Goal: Communication & Community: Answer question/provide support

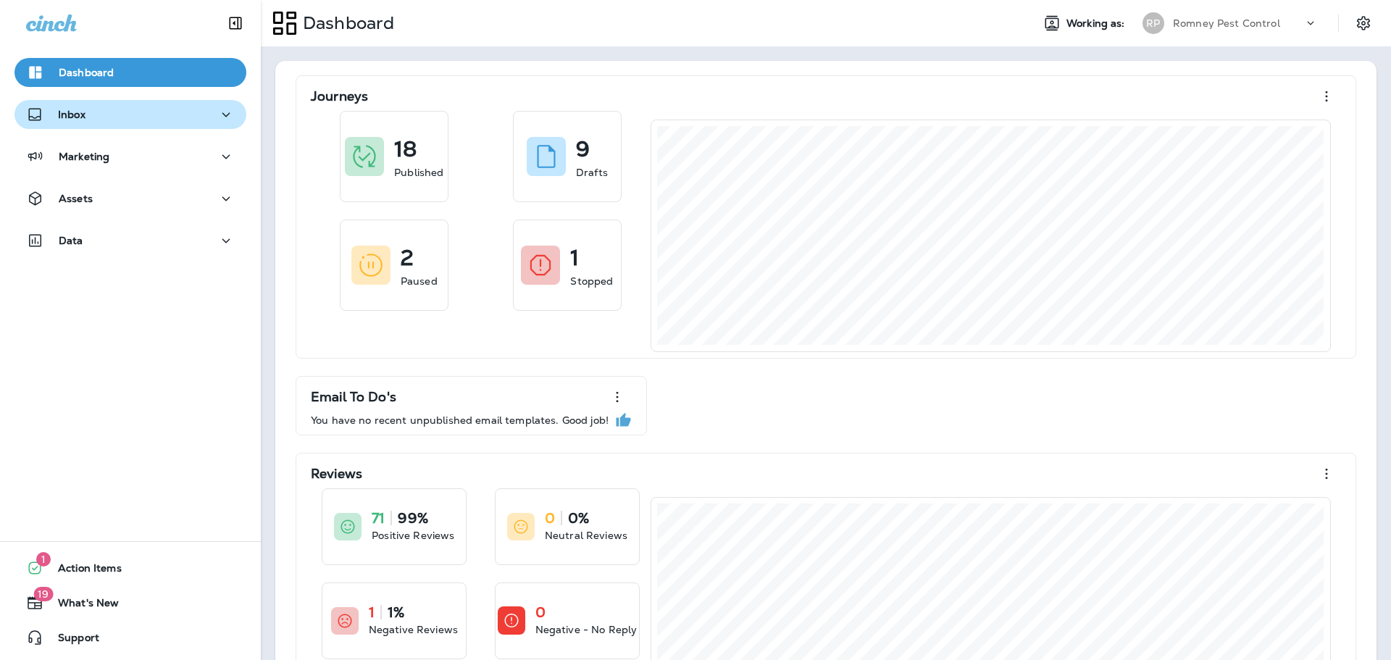
click at [106, 112] on div "Inbox" at bounding box center [130, 115] width 209 height 18
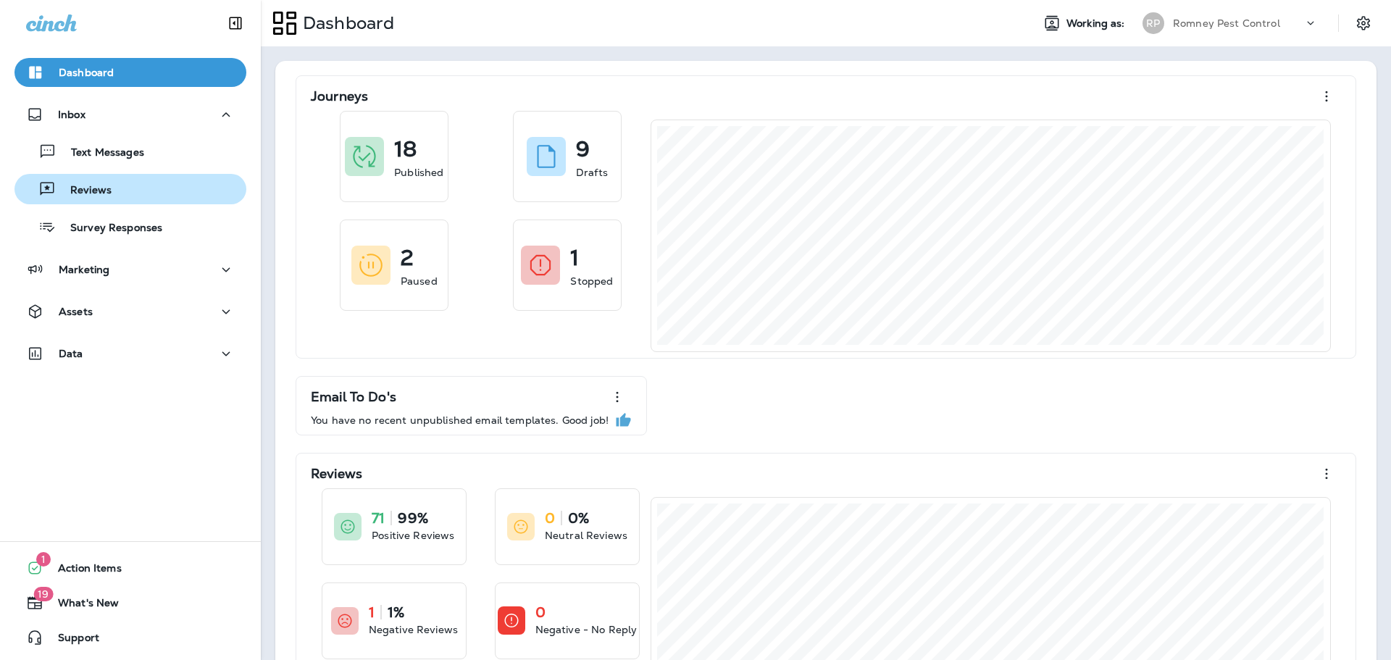
click at [109, 196] on p "Reviews" at bounding box center [84, 191] width 56 height 14
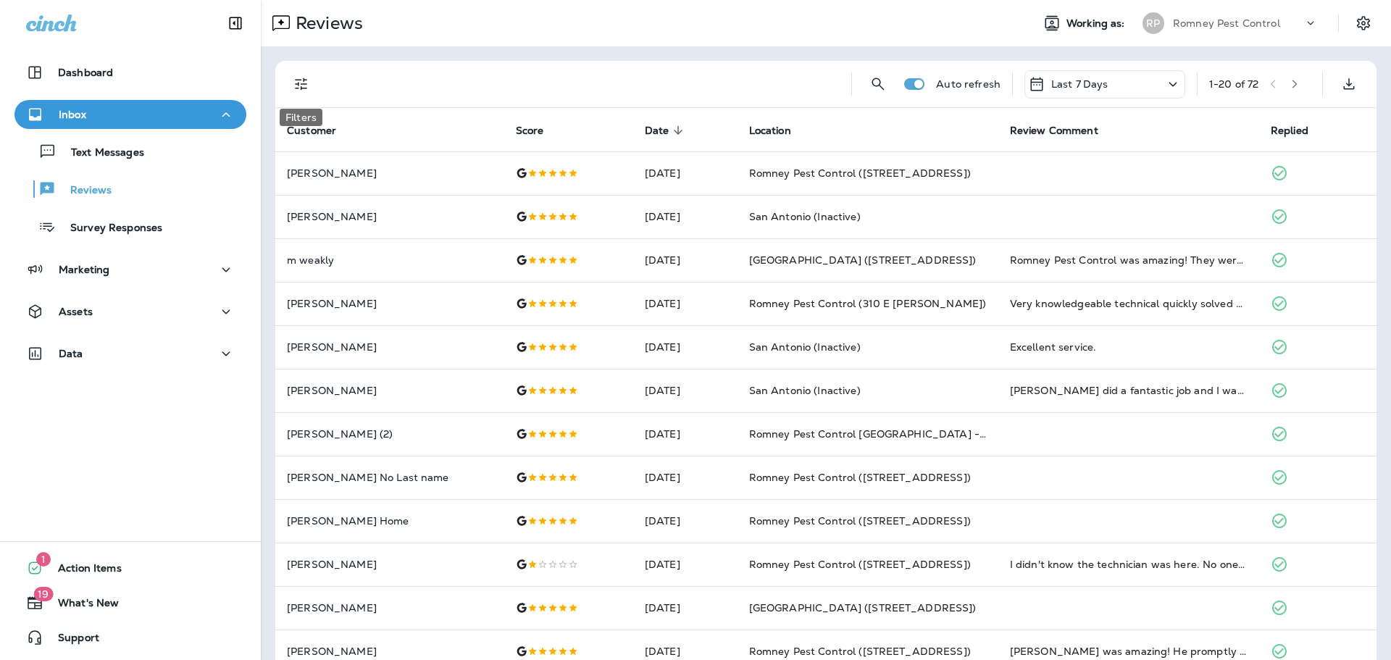
click at [307, 82] on icon "Filters" at bounding box center [301, 83] width 17 height 17
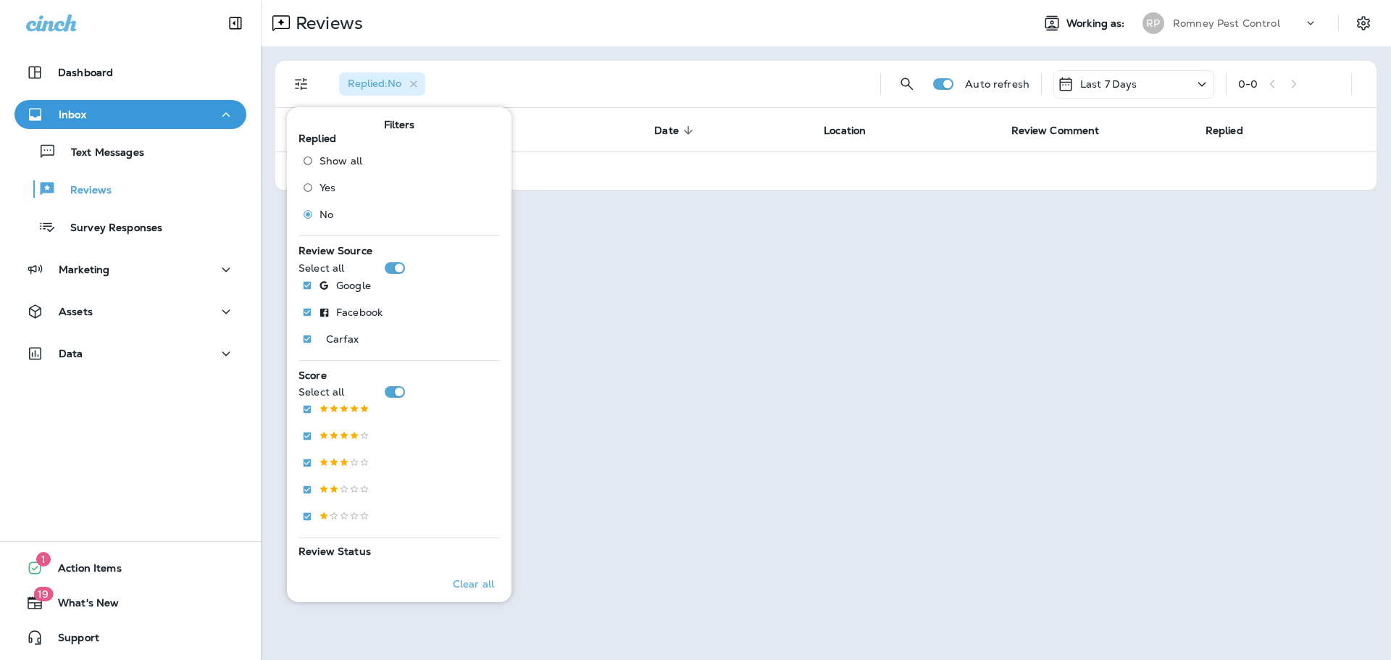
click at [1220, 22] on p "Romney Pest Control" at bounding box center [1226, 23] width 107 height 12
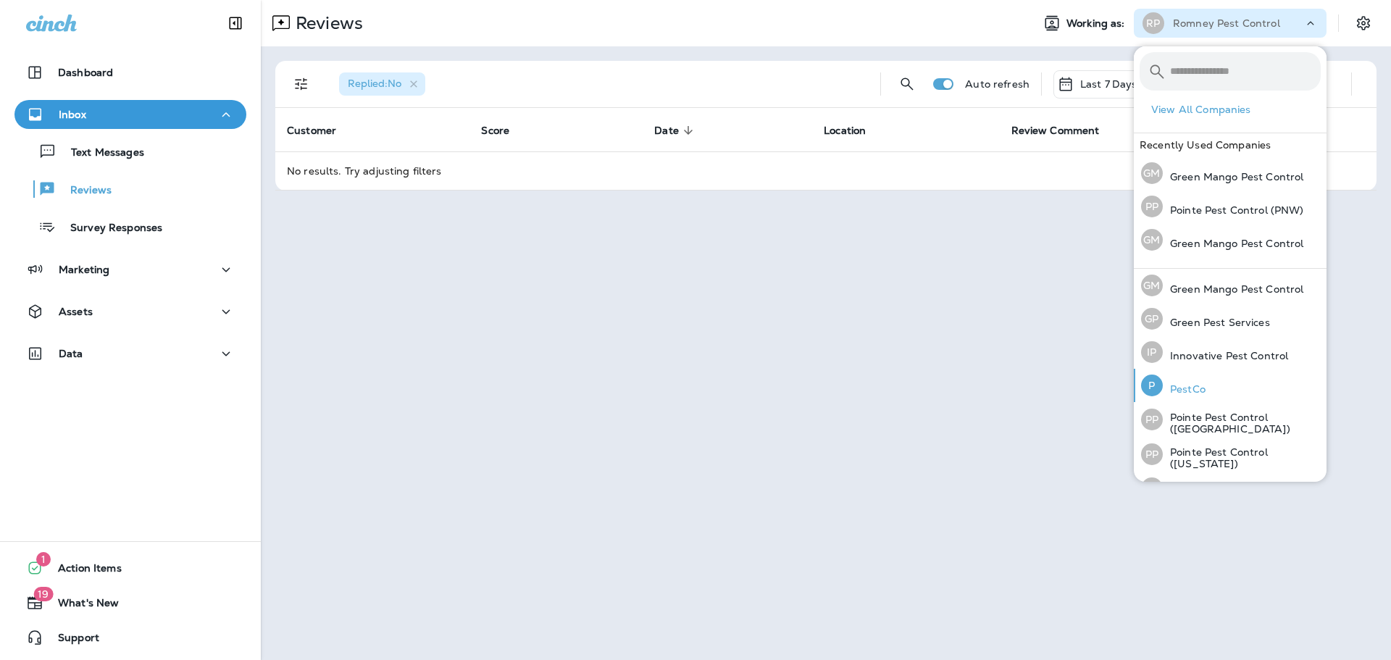
scroll to position [59, 0]
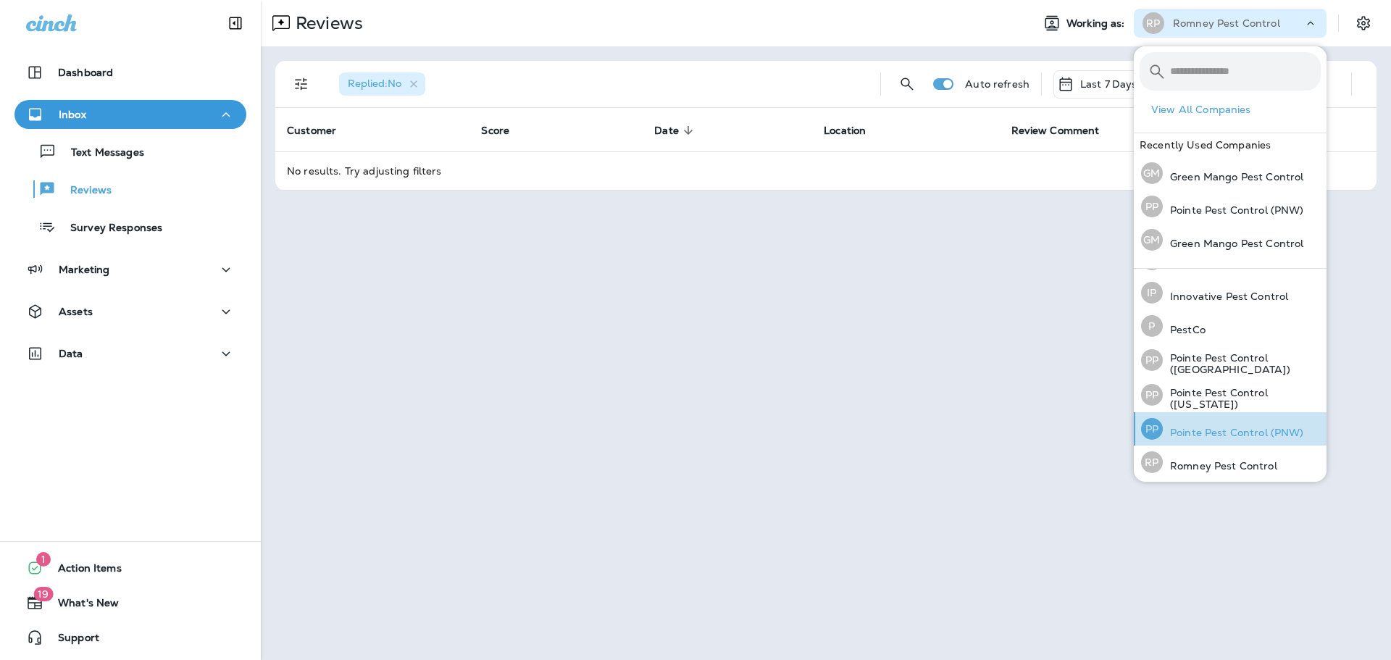
click at [1194, 427] on p "Pointe Pest Control (PNW)" at bounding box center [1233, 433] width 141 height 12
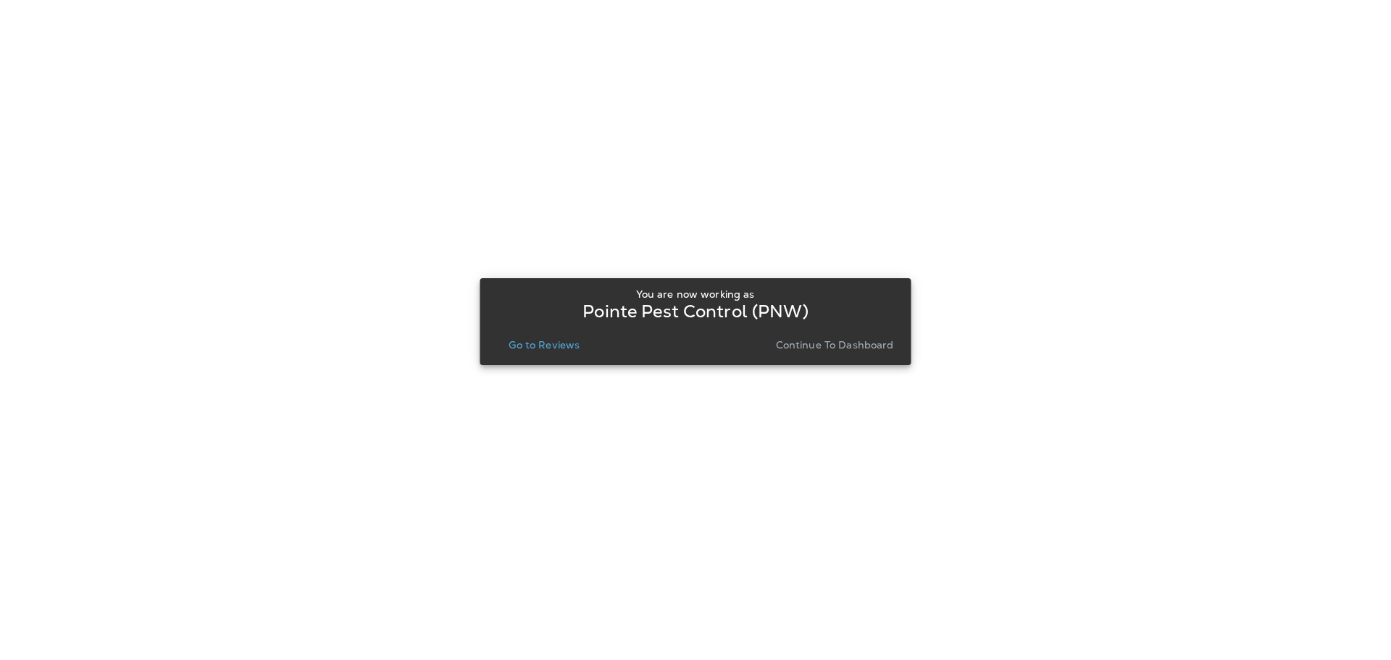
click at [535, 344] on p "Go to Reviews" at bounding box center [544, 345] width 71 height 12
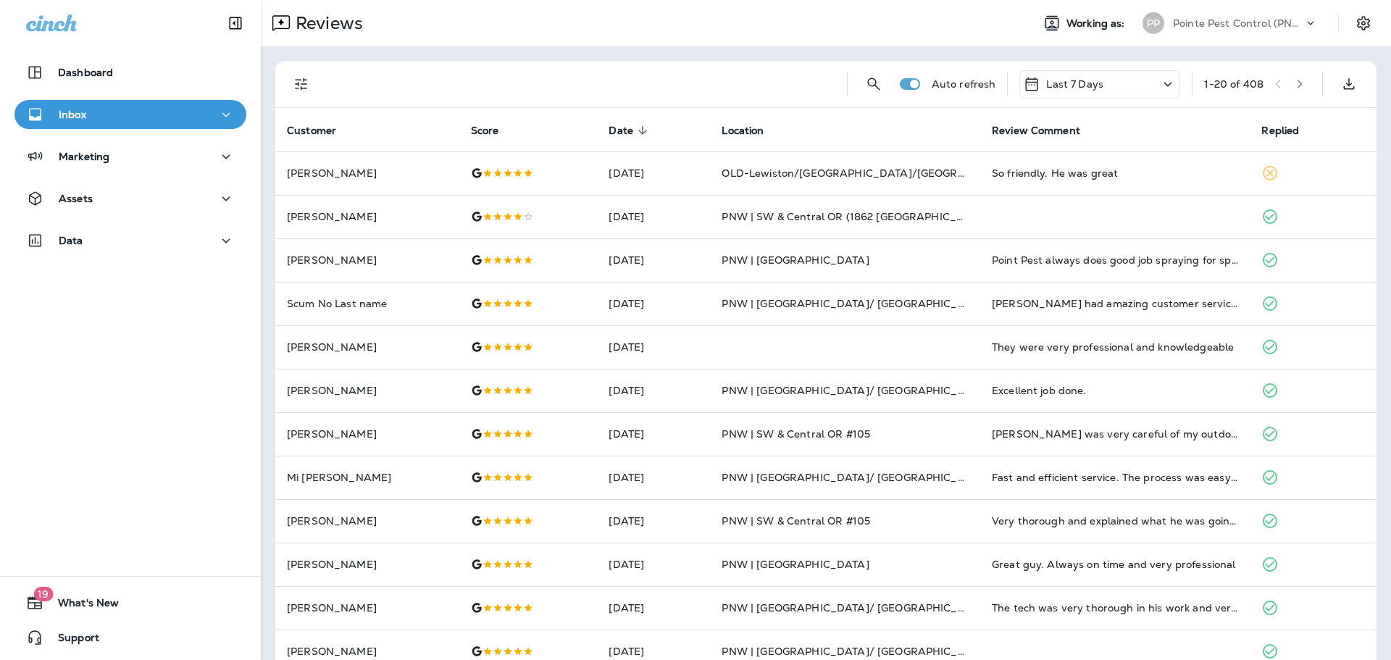
click at [300, 79] on icon "Filters" at bounding box center [301, 83] width 17 height 17
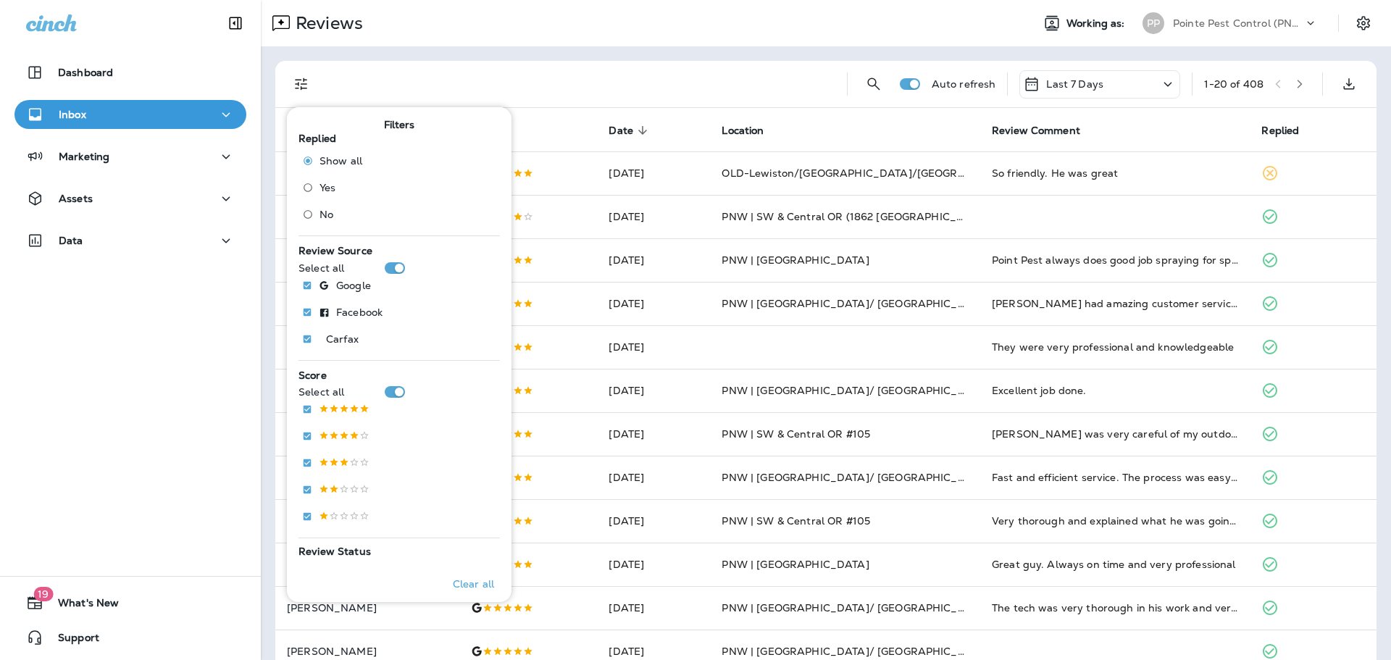
click at [322, 215] on span "No" at bounding box center [327, 215] width 14 height 12
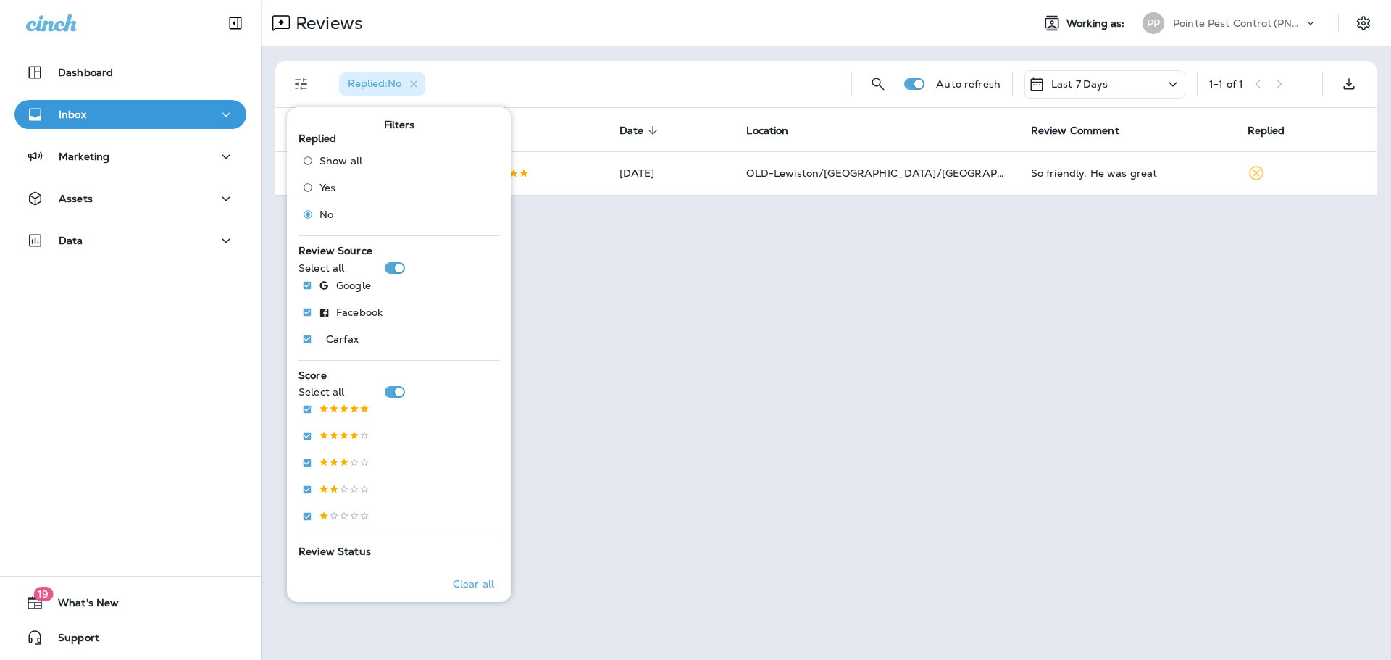
click at [627, 78] on div "Replied : No" at bounding box center [583, 84] width 512 height 46
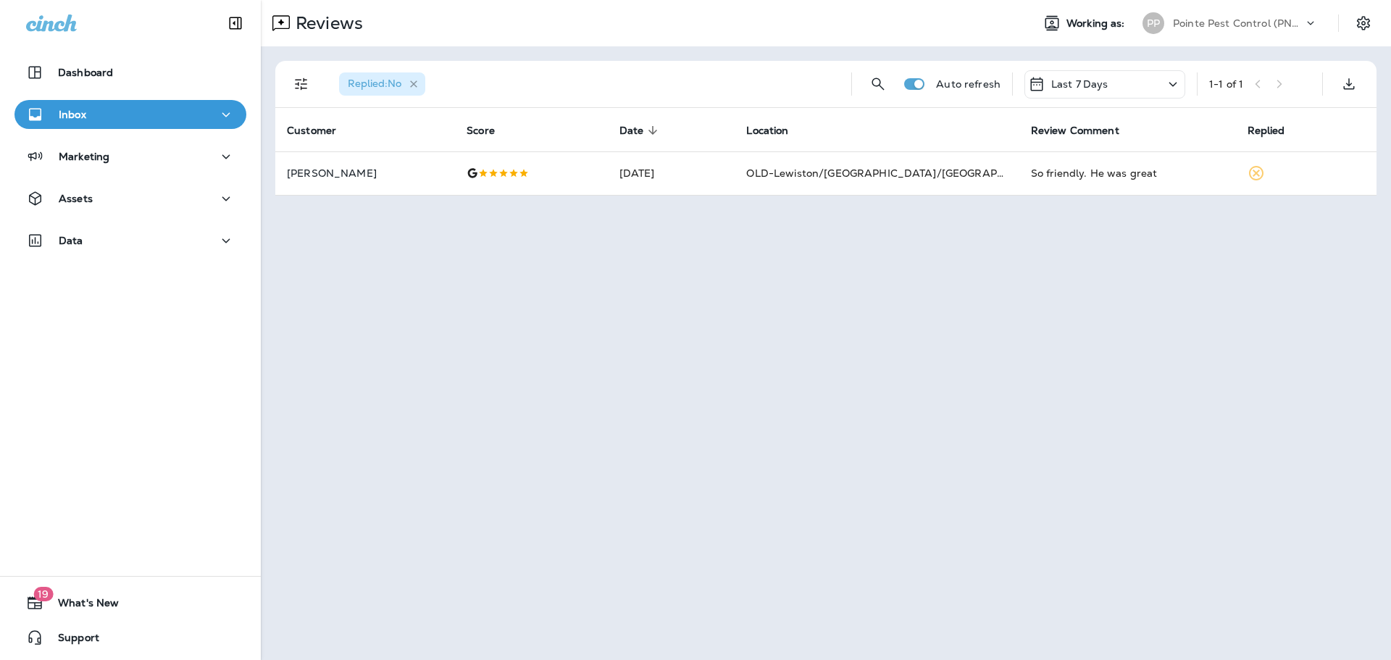
click at [417, 83] on icon "button" at bounding box center [414, 84] width 12 height 12
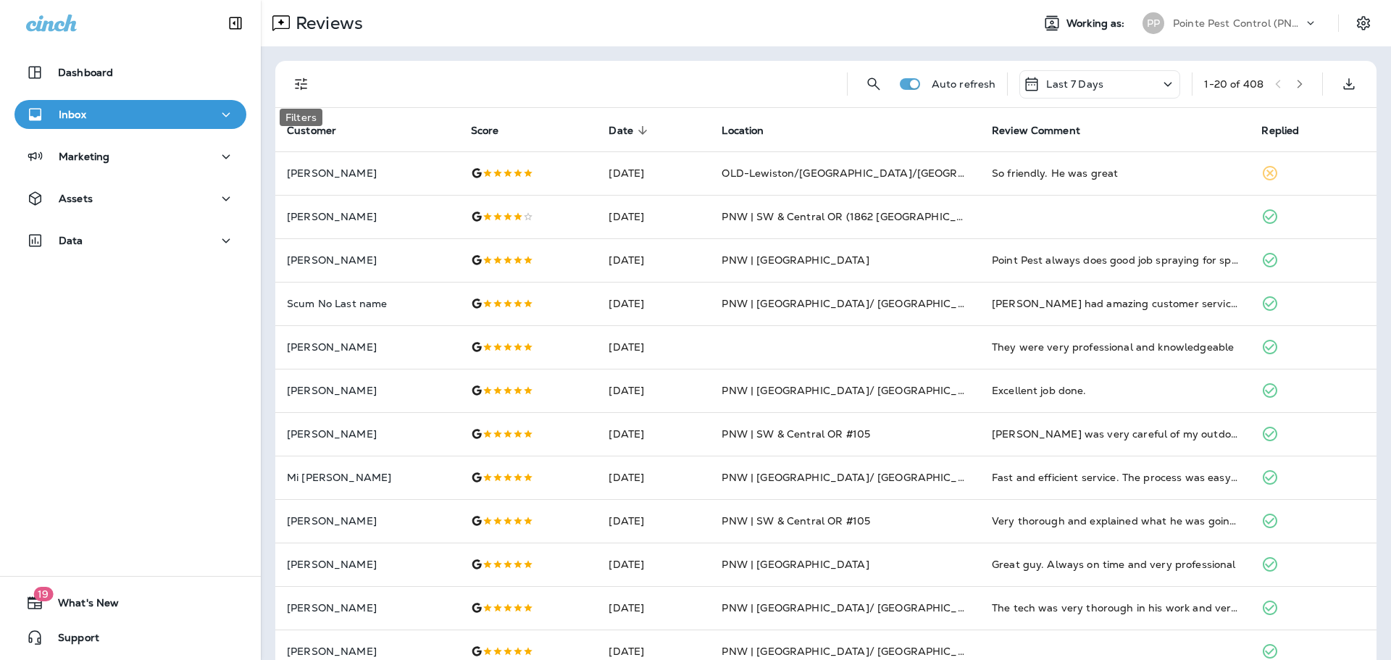
click at [302, 83] on icon "Filters" at bounding box center [301, 83] width 17 height 17
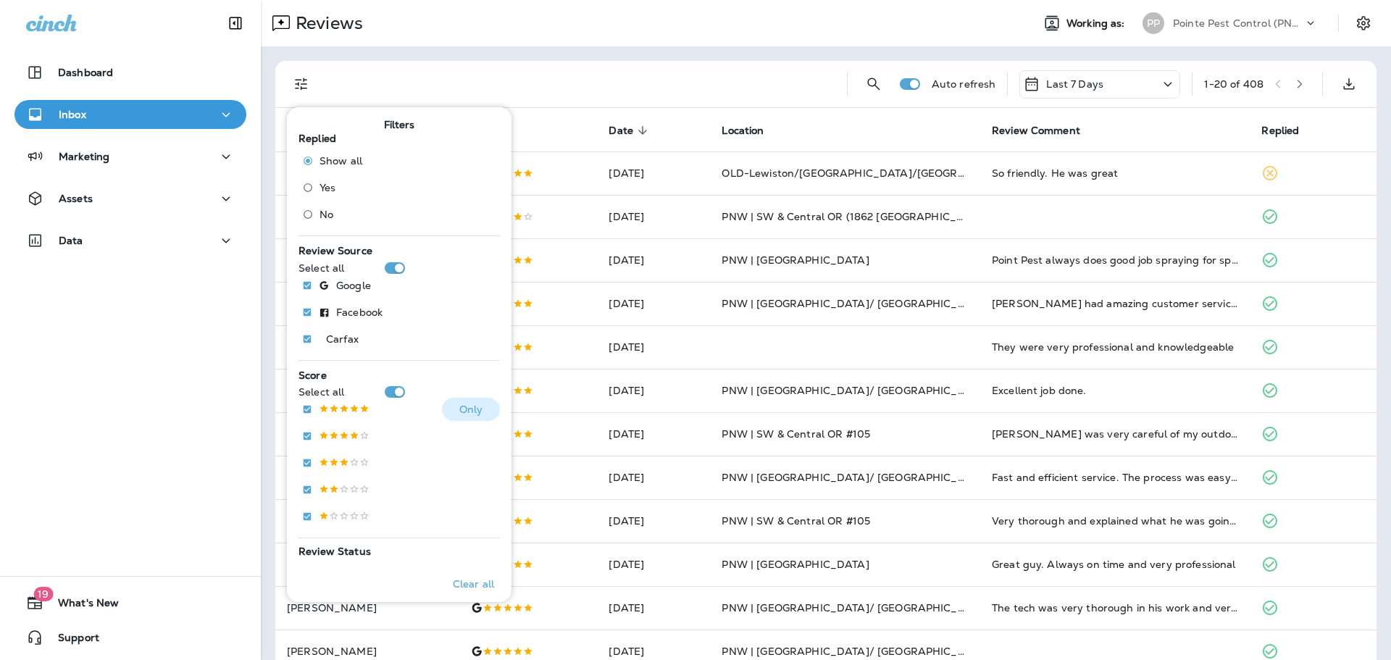
drag, startPoint x: 345, startPoint y: 408, endPoint x: 353, endPoint y: 393, distance: 17.2
click at [345, 408] on p at bounding box center [344, 410] width 51 height 12
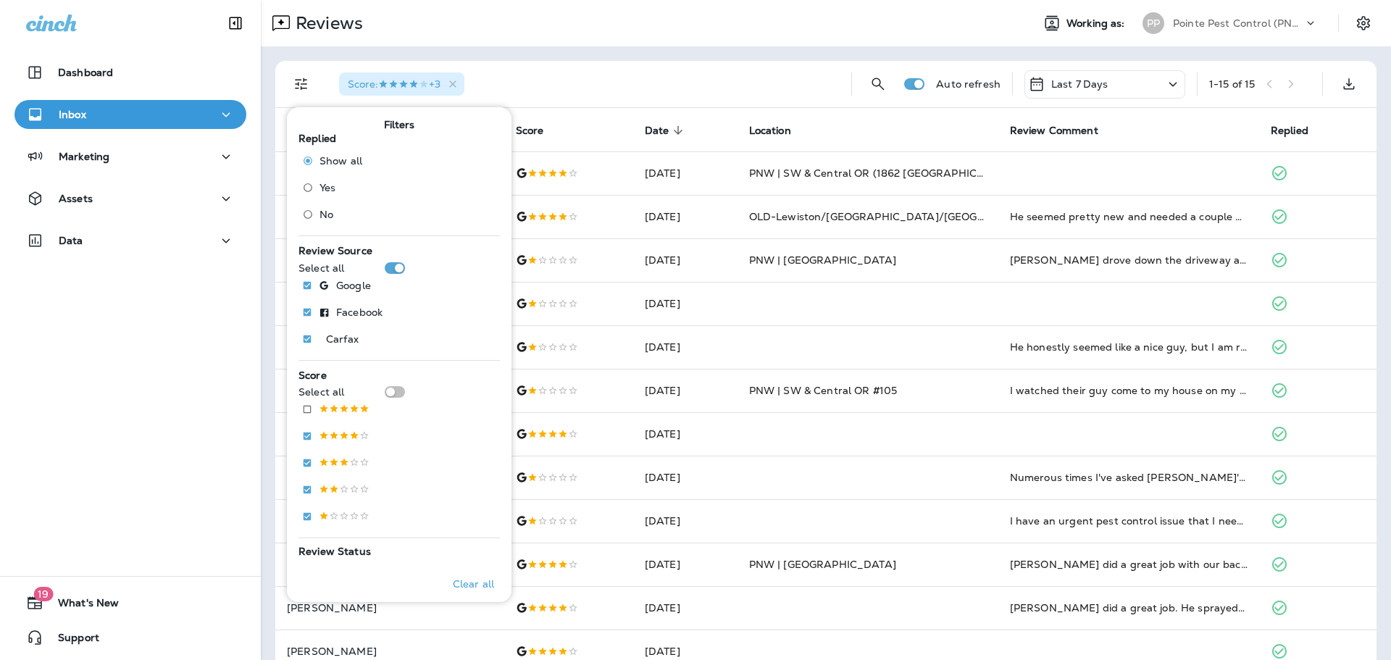
click at [614, 32] on div "Reviews" at bounding box center [640, 23] width 759 height 29
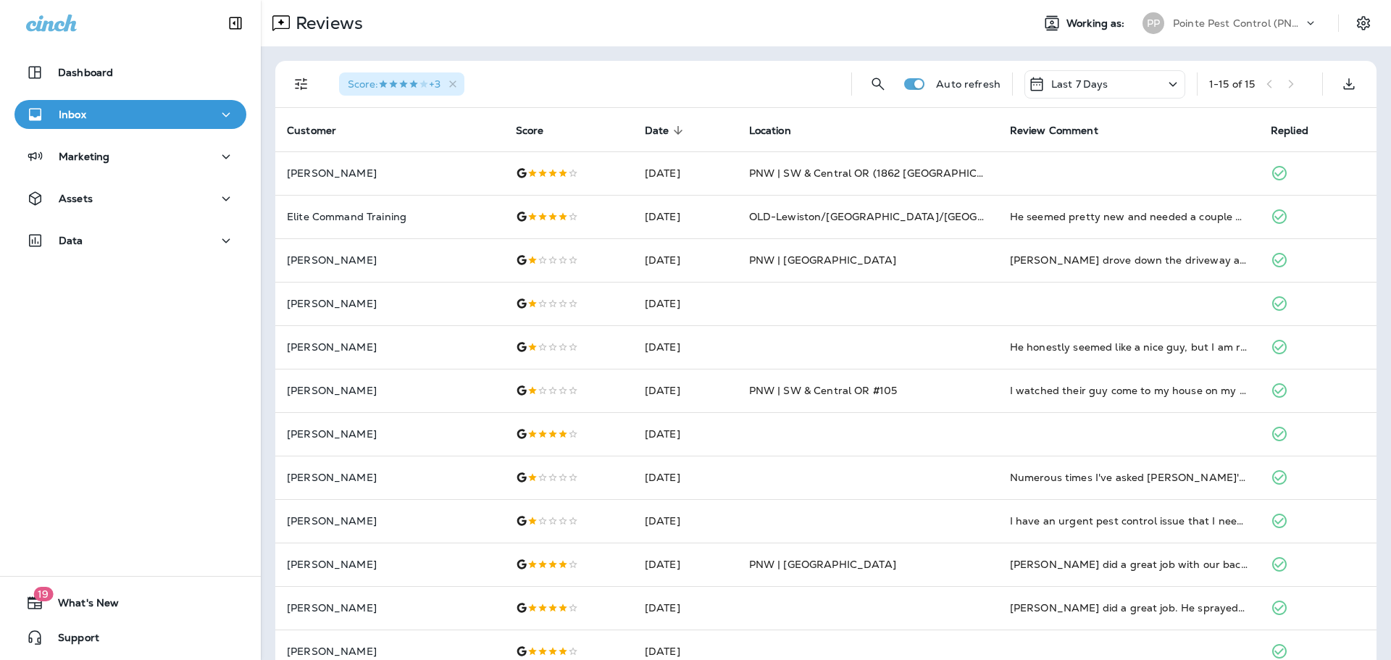
click at [1208, 28] on p "Pointe Pest Control (PNW)" at bounding box center [1238, 23] width 130 height 12
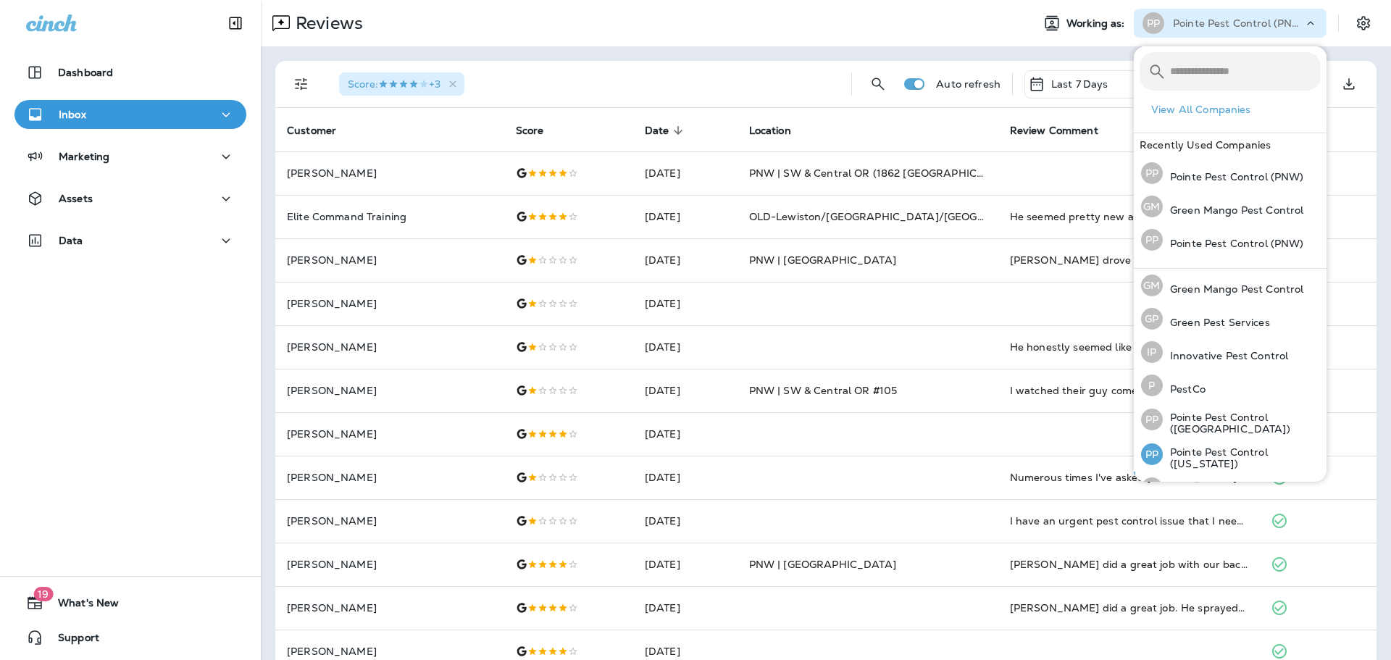
scroll to position [59, 0]
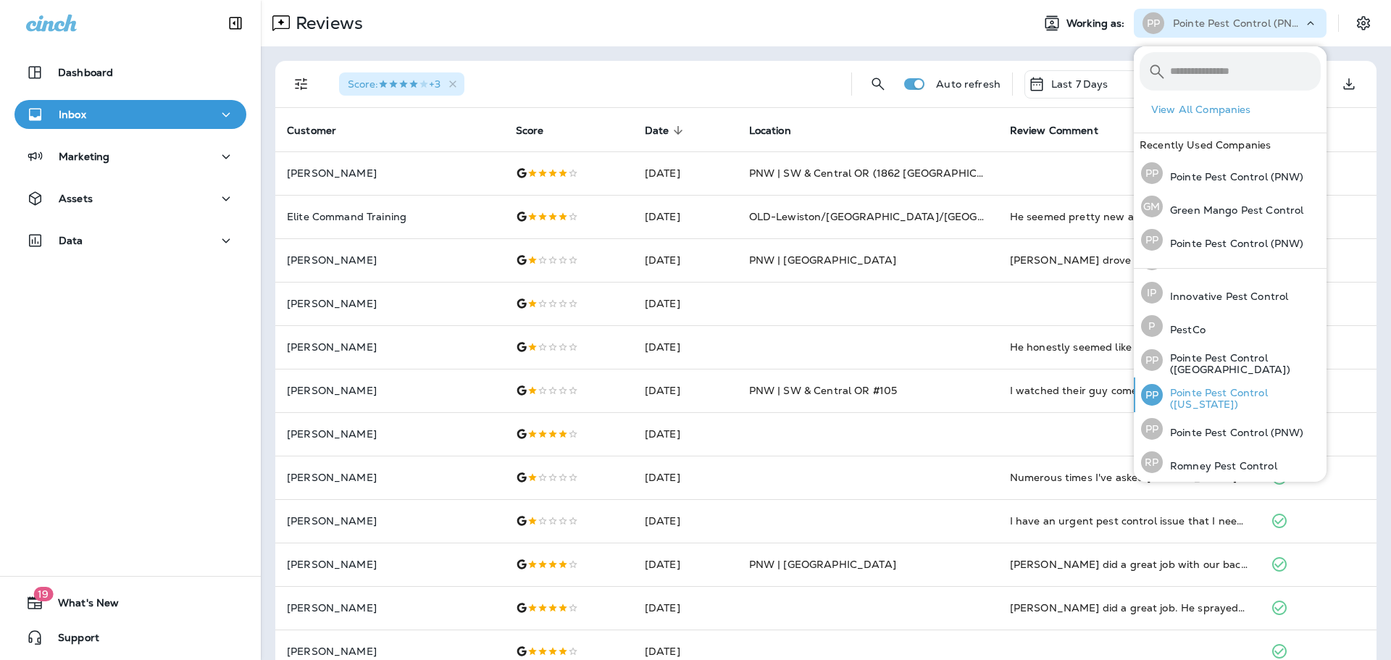
click at [1235, 385] on div "PP Pointe Pest Control ([US_STATE])" at bounding box center [1230, 394] width 191 height 35
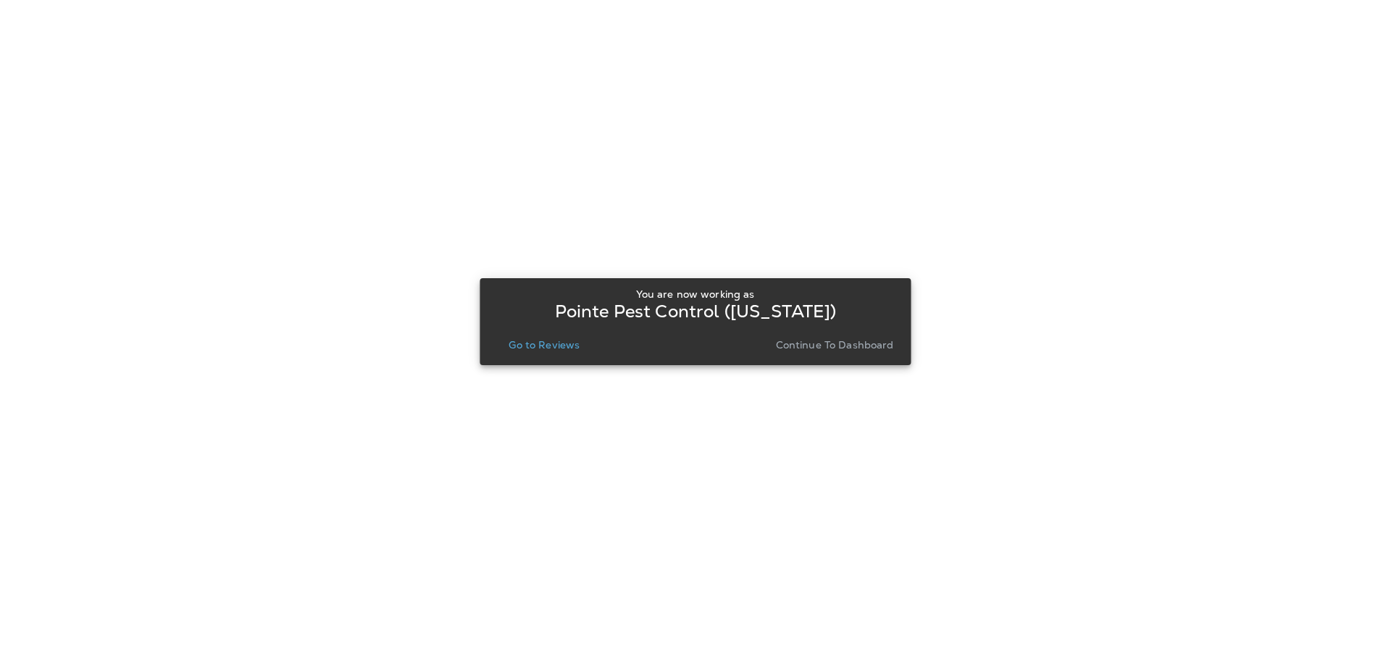
click at [560, 347] on p "Go to Reviews" at bounding box center [544, 345] width 71 height 12
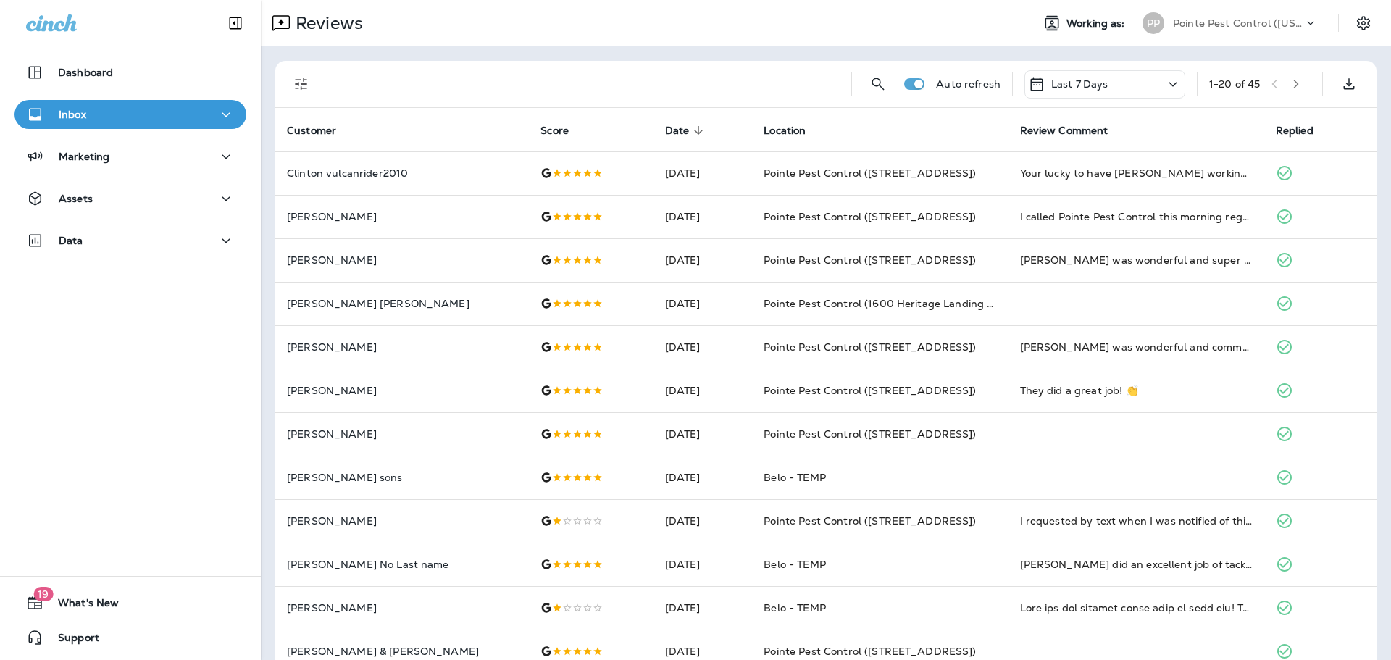
click at [1207, 17] on p "Pointe Pest Control ([US_STATE])" at bounding box center [1238, 23] width 130 height 12
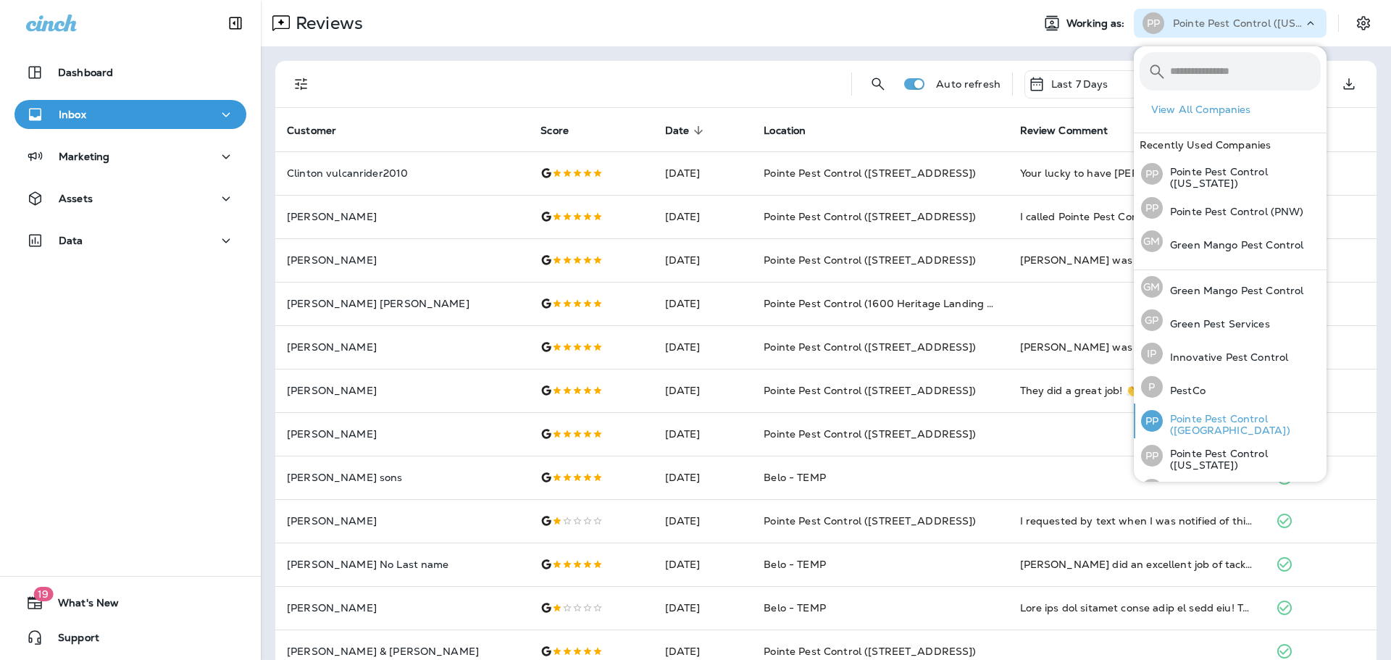
click at [1245, 418] on p "Pointe Pest Control ([GEOGRAPHIC_DATA])" at bounding box center [1242, 424] width 158 height 23
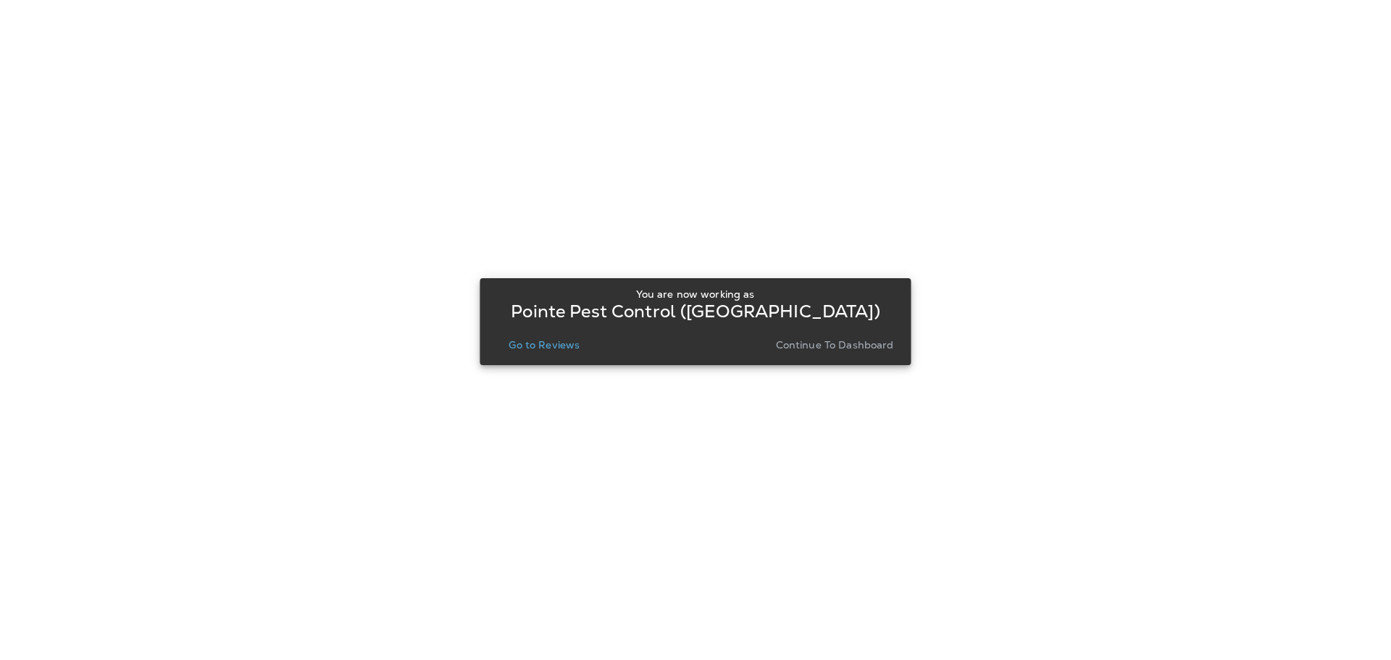
click at [540, 346] on p "Go to Reviews" at bounding box center [544, 345] width 71 height 12
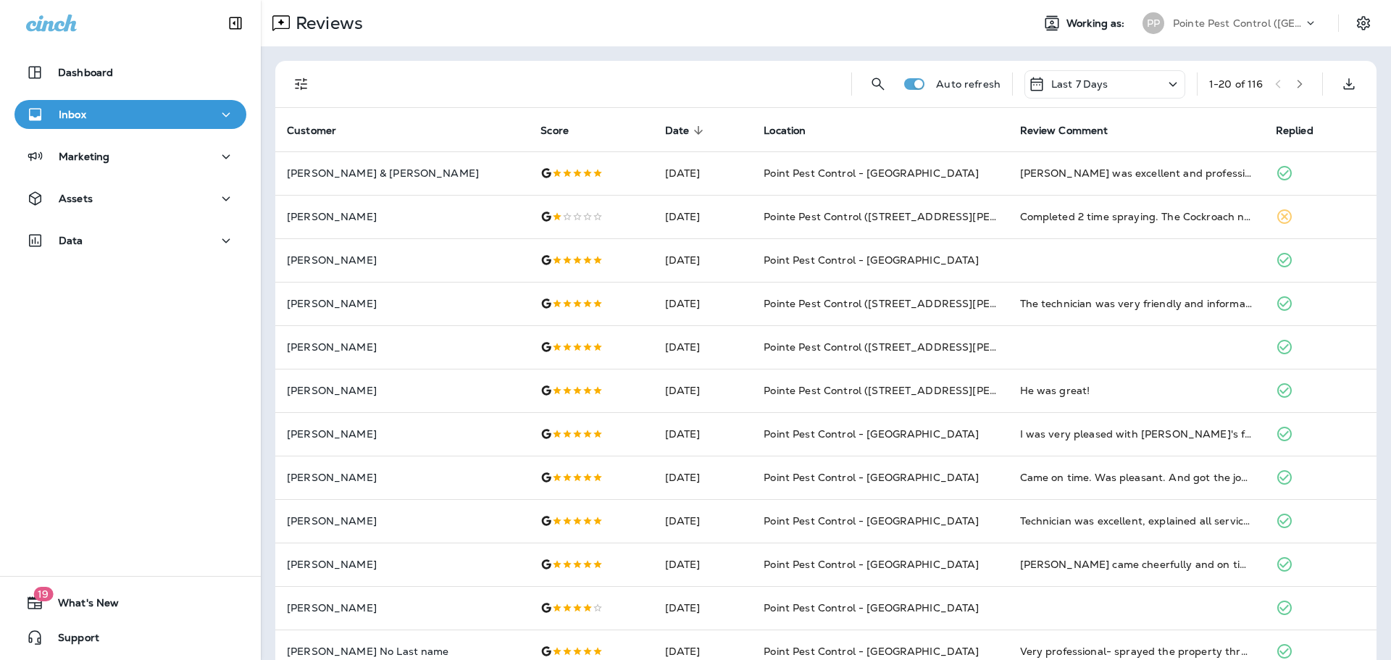
drag, startPoint x: 312, startPoint y: 85, endPoint x: 312, endPoint y: 95, distance: 10.2
click at [312, 85] on button "Filters" at bounding box center [301, 84] width 29 height 29
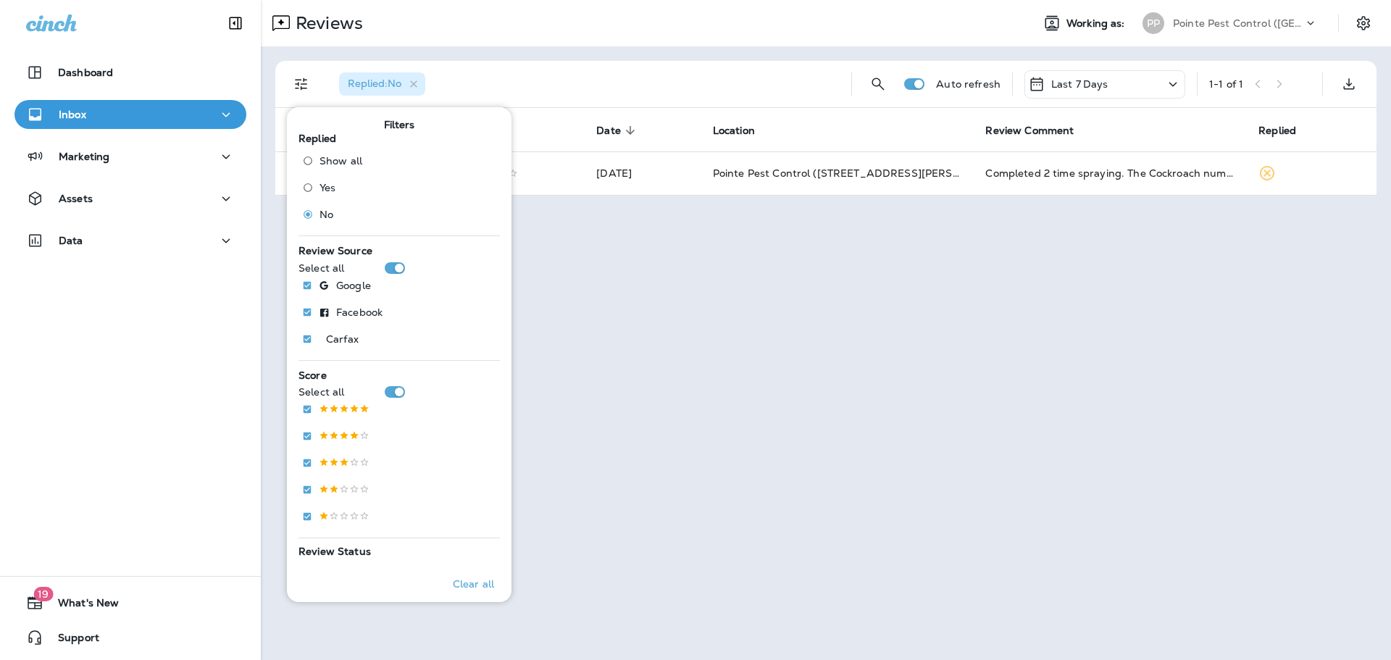
click at [619, 64] on div "Replied : No" at bounding box center [583, 84] width 512 height 46
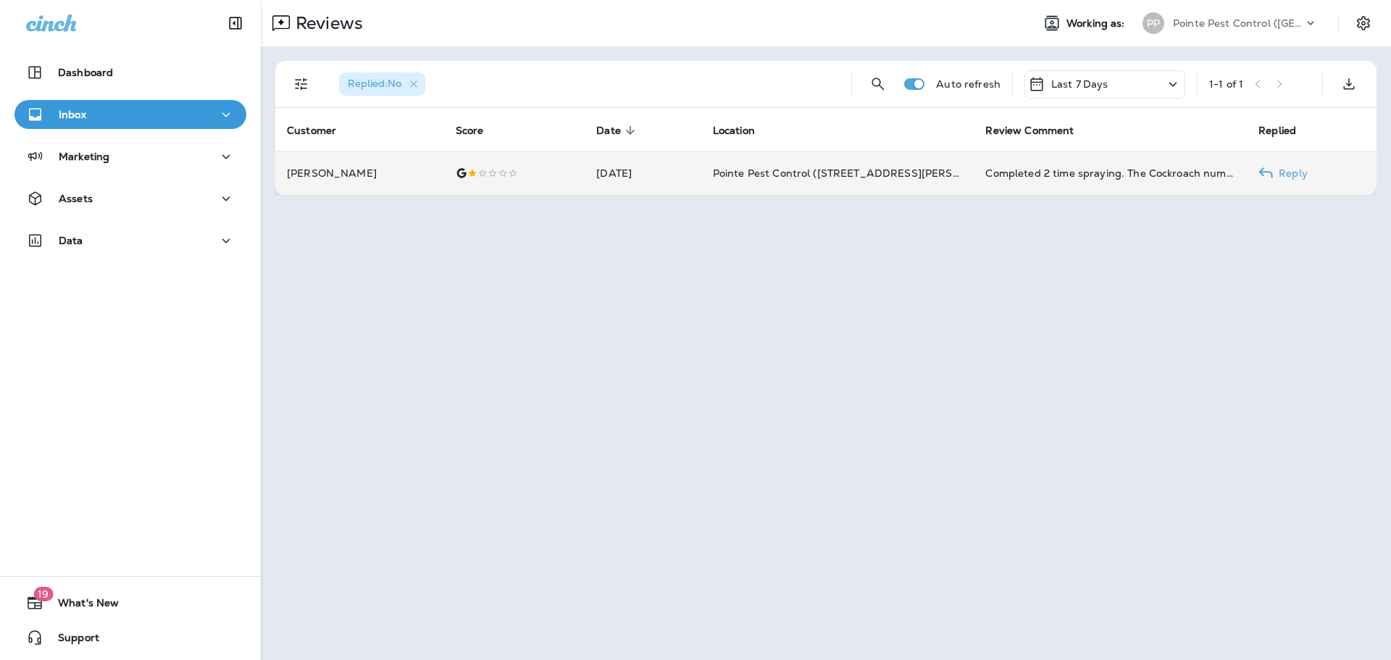
click at [644, 178] on td "[DATE]" at bounding box center [643, 172] width 116 height 43
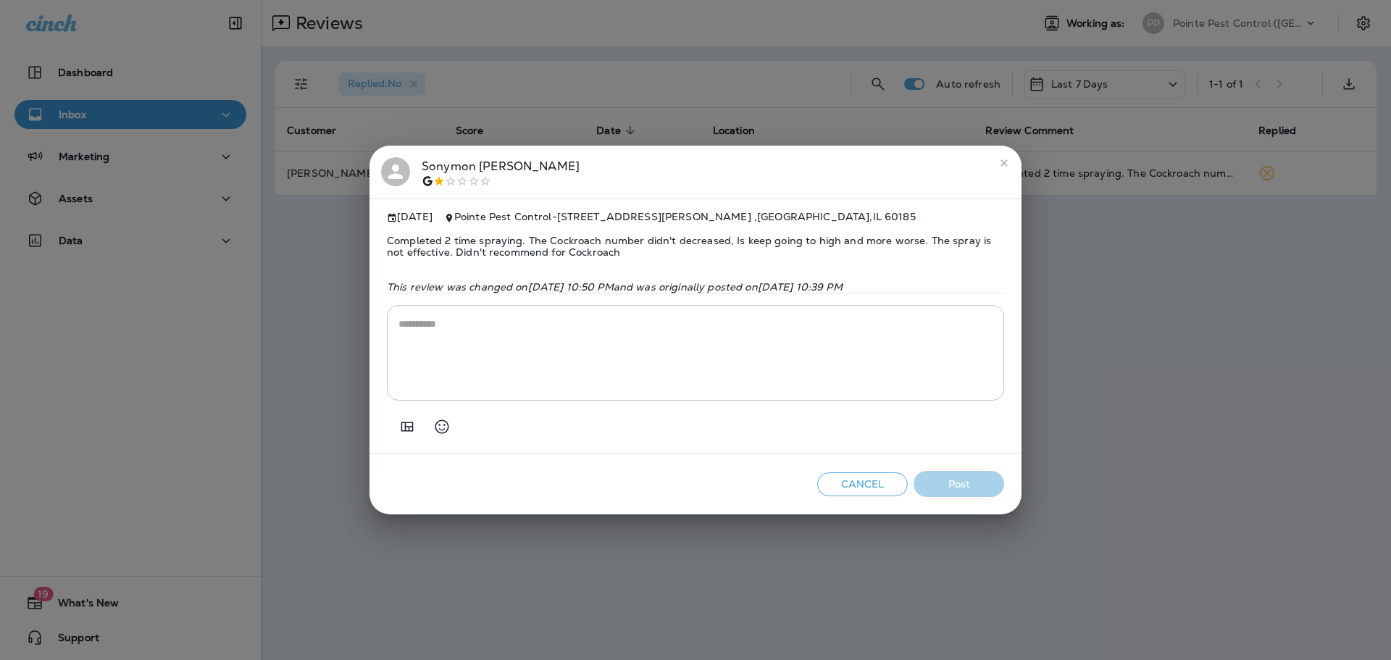
click at [478, 159] on div "[PERSON_NAME]" at bounding box center [501, 172] width 158 height 30
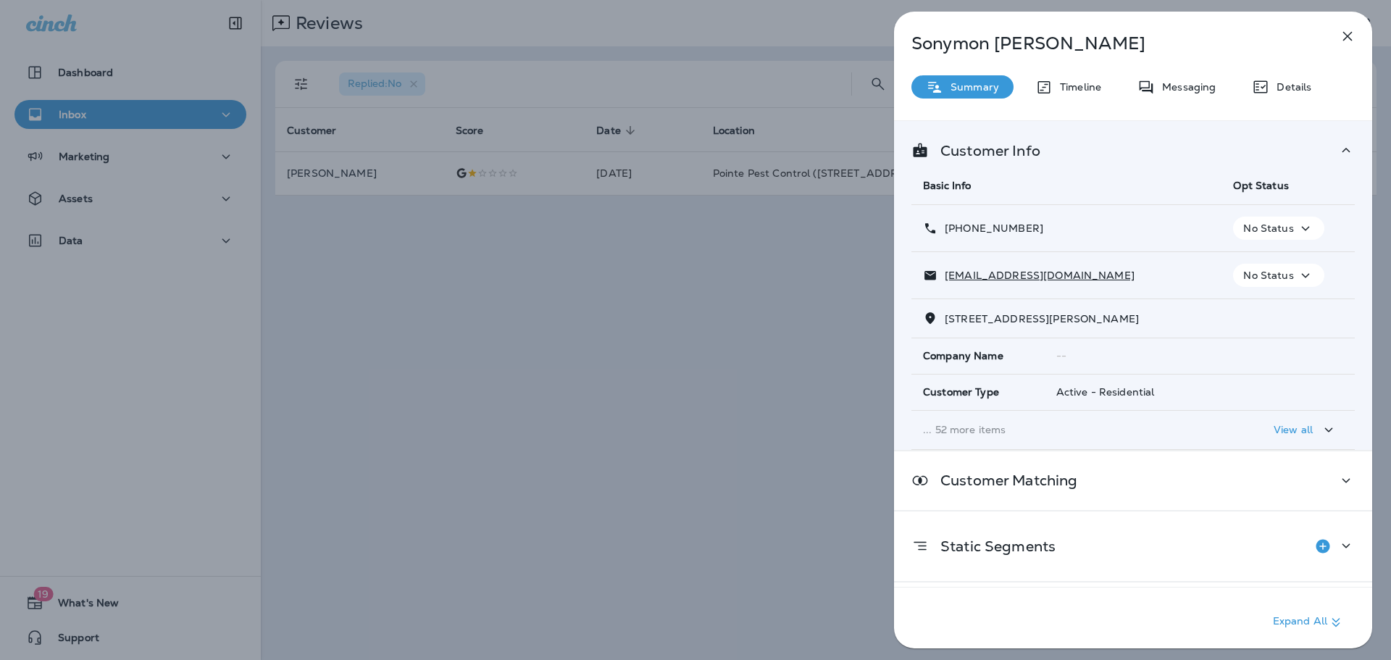
click at [546, 236] on div "[PERSON_NAME] Summary Timeline Messaging Details Customer Info Basic Info Opt S…" at bounding box center [695, 330] width 1391 height 660
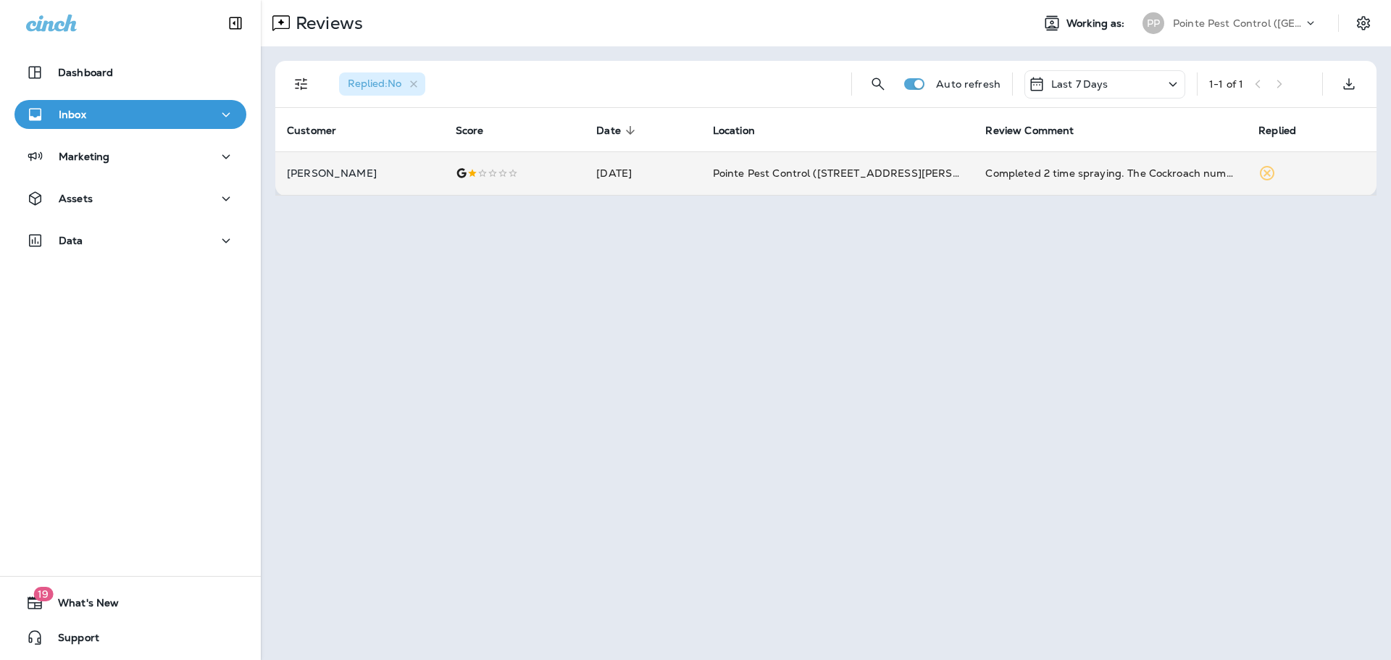
click at [662, 162] on td "[DATE]" at bounding box center [643, 172] width 116 height 43
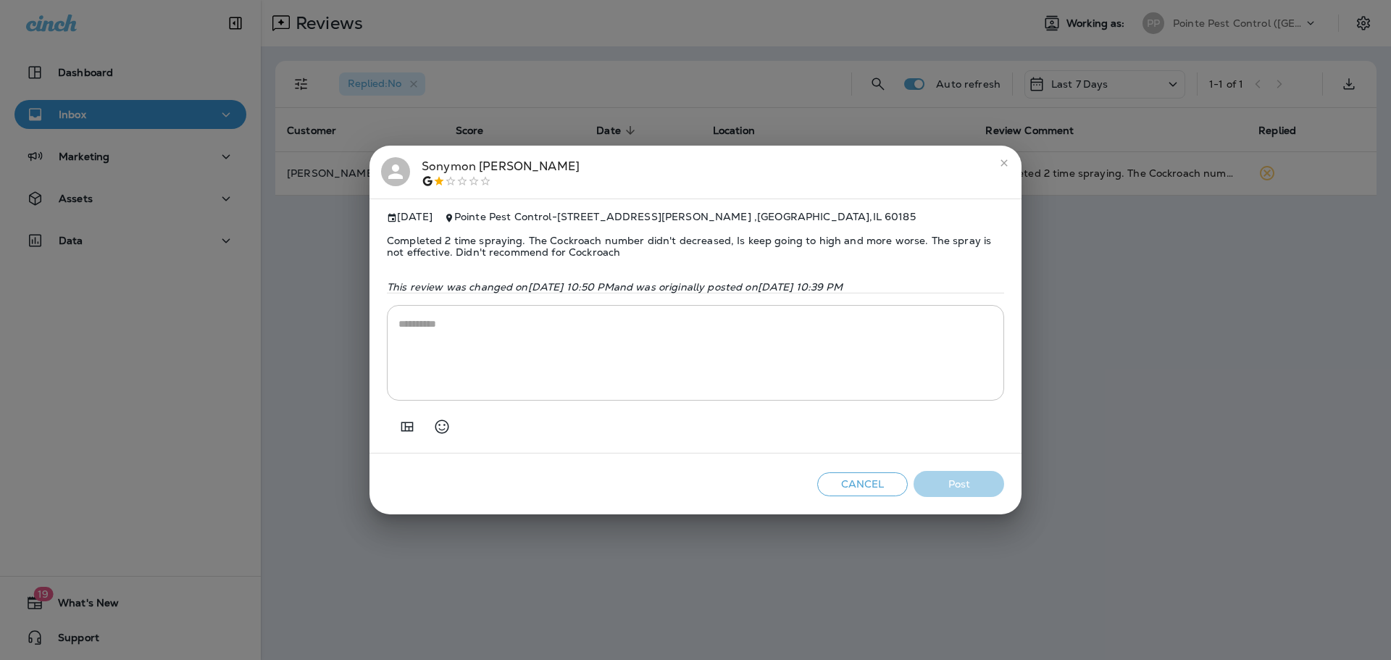
click at [588, 73] on div "[PERSON_NAME] [DATE] Pointe Pest Control - [STREET_ADDRESS][PERSON_NAME] Comple…" at bounding box center [695, 330] width 1391 height 660
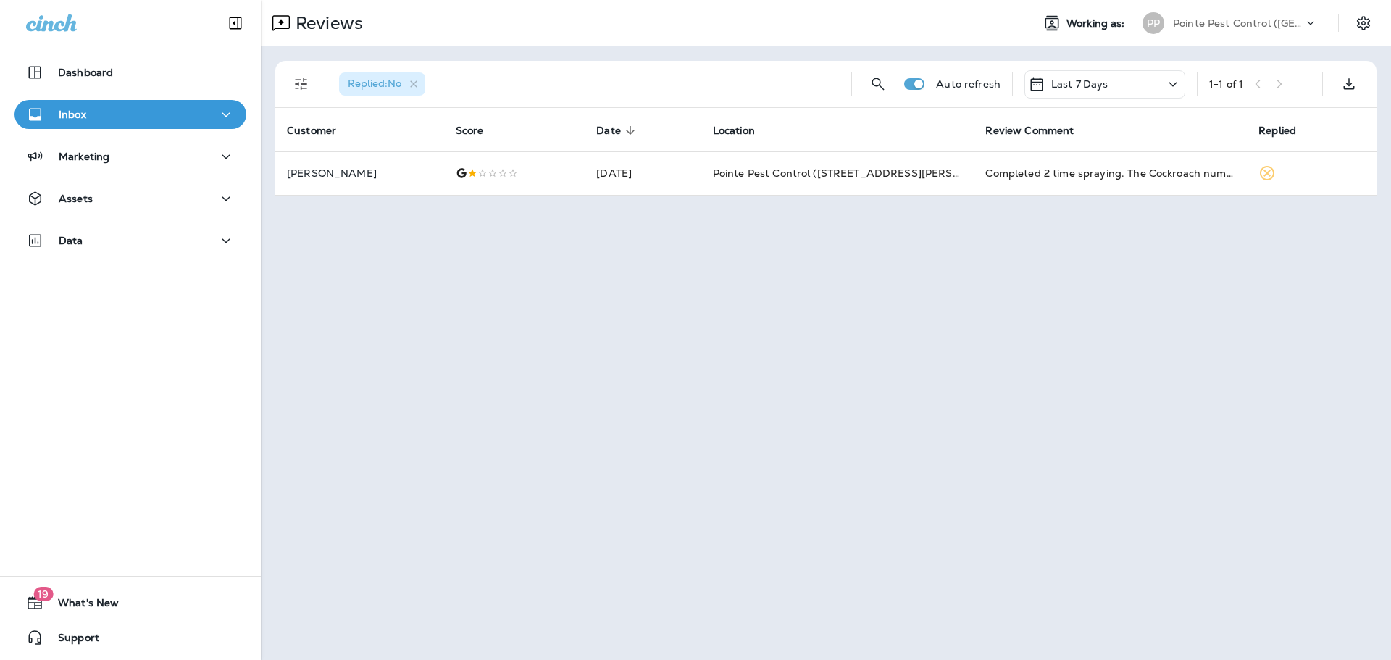
click at [1248, 33] on div "Pointe Pest Control ([GEOGRAPHIC_DATA])" at bounding box center [1238, 23] width 130 height 22
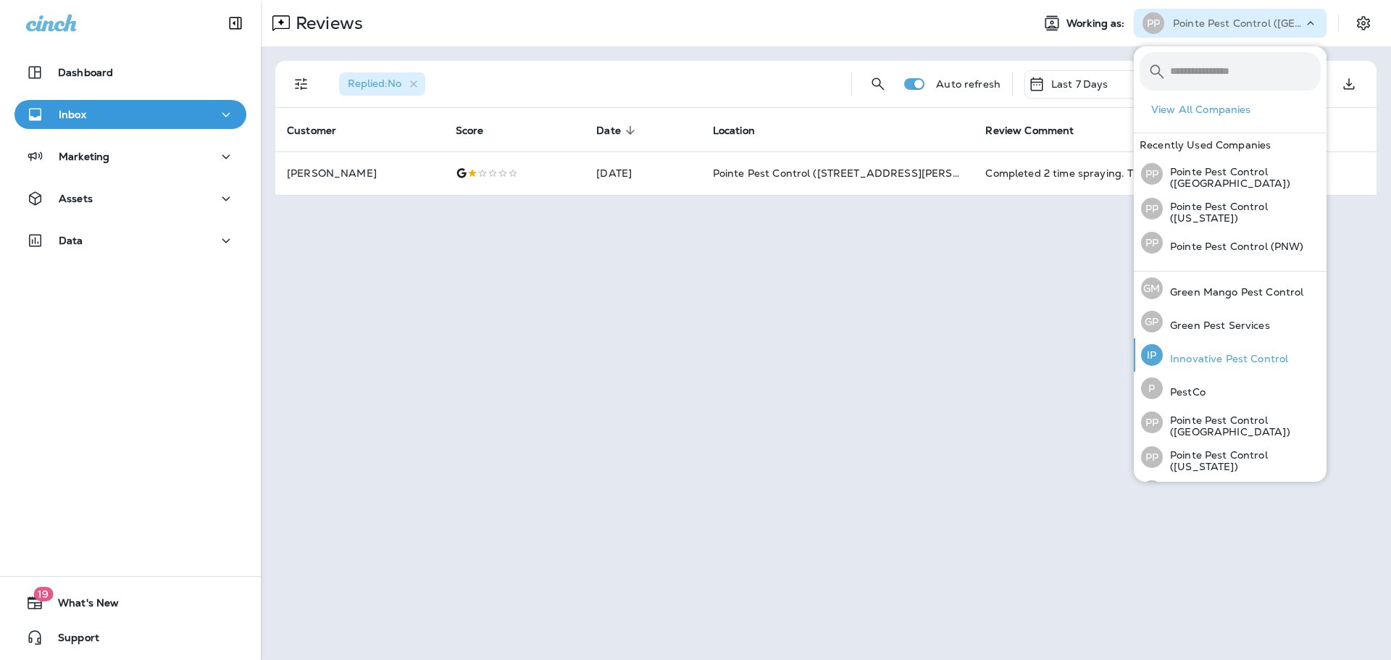
click at [1217, 353] on p "Innovative Pest Control" at bounding box center [1225, 359] width 125 height 12
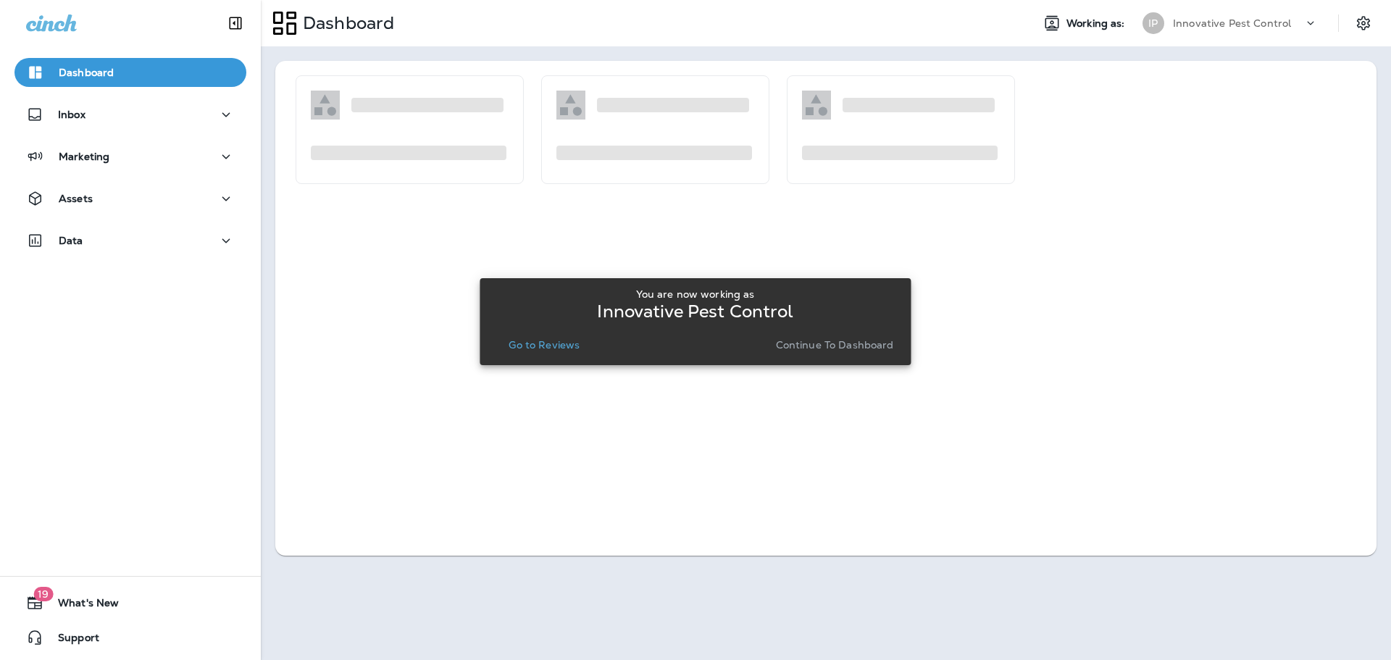
click at [567, 340] on p "Go to Reviews" at bounding box center [544, 345] width 71 height 12
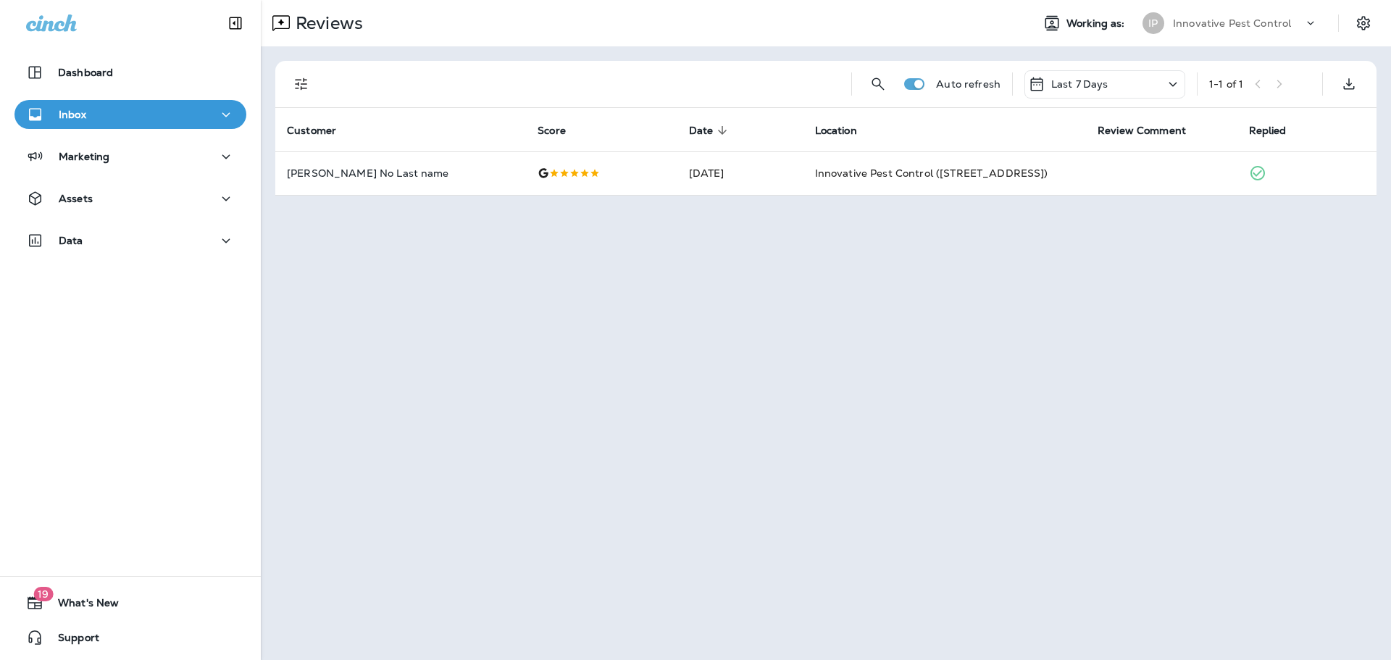
click at [1229, 25] on p "Innovative Pest Control" at bounding box center [1232, 23] width 118 height 12
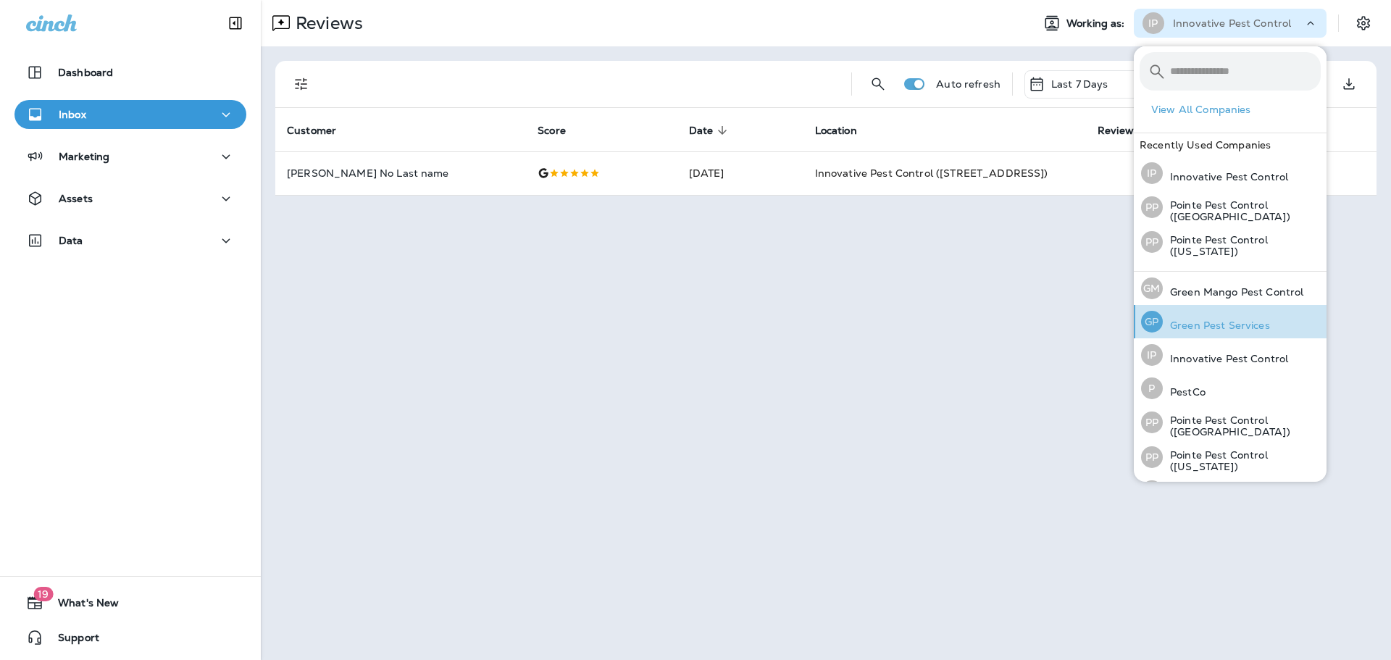
click at [1221, 322] on p "Green Pest Services" at bounding box center [1216, 326] width 107 height 12
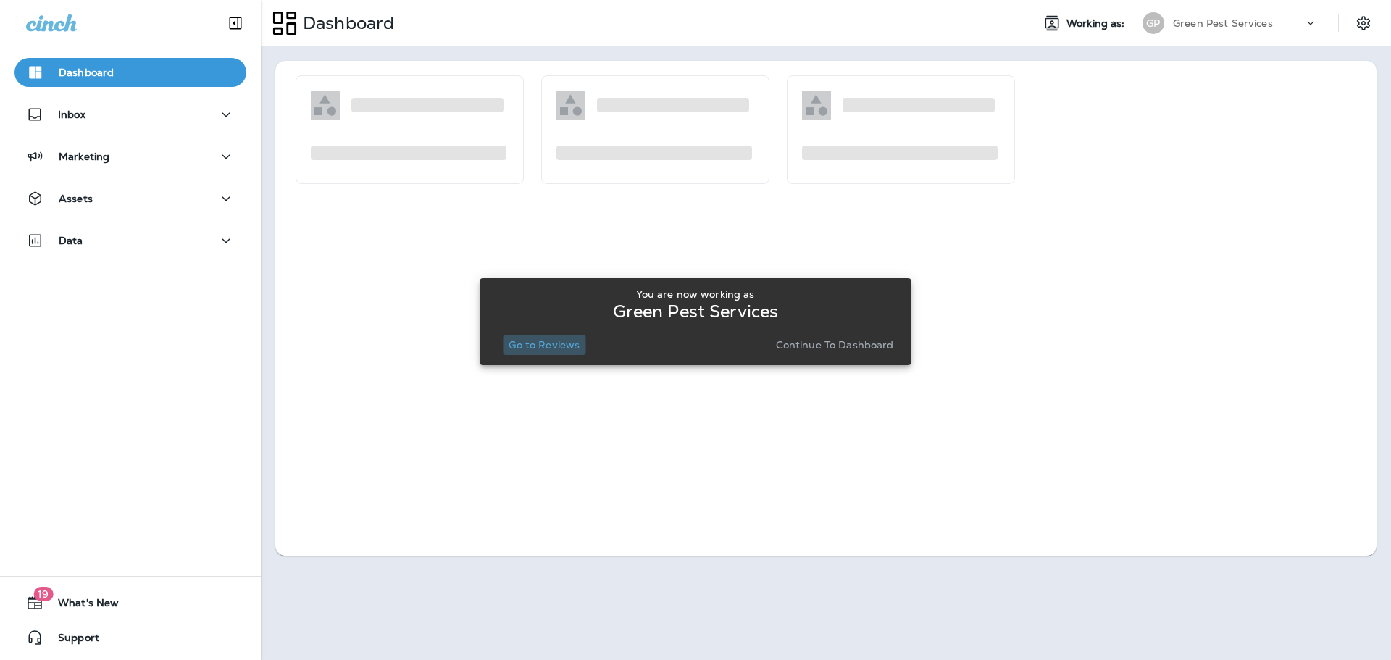
click at [563, 340] on p "Go to Reviews" at bounding box center [544, 345] width 71 height 12
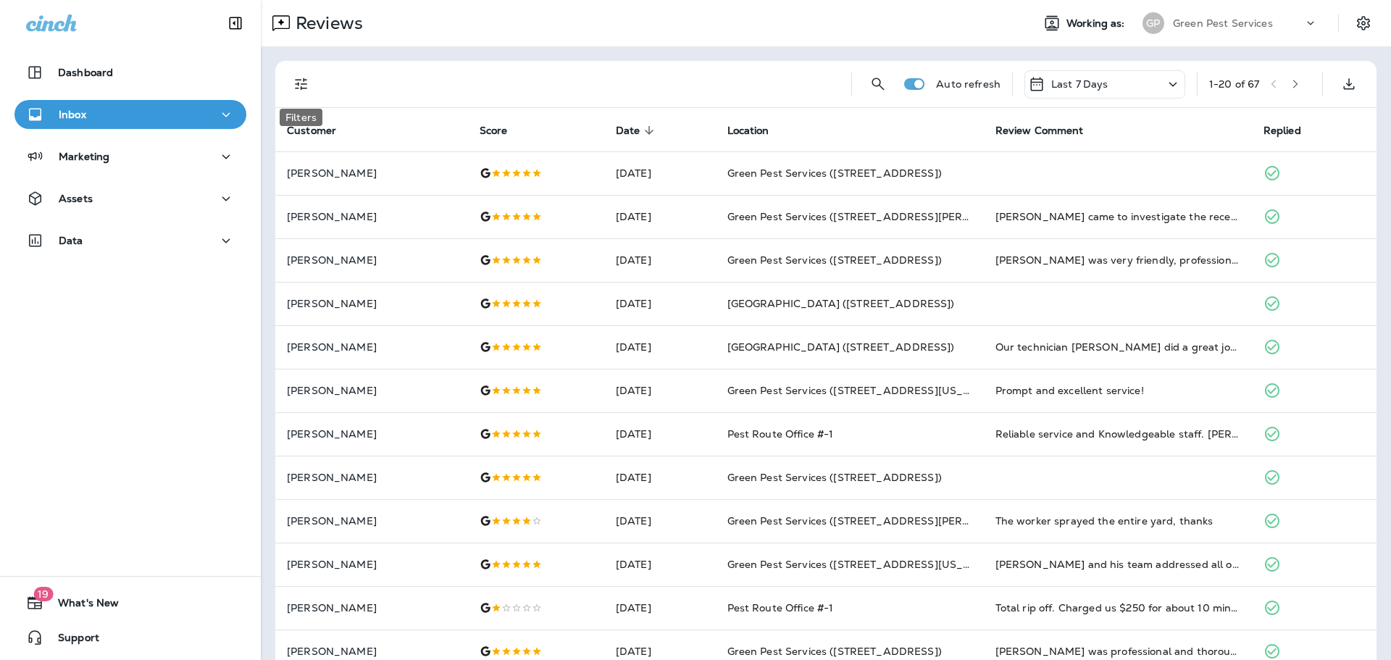
click at [301, 80] on icon "Filters" at bounding box center [301, 83] width 17 height 17
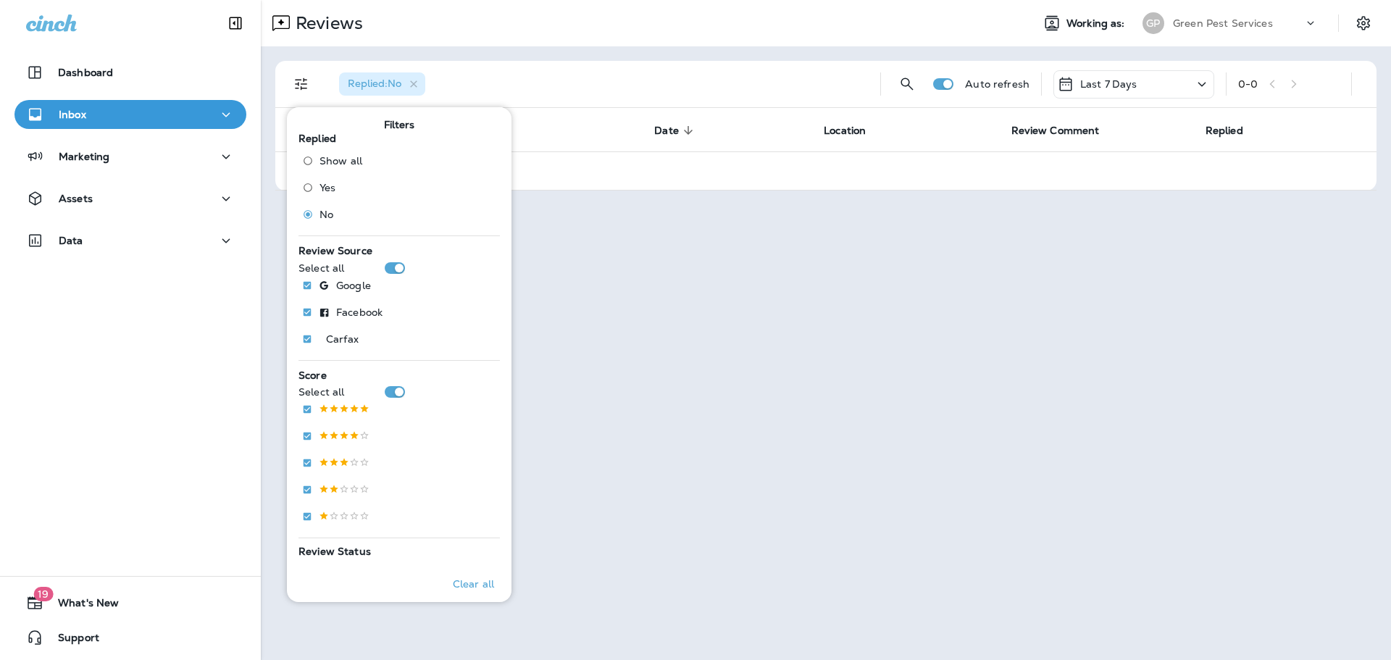
click at [684, 38] on div "Reviews Working as: [PERSON_NAME] Pest Services" at bounding box center [826, 23] width 1130 height 46
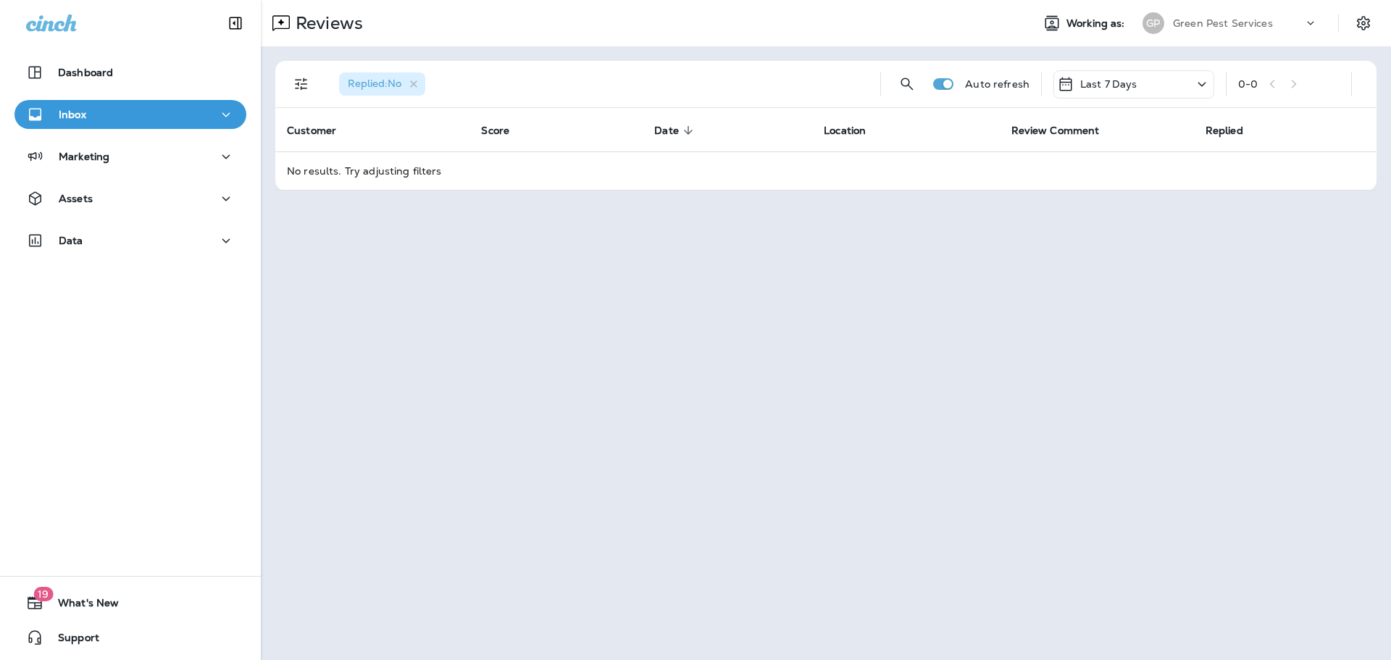
click at [1256, 30] on div "Green Pest Services" at bounding box center [1238, 23] width 130 height 22
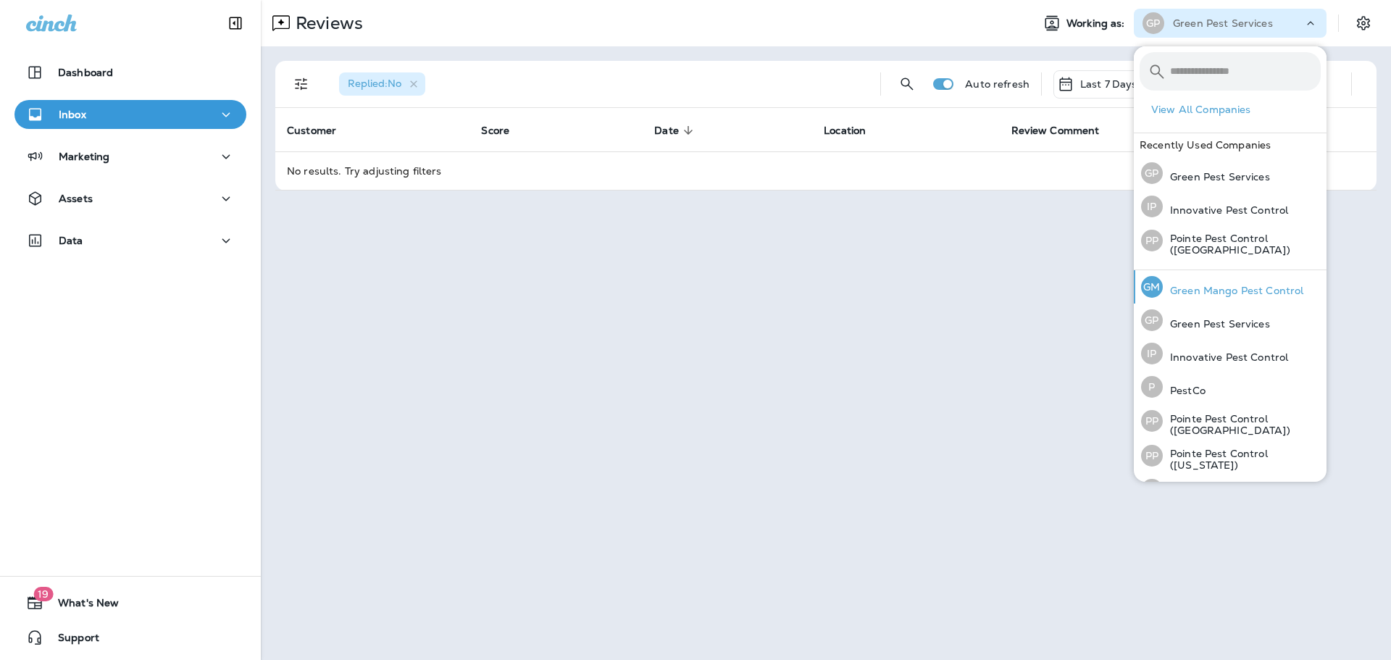
click at [1221, 285] on p "Green Mango Pest Control" at bounding box center [1233, 291] width 141 height 12
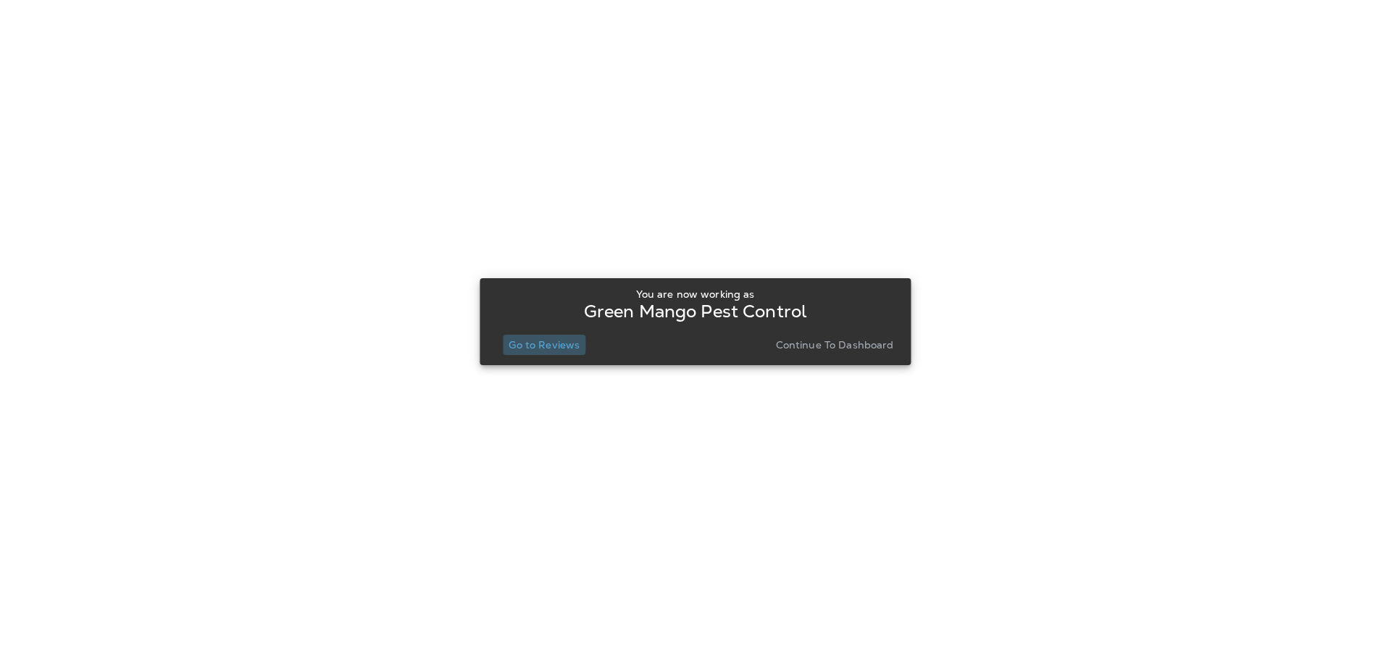
click at [536, 343] on p "Go to Reviews" at bounding box center [544, 345] width 71 height 12
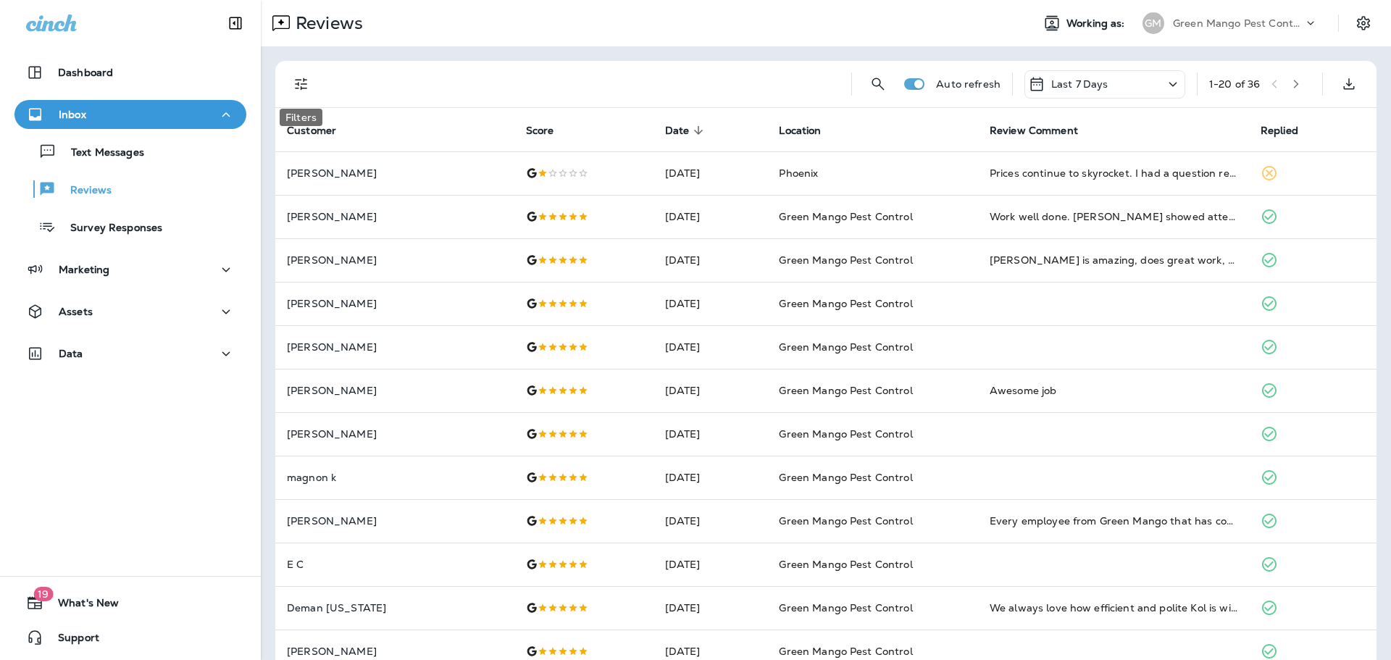
click at [304, 83] on icon "Filters" at bounding box center [301, 84] width 12 height 12
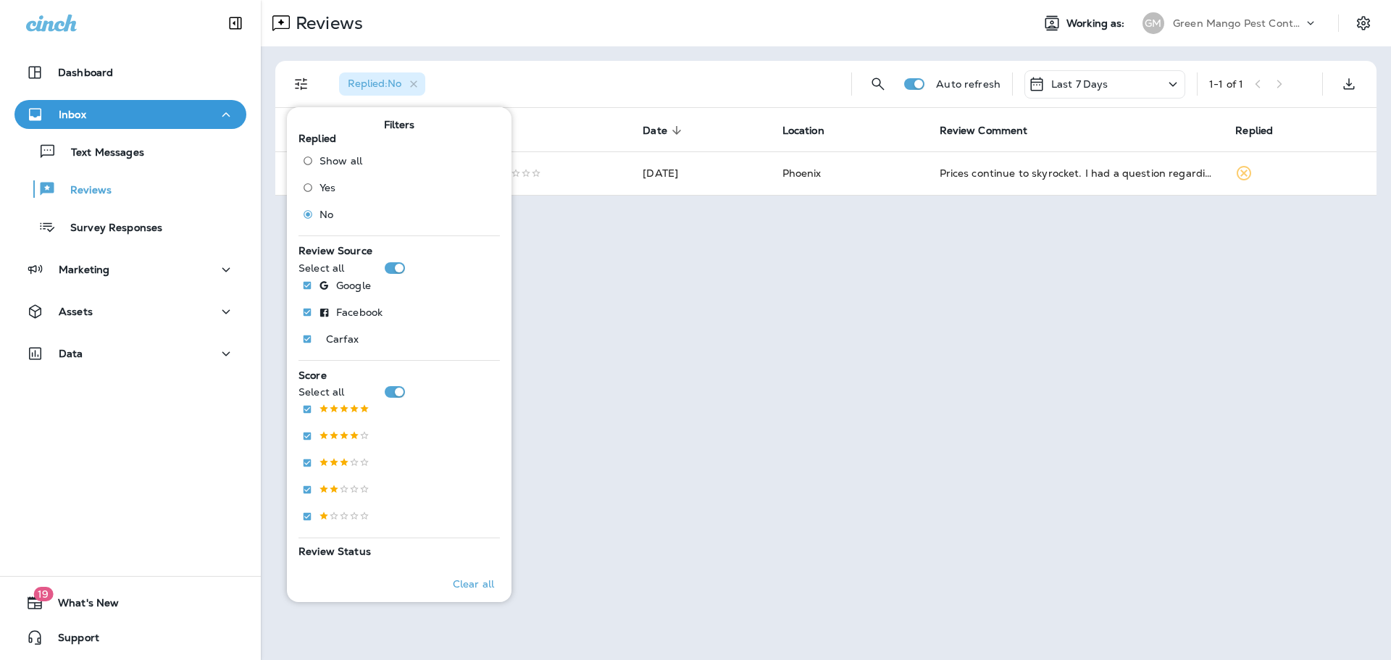
click at [651, 59] on div "Replied : No Auto refresh Last 7 Days 1 - 1 of 1 Customer Score Date sorted des…" at bounding box center [826, 128] width 1130 height 164
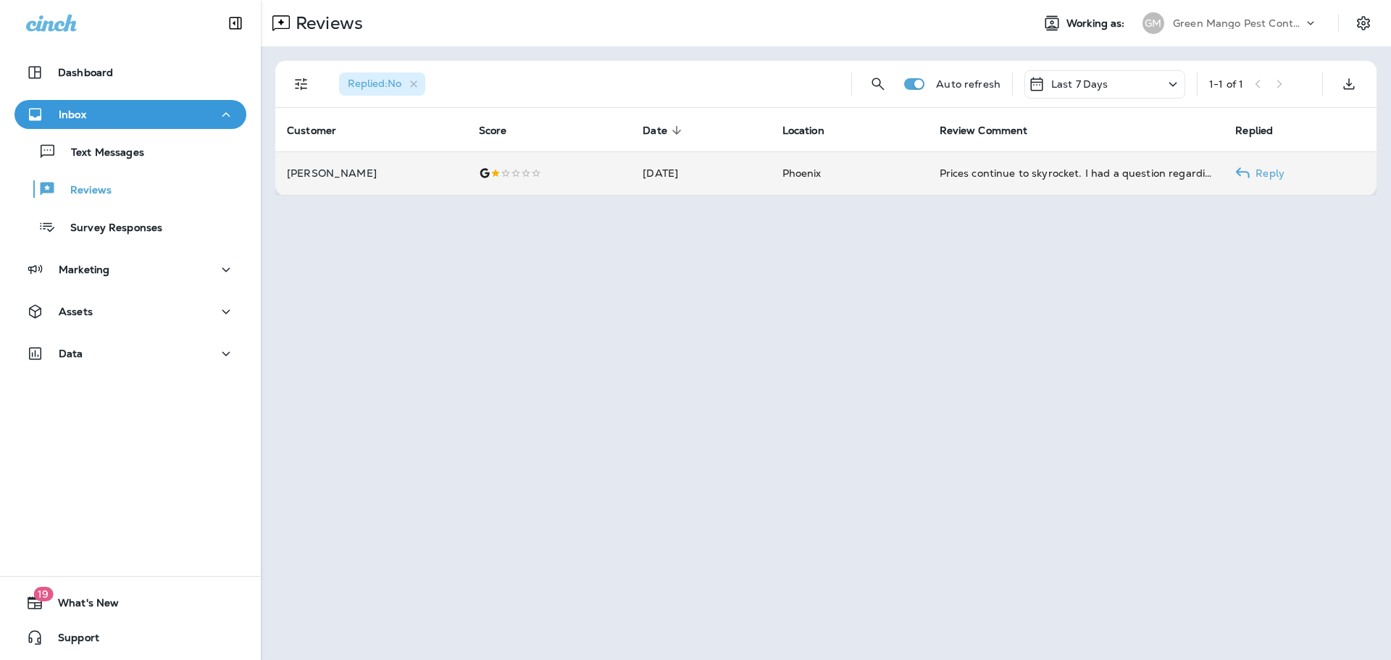
click at [738, 180] on td "[DATE]" at bounding box center [700, 172] width 139 height 43
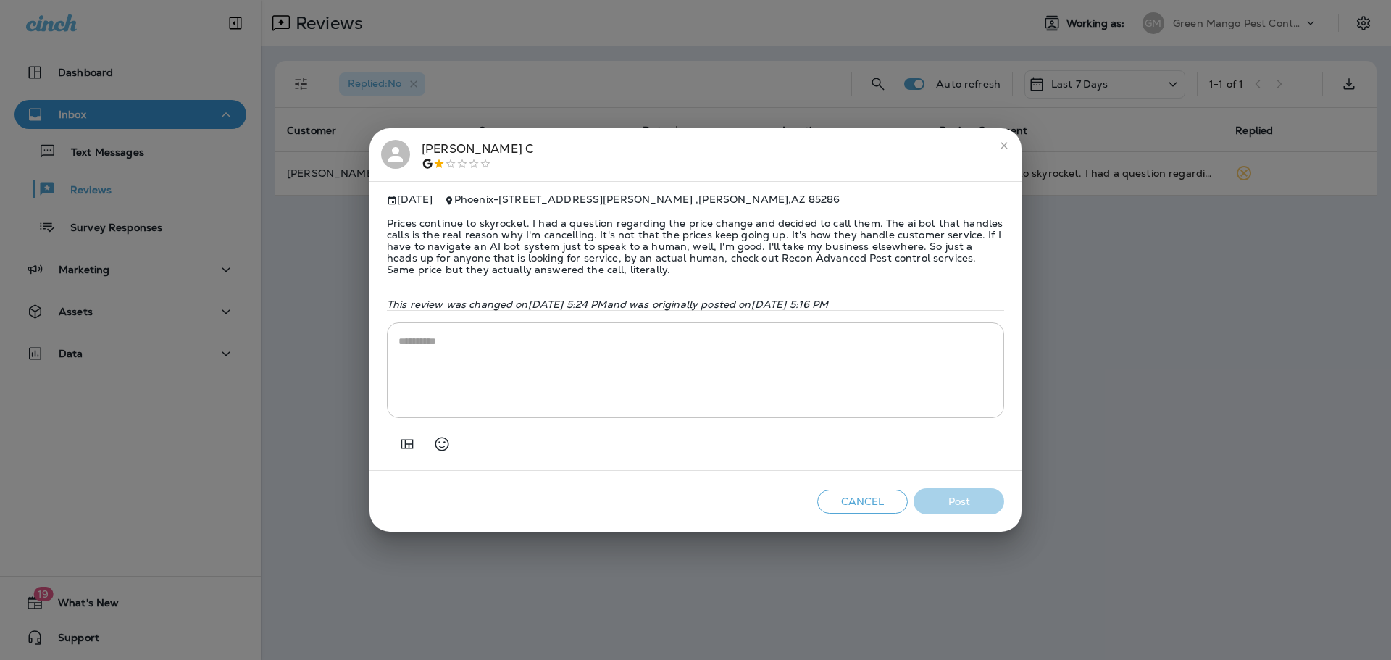
click at [639, 95] on div "[PERSON_NAME] [DATE] Phoenix - [STREET_ADDRESS][PERSON_NAME] Prices continue to…" at bounding box center [695, 330] width 1391 height 660
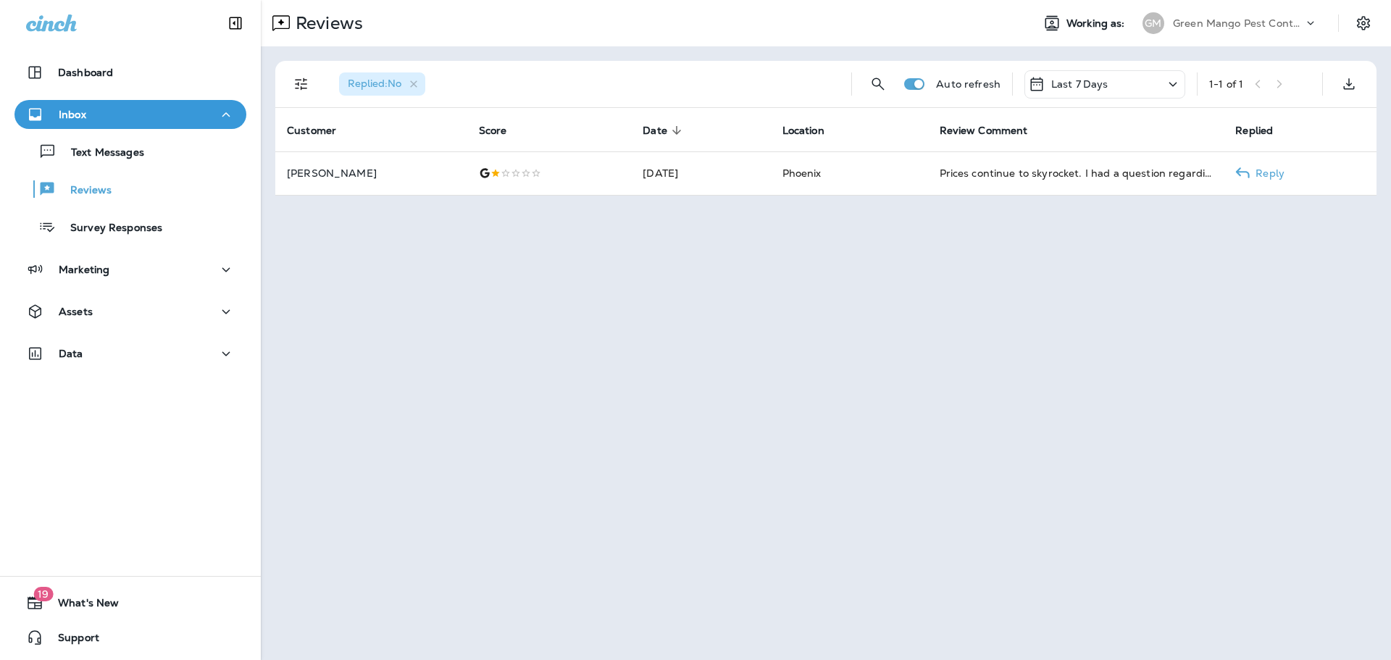
click at [390, 149] on th "Customer" at bounding box center [371, 129] width 192 height 43
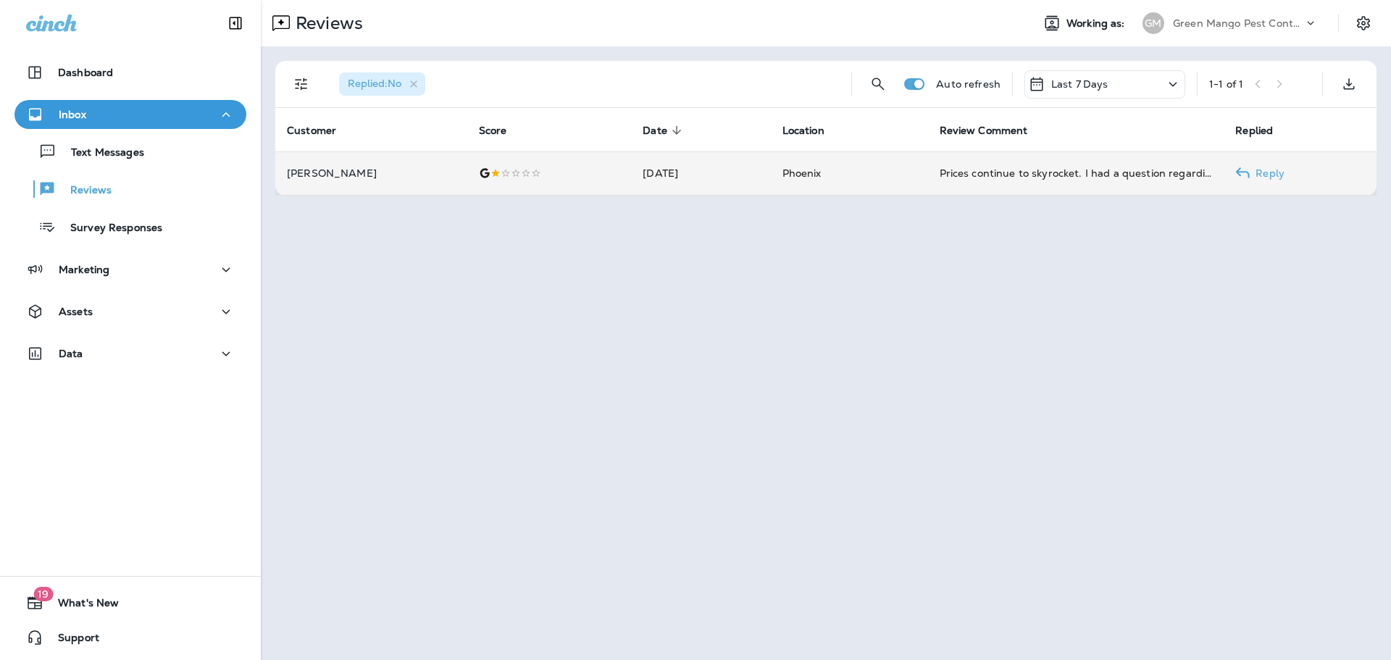
click at [383, 181] on td "[PERSON_NAME]" at bounding box center [371, 172] width 192 height 43
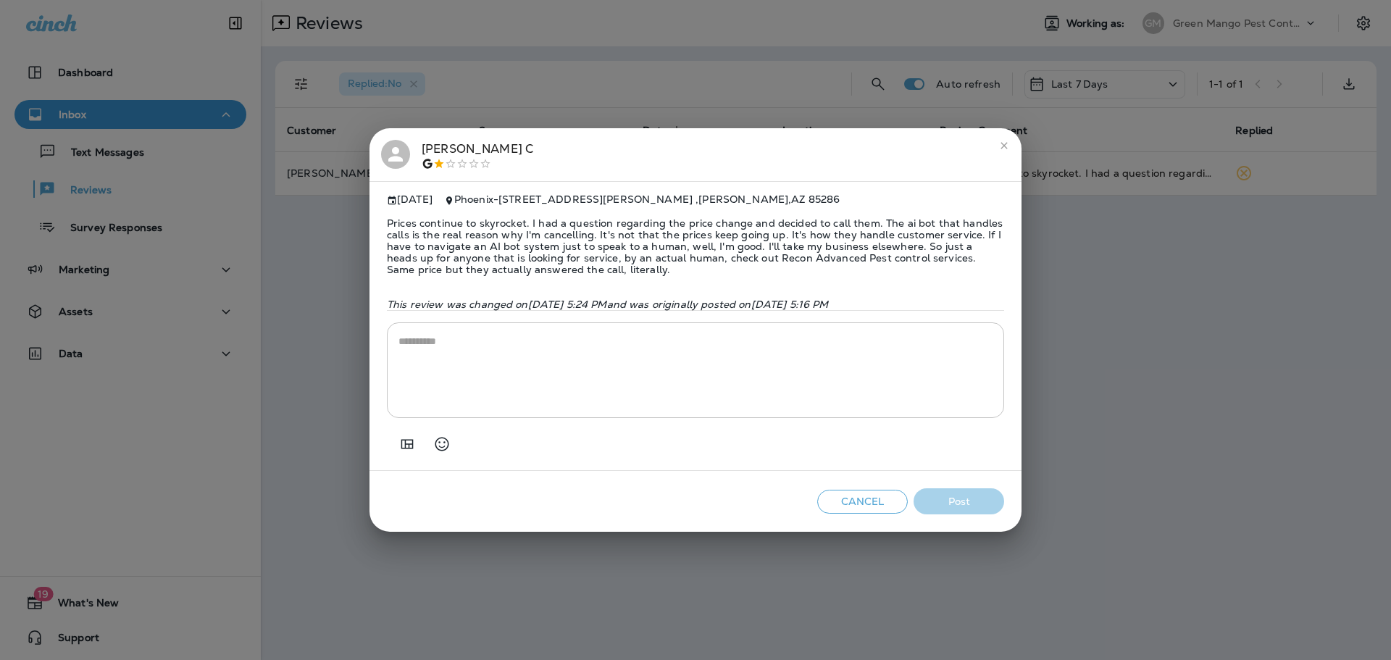
click at [405, 143] on icon at bounding box center [396, 154] width 22 height 22
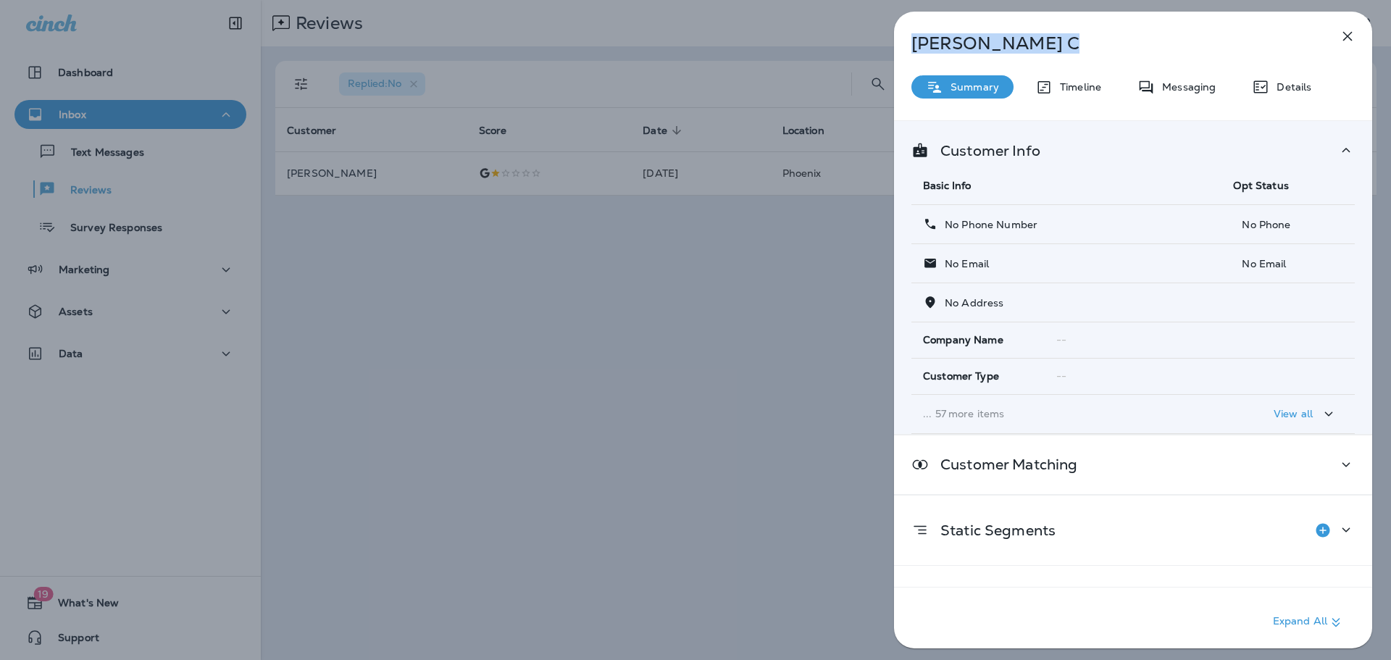
drag, startPoint x: 985, startPoint y: 46, endPoint x: 856, endPoint y: 39, distance: 128.4
click at [856, 39] on div "[PERSON_NAME] Summary Timeline Messaging Details Customer Info Basic Info Opt S…" at bounding box center [695, 330] width 1391 height 660
copy p "[PERSON_NAME]"
click at [569, 324] on div "[PERSON_NAME] Summary Timeline Messaging Details Customer Info Basic Info Opt S…" at bounding box center [695, 330] width 1391 height 660
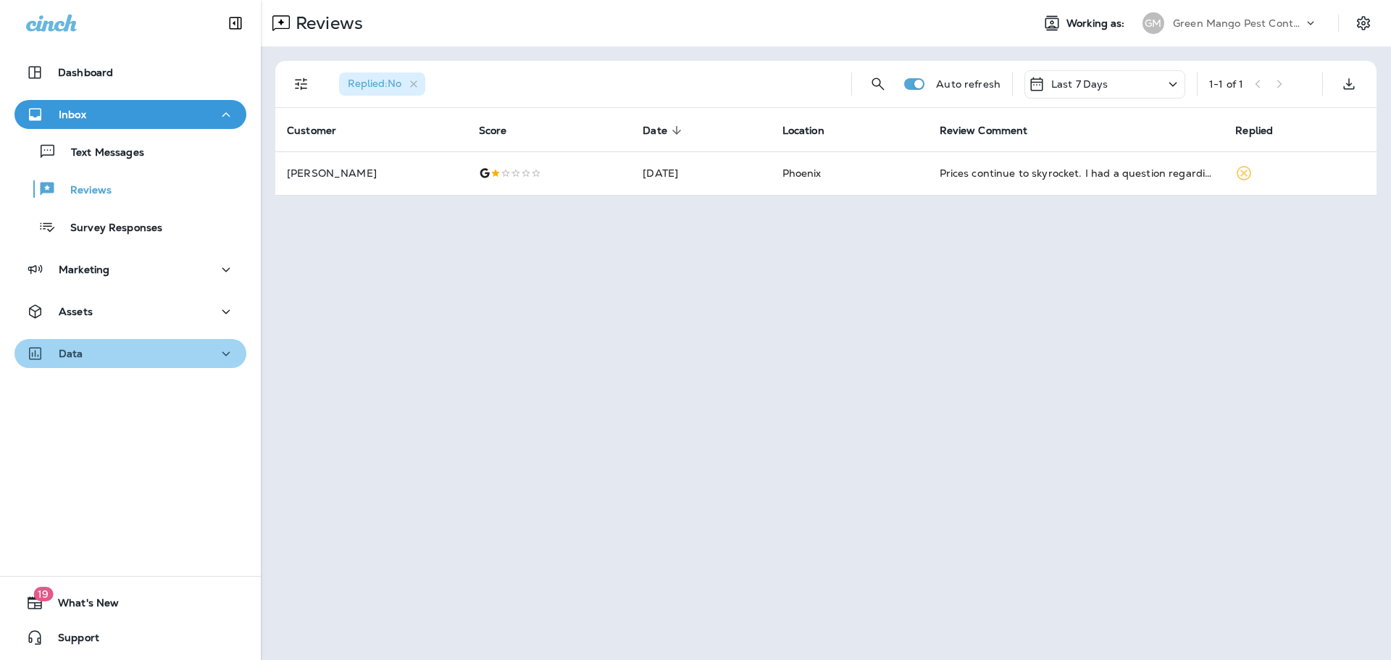
click at [92, 346] on div "Data" at bounding box center [130, 354] width 209 height 18
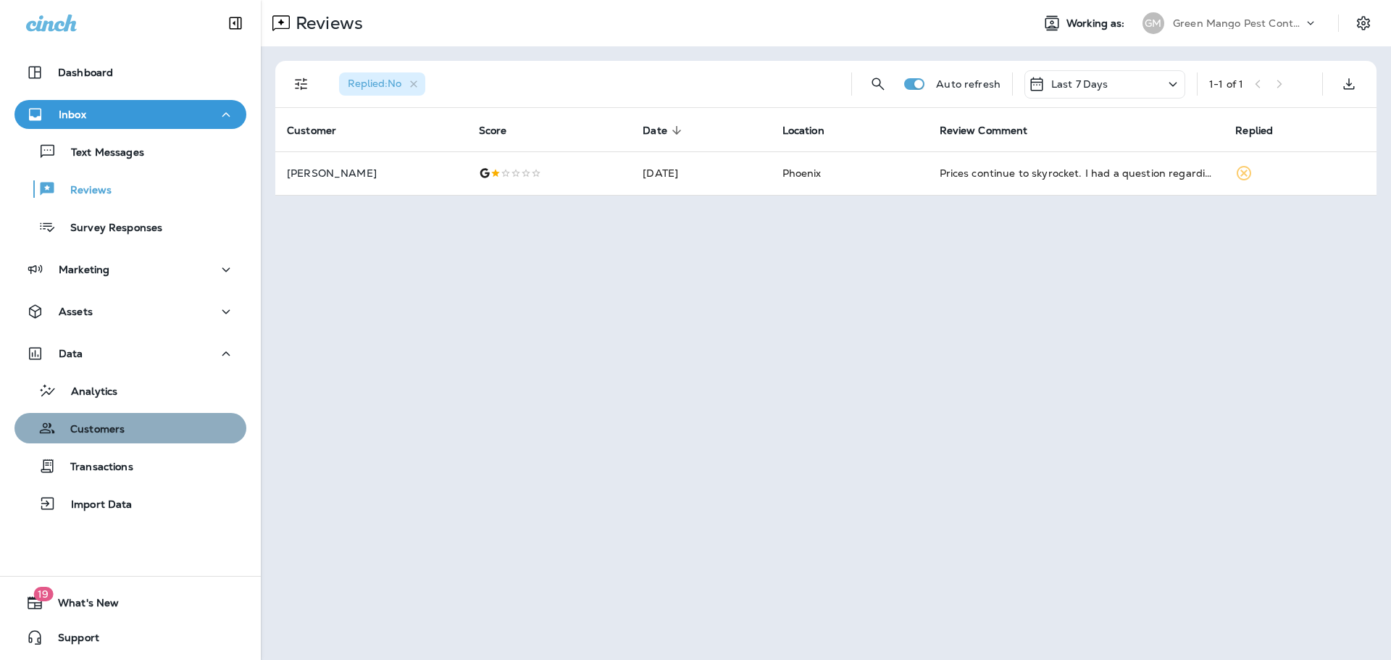
click at [109, 435] on p "Customers" at bounding box center [90, 430] width 69 height 14
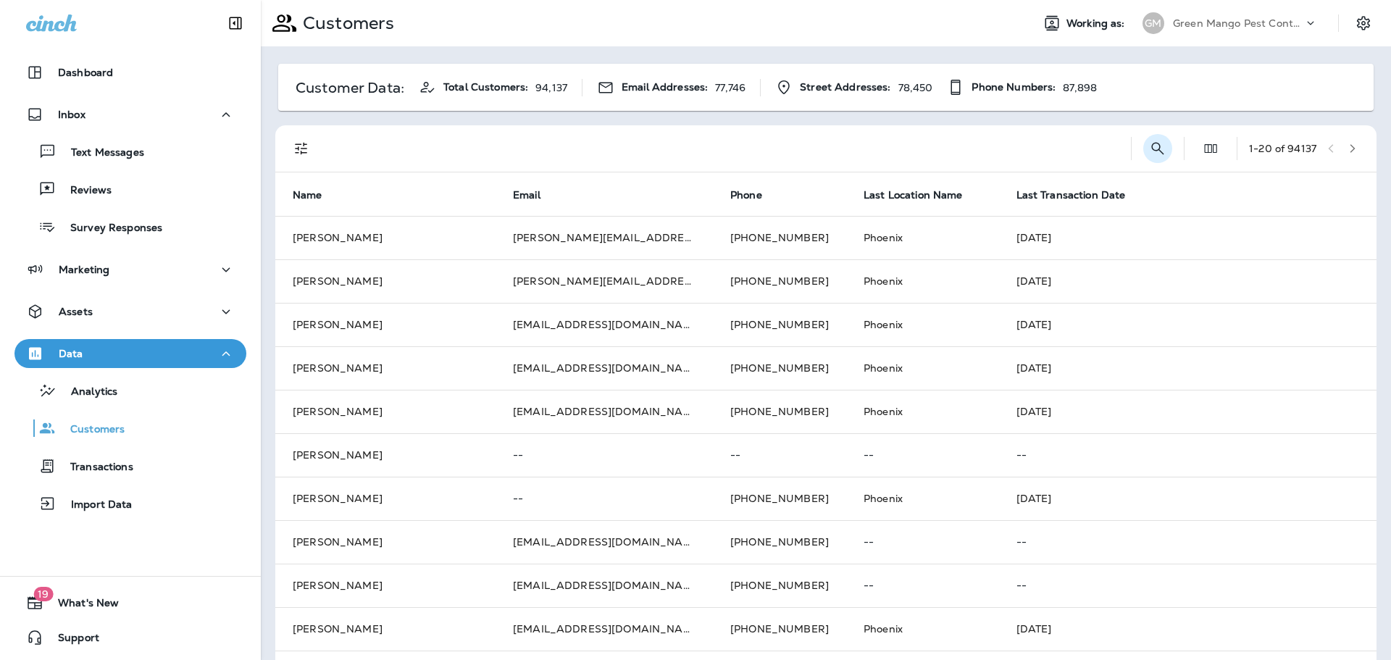
click at [1161, 141] on icon "Search Customers" at bounding box center [1157, 148] width 17 height 17
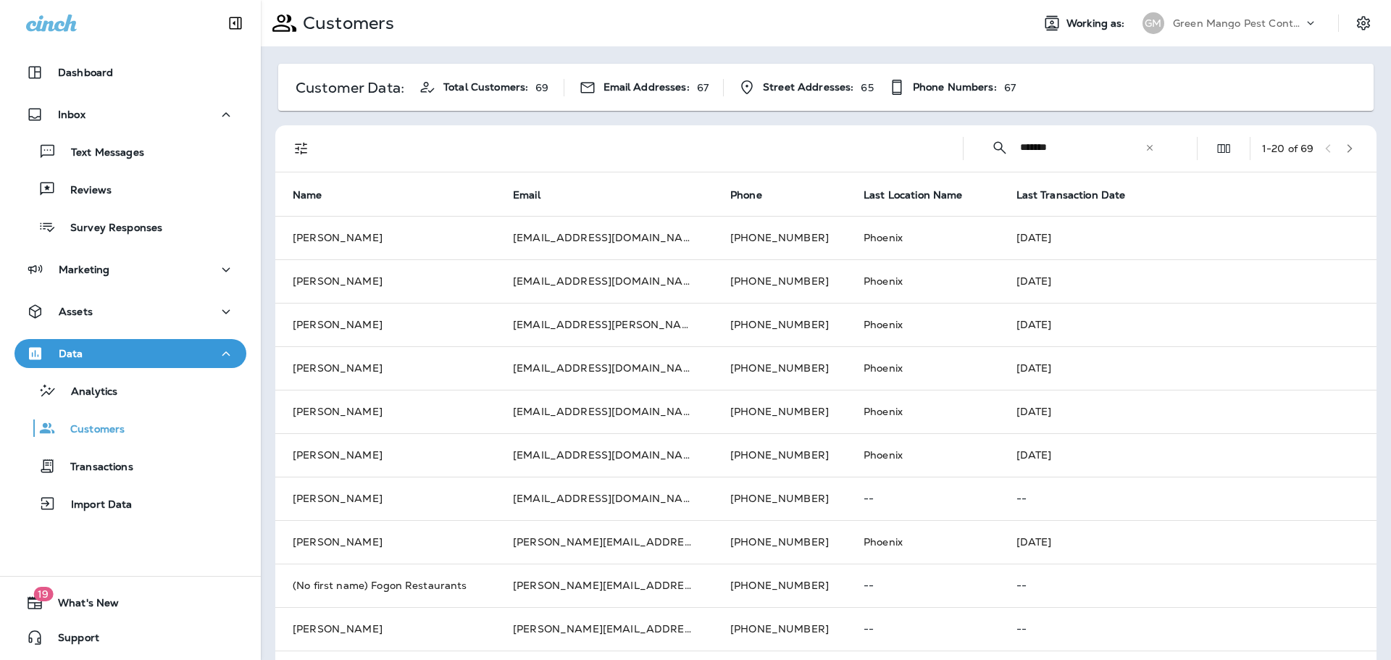
type input "*******"
click at [1355, 149] on icon "button" at bounding box center [1350, 148] width 10 height 10
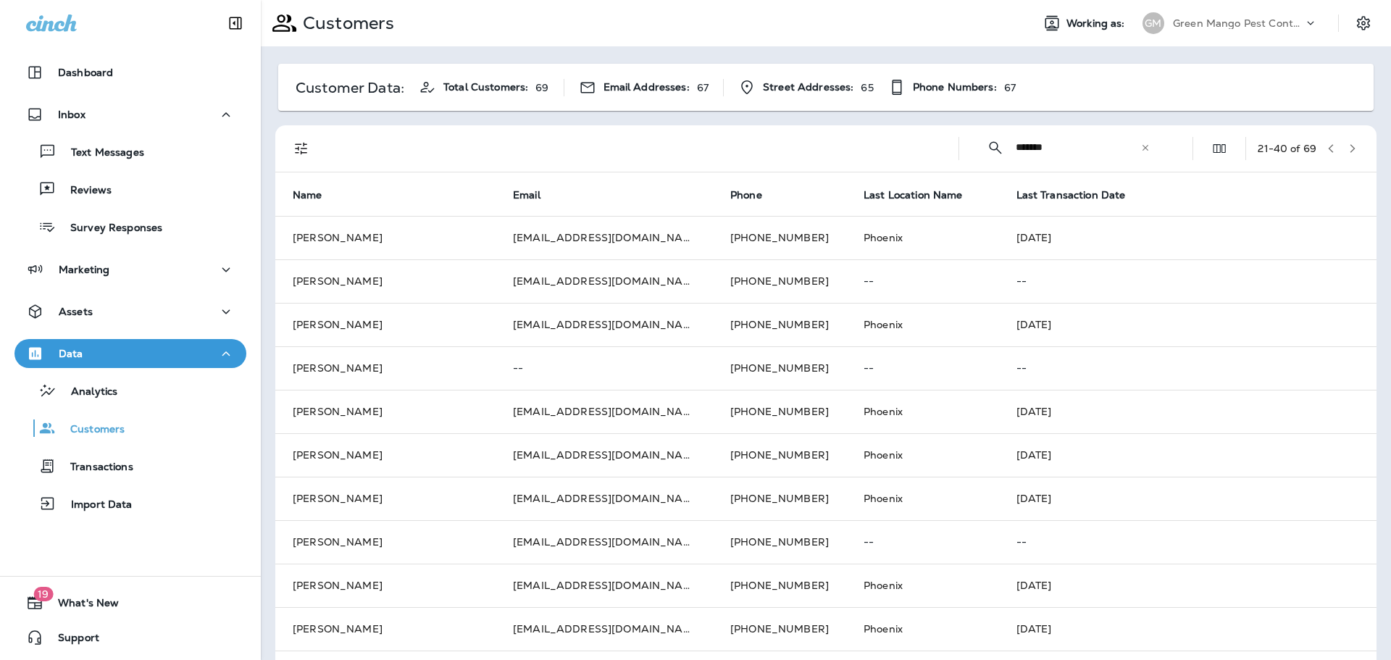
click at [1140, 150] on icon at bounding box center [1145, 148] width 10 height 10
click at [109, 184] on p "Reviews" at bounding box center [84, 191] width 56 height 14
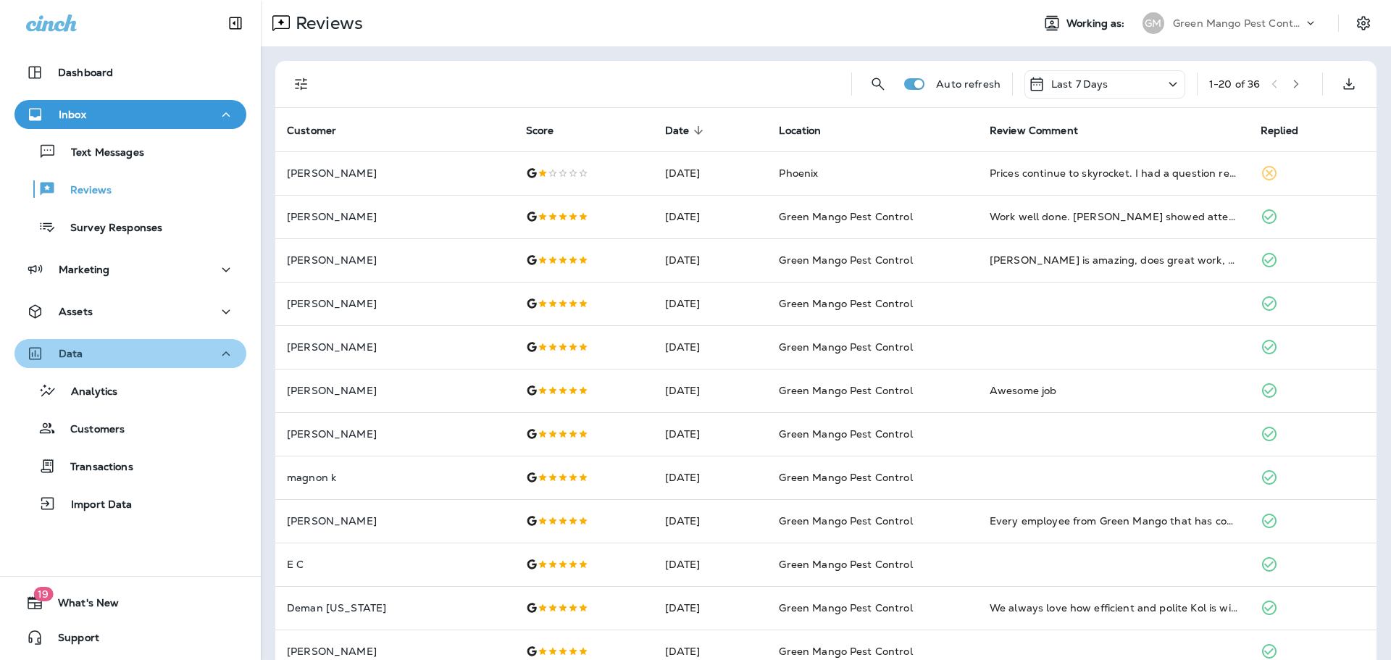
click at [142, 365] on button "Data" at bounding box center [130, 353] width 232 height 29
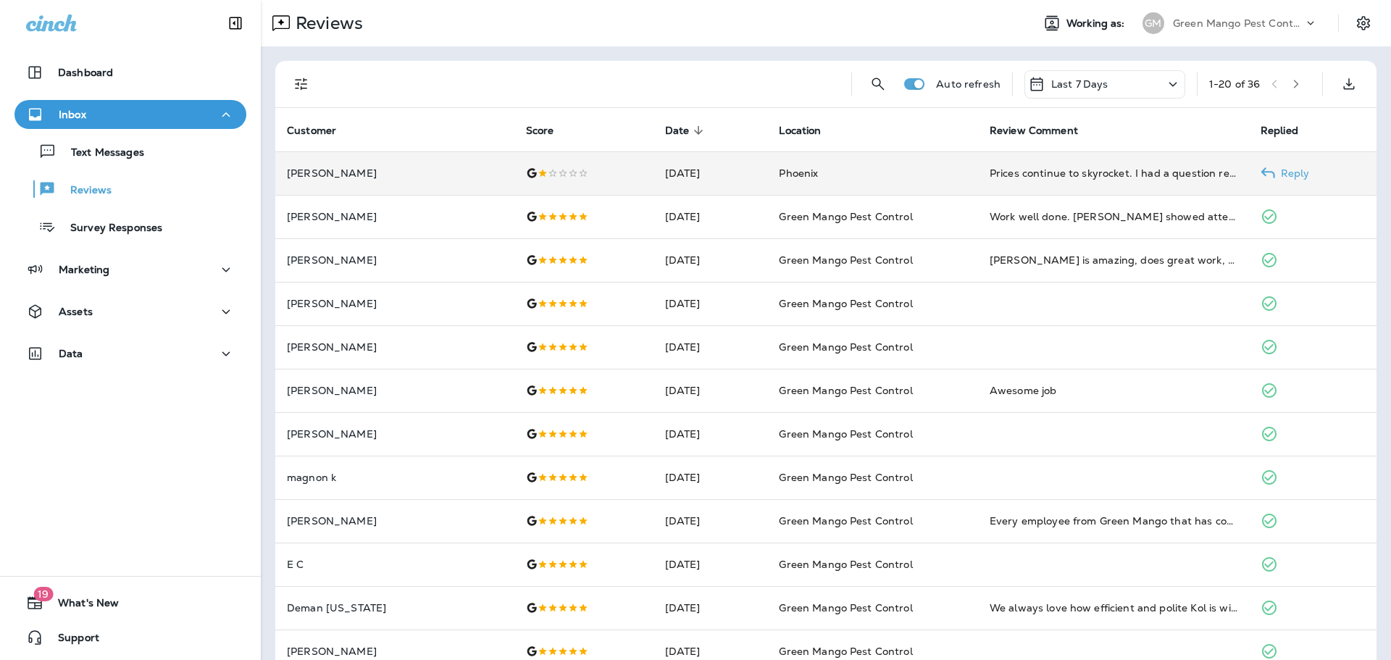
click at [689, 185] on td "[DATE]" at bounding box center [710, 172] width 114 height 43
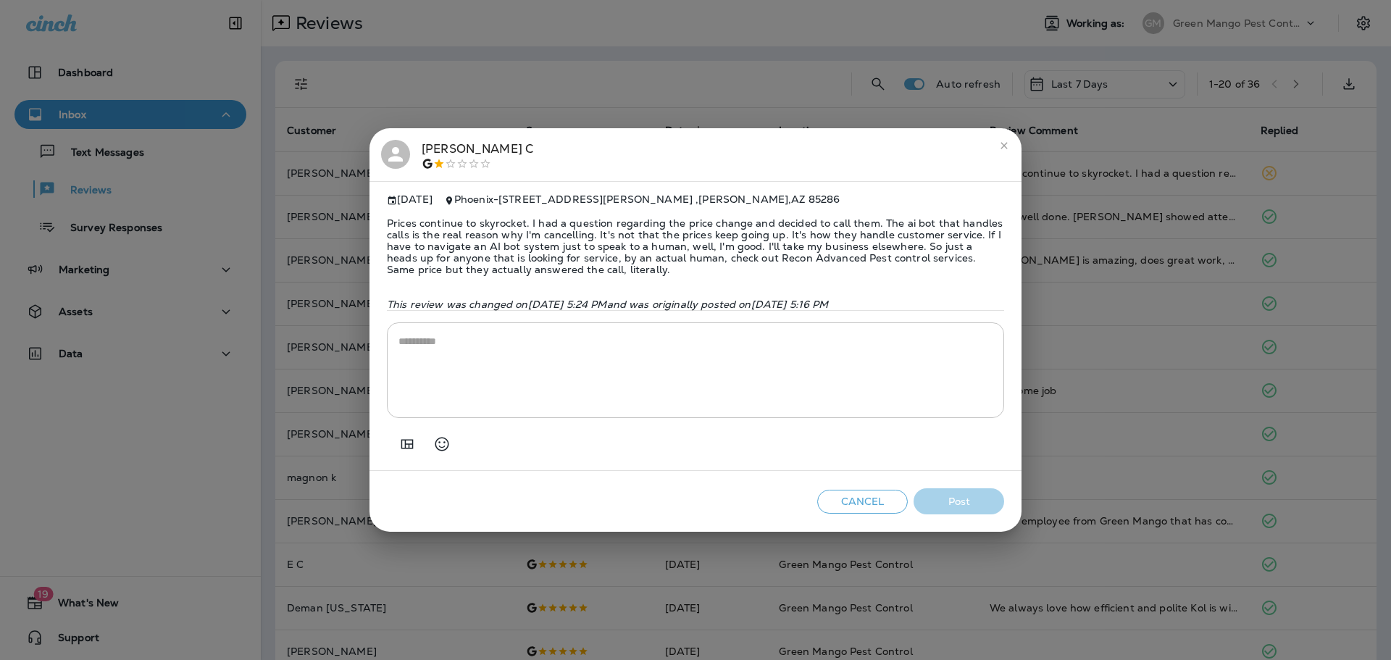
click at [1208, 28] on div "[PERSON_NAME] [DATE] Phoenix - [STREET_ADDRESS][PERSON_NAME] Prices continue to…" at bounding box center [695, 330] width 1391 height 660
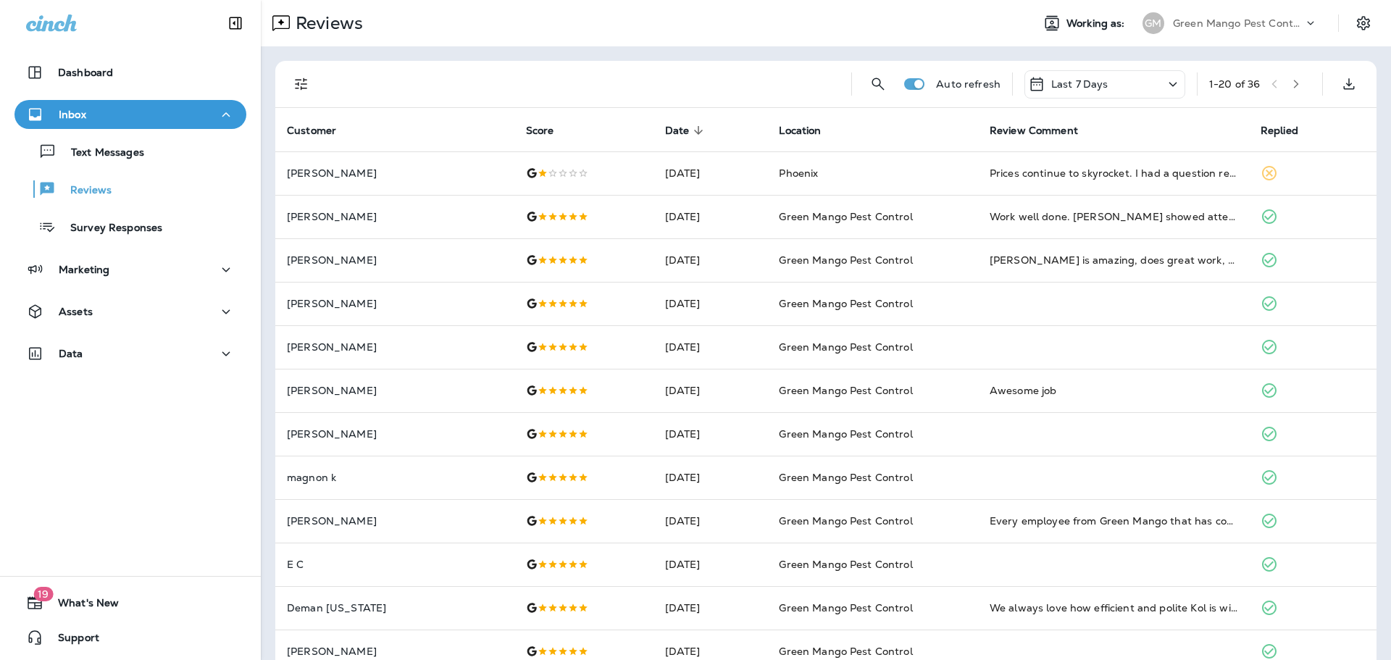
click at [1245, 21] on p "Green Mango Pest Control" at bounding box center [1238, 23] width 130 height 12
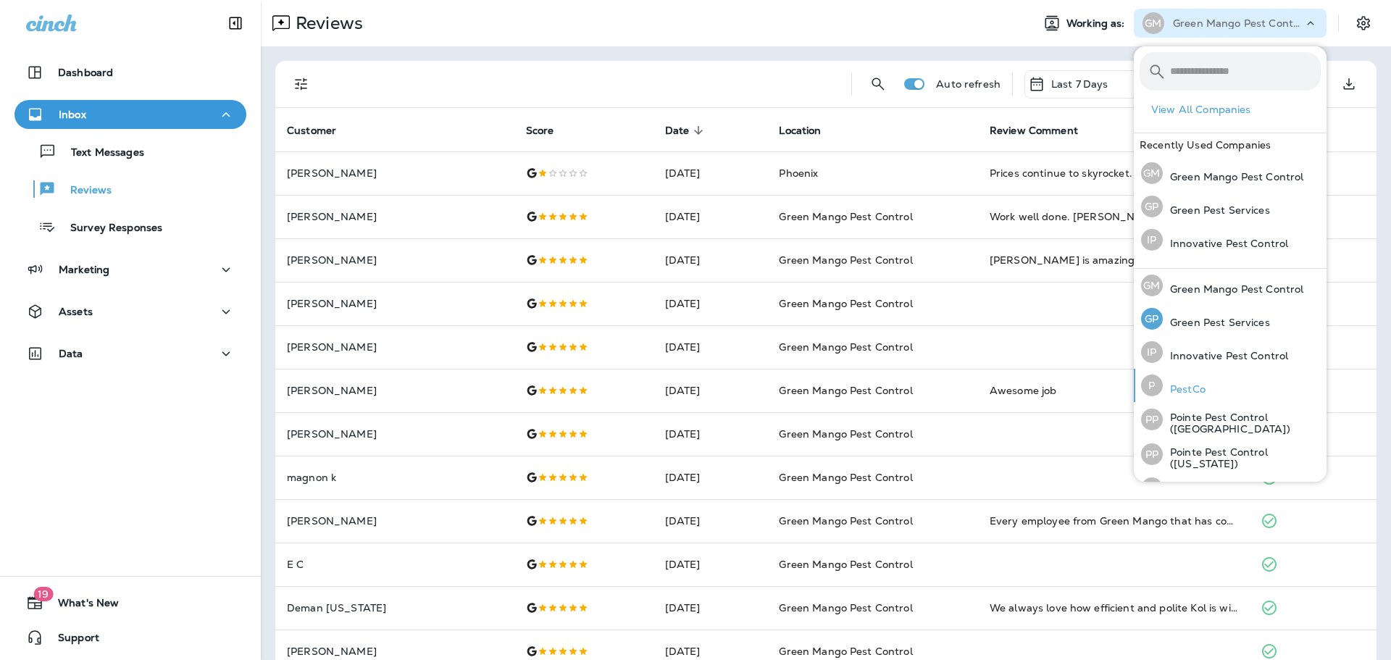
scroll to position [59, 0]
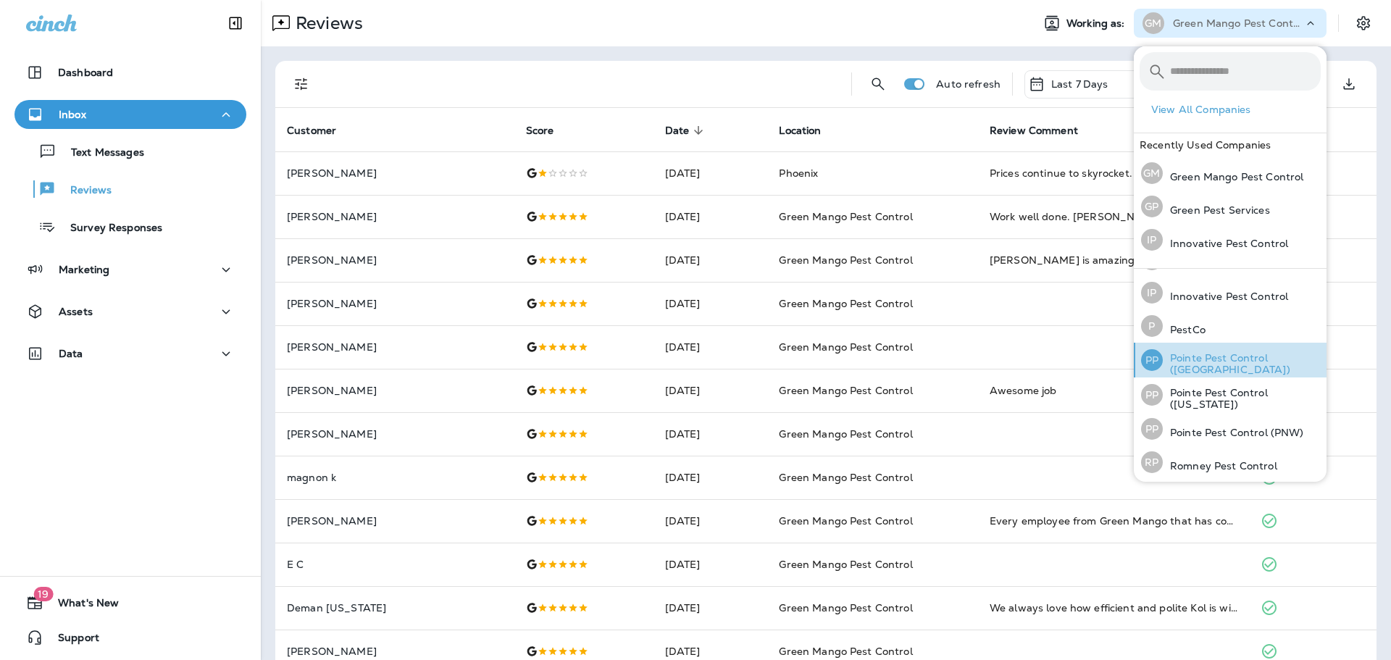
click at [1265, 362] on p "Pointe Pest Control ([GEOGRAPHIC_DATA])" at bounding box center [1242, 363] width 158 height 23
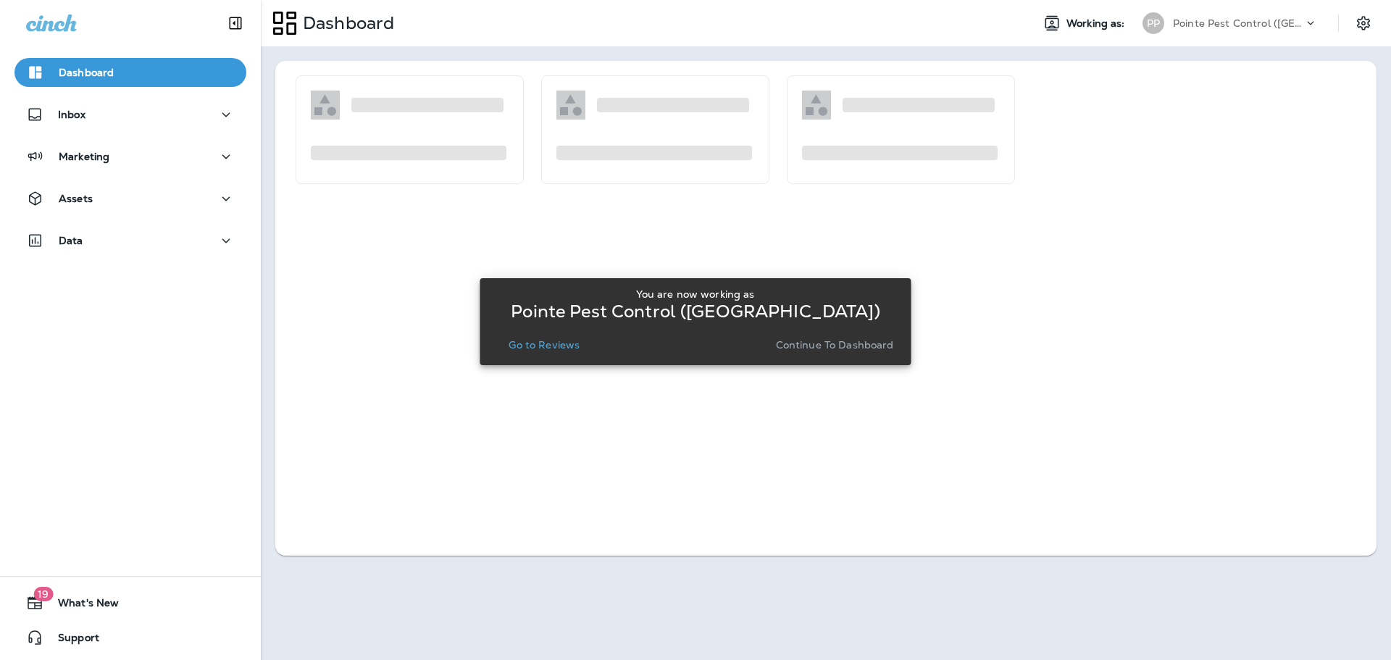
click at [567, 344] on p "Go to Reviews" at bounding box center [544, 345] width 71 height 12
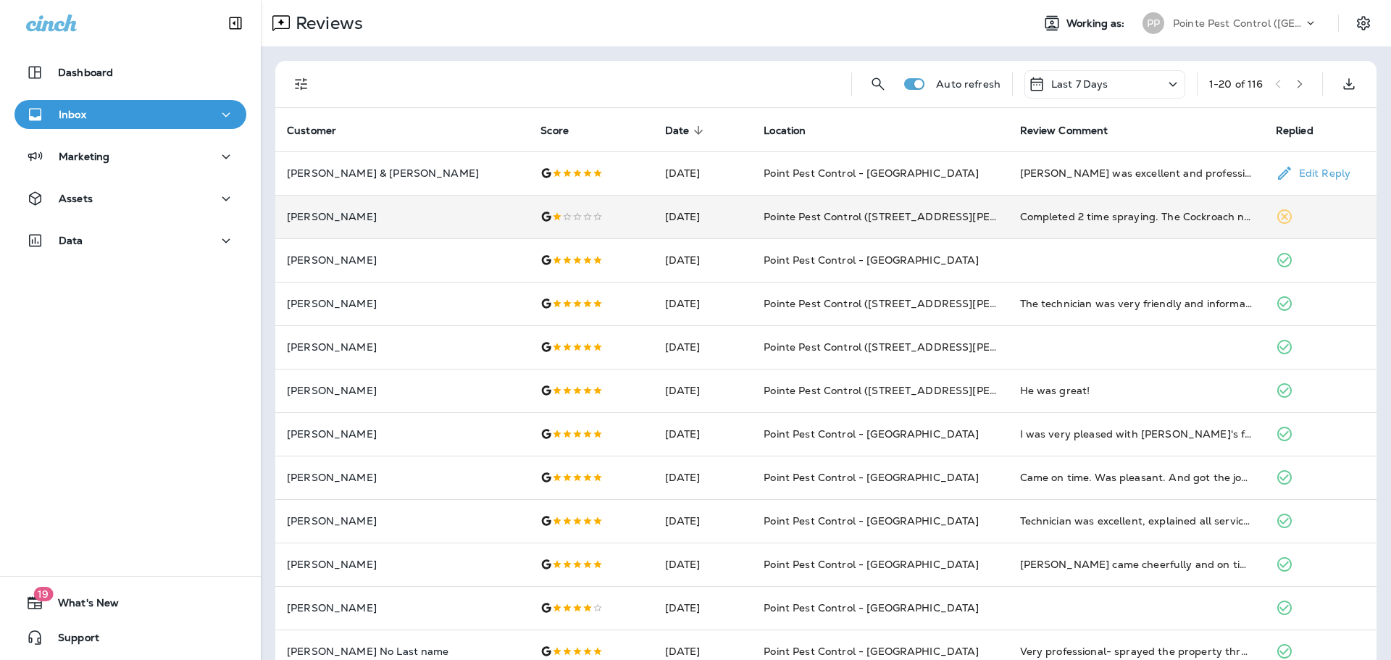
click at [441, 206] on td "[PERSON_NAME]" at bounding box center [402, 216] width 254 height 43
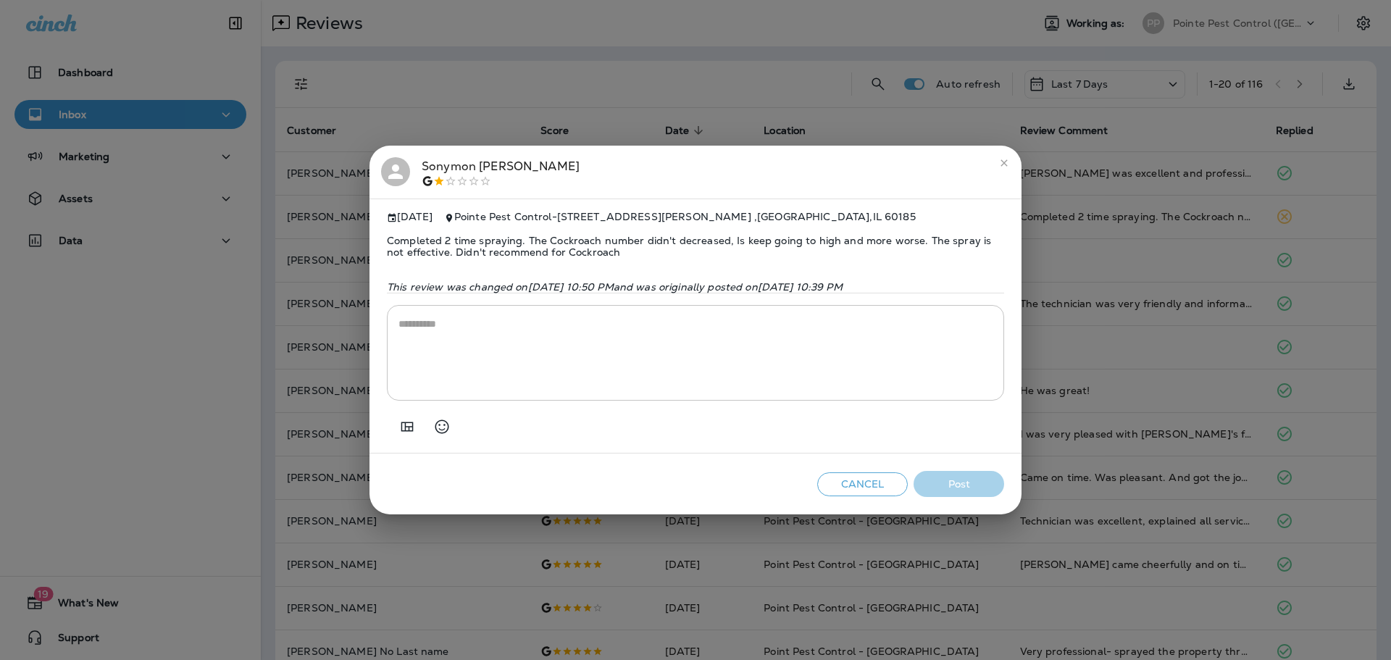
click at [401, 161] on icon at bounding box center [396, 172] width 22 height 22
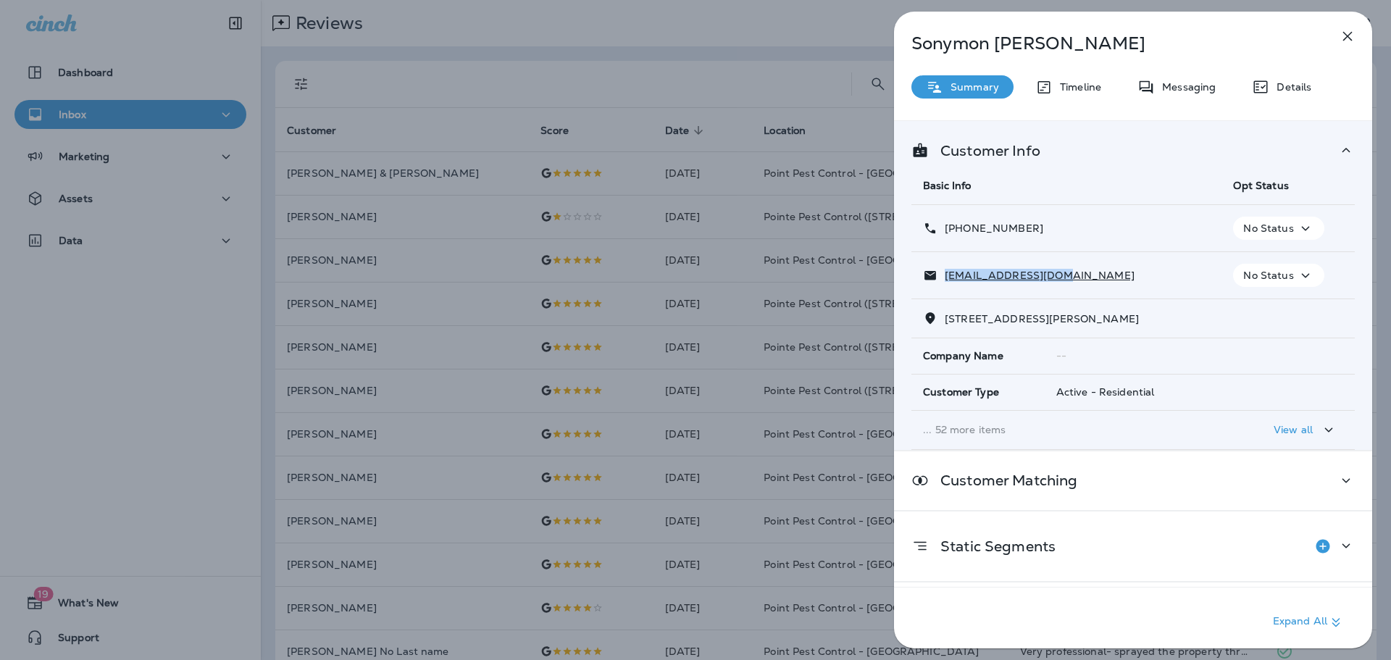
drag, startPoint x: 1066, startPoint y: 277, endPoint x: 945, endPoint y: 278, distance: 121.0
click at [945, 278] on div "[EMAIL_ADDRESS][DOMAIN_NAME]" at bounding box center [1066, 275] width 287 height 15
drag, startPoint x: 1008, startPoint y: 230, endPoint x: 958, endPoint y: 234, distance: 50.1
click at [958, 234] on div "[PHONE_NUMBER]" at bounding box center [1066, 228] width 287 height 15
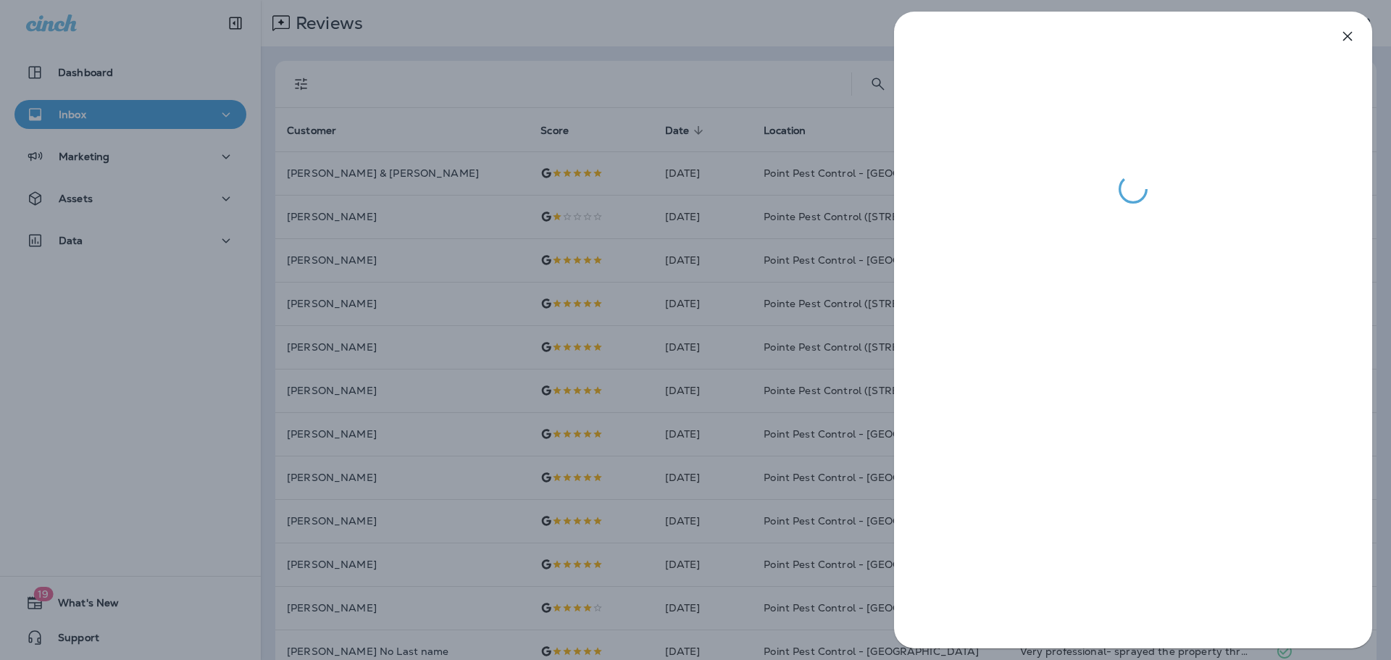
click at [606, 43] on div at bounding box center [695, 330] width 1391 height 660
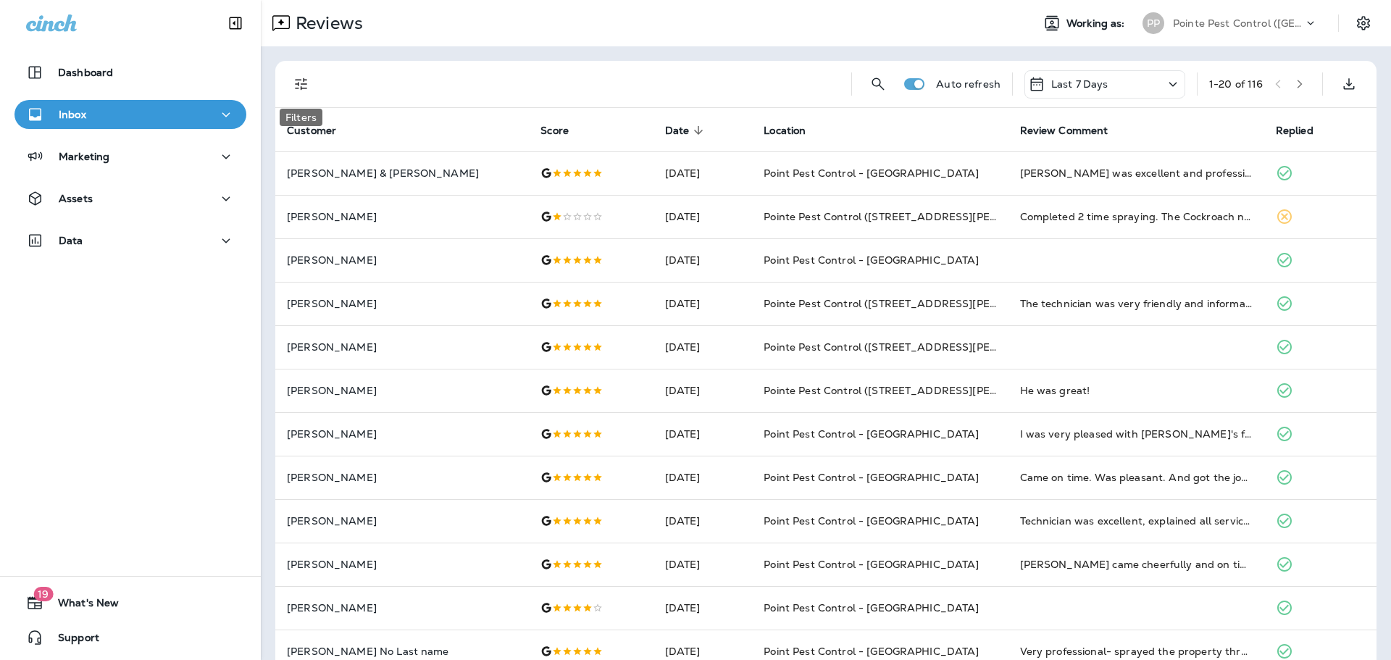
click at [296, 85] on icon "Filters" at bounding box center [301, 83] width 17 height 17
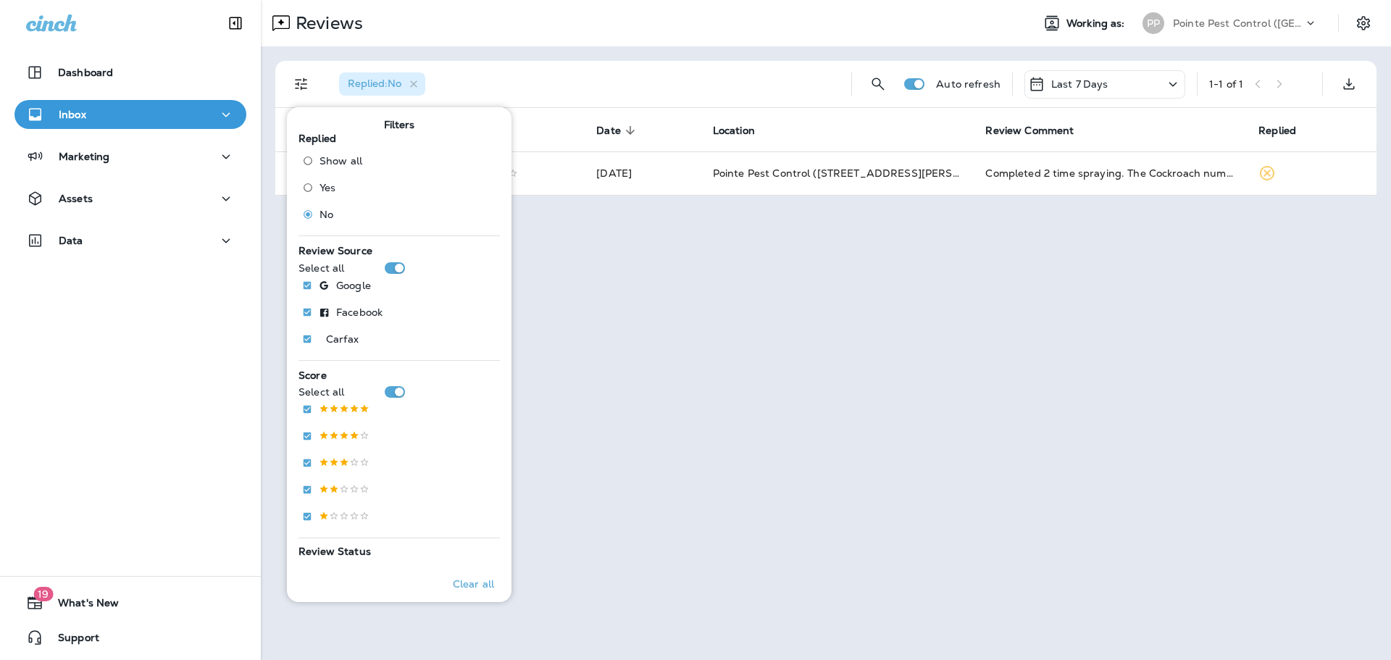
drag, startPoint x: 669, startPoint y: 51, endPoint x: 604, endPoint y: 42, distance: 65.9
click at [669, 51] on div "Replied : No Auto refresh Last 7 Days 1 - 1 of 1 Customer Score Date sorted des…" at bounding box center [826, 128] width 1130 height 164
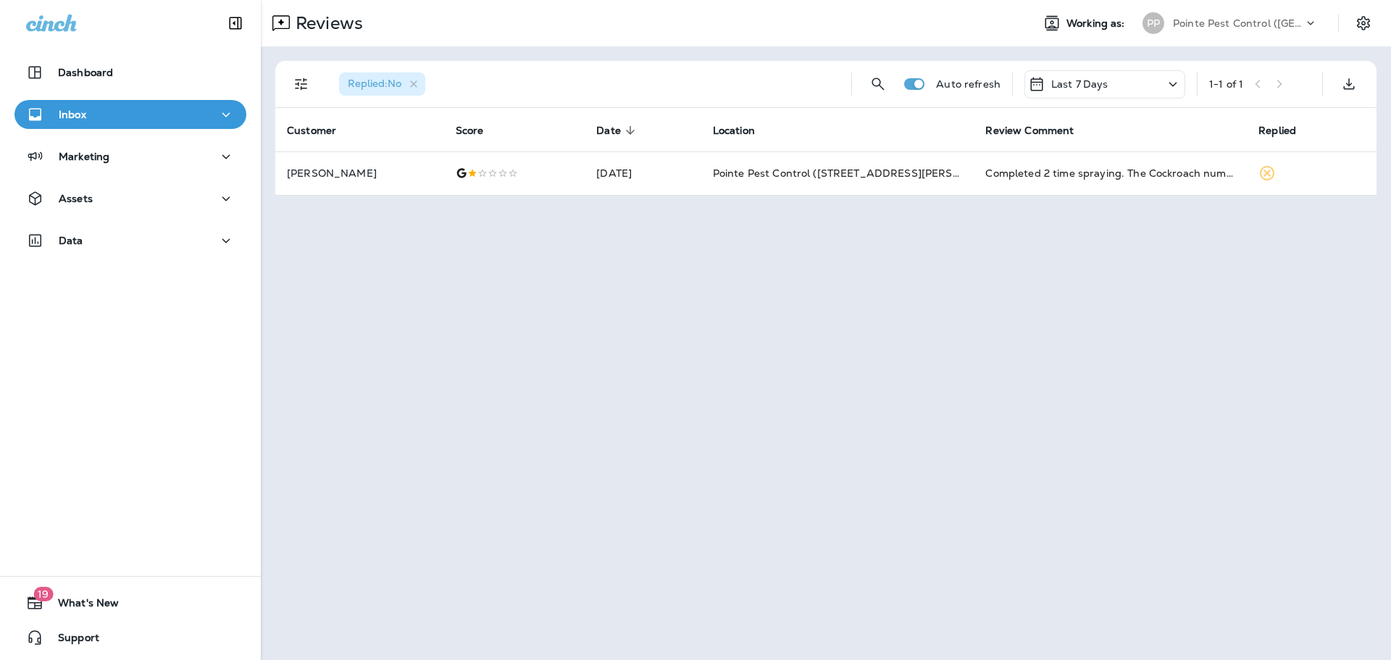
drag, startPoint x: 1243, startPoint y: 22, endPoint x: 1235, endPoint y: 32, distance: 11.9
click at [1243, 22] on p "Pointe Pest Control ([GEOGRAPHIC_DATA])" at bounding box center [1238, 23] width 130 height 12
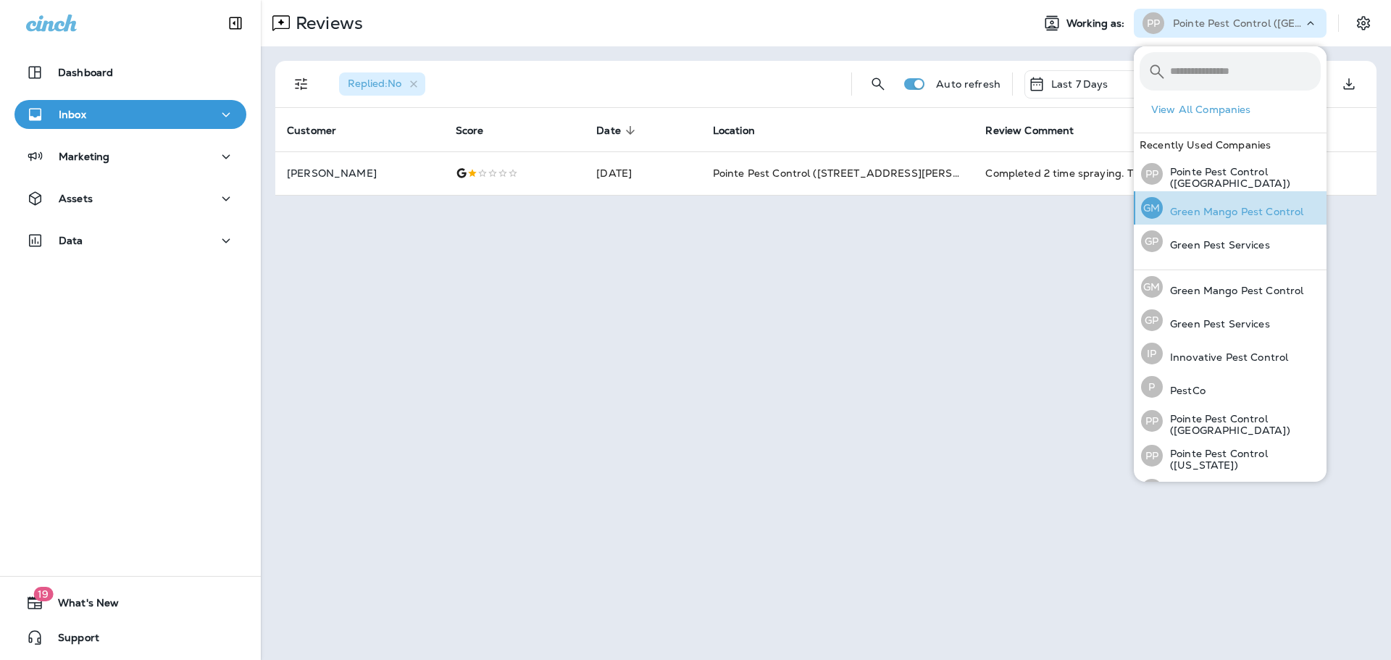
click at [1230, 201] on div "[PERSON_NAME] Mango Pest Control" at bounding box center [1222, 207] width 174 height 33
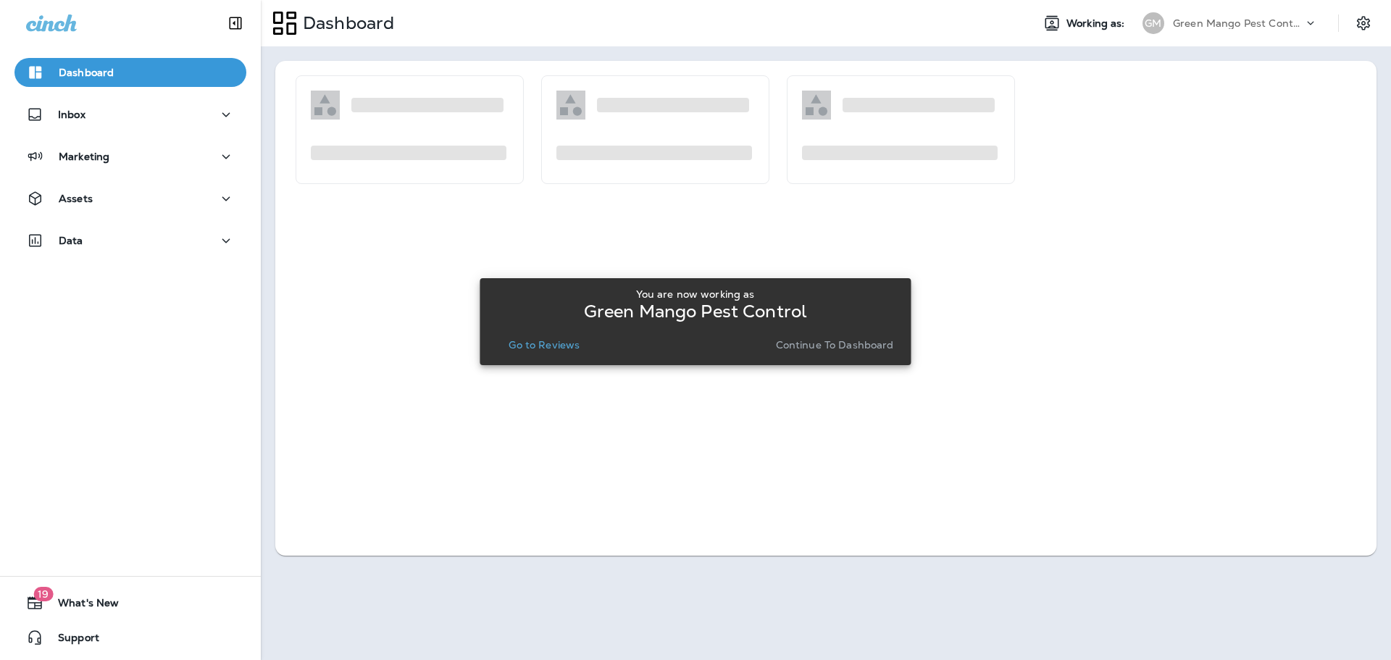
click at [569, 351] on button "Go to Reviews" at bounding box center [544, 345] width 83 height 20
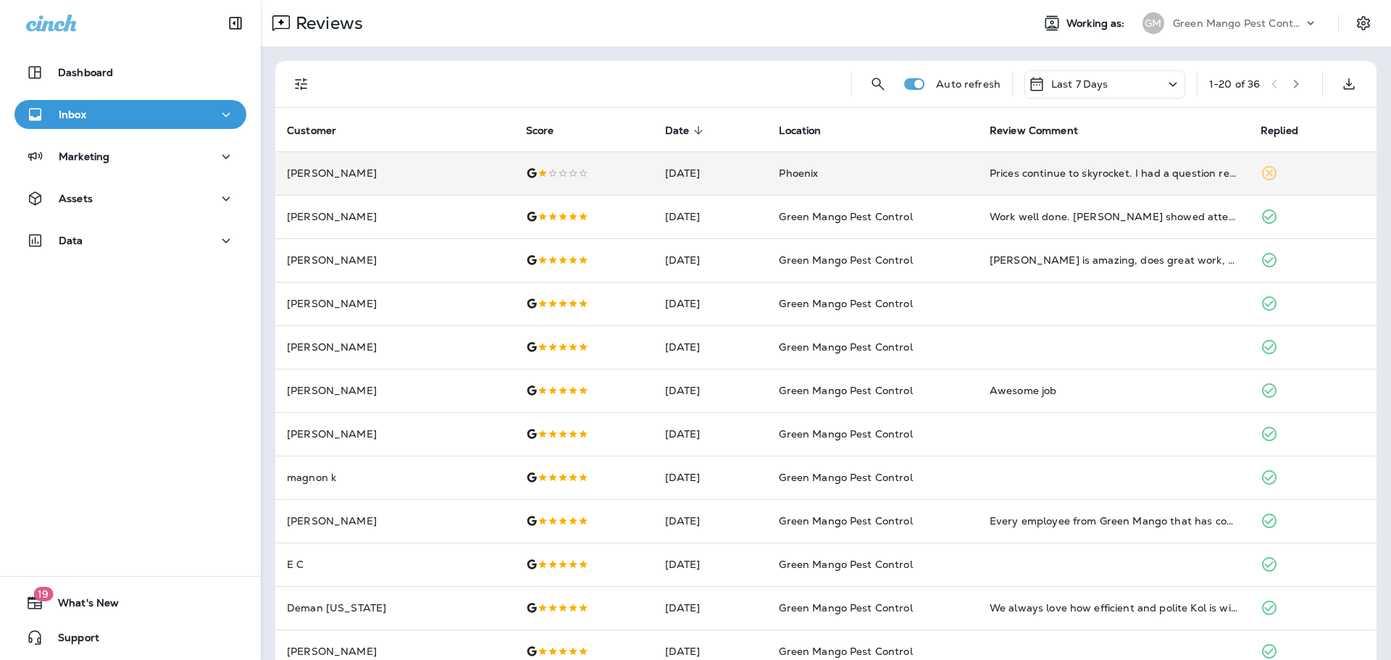
click at [676, 180] on td "[DATE]" at bounding box center [710, 172] width 114 height 43
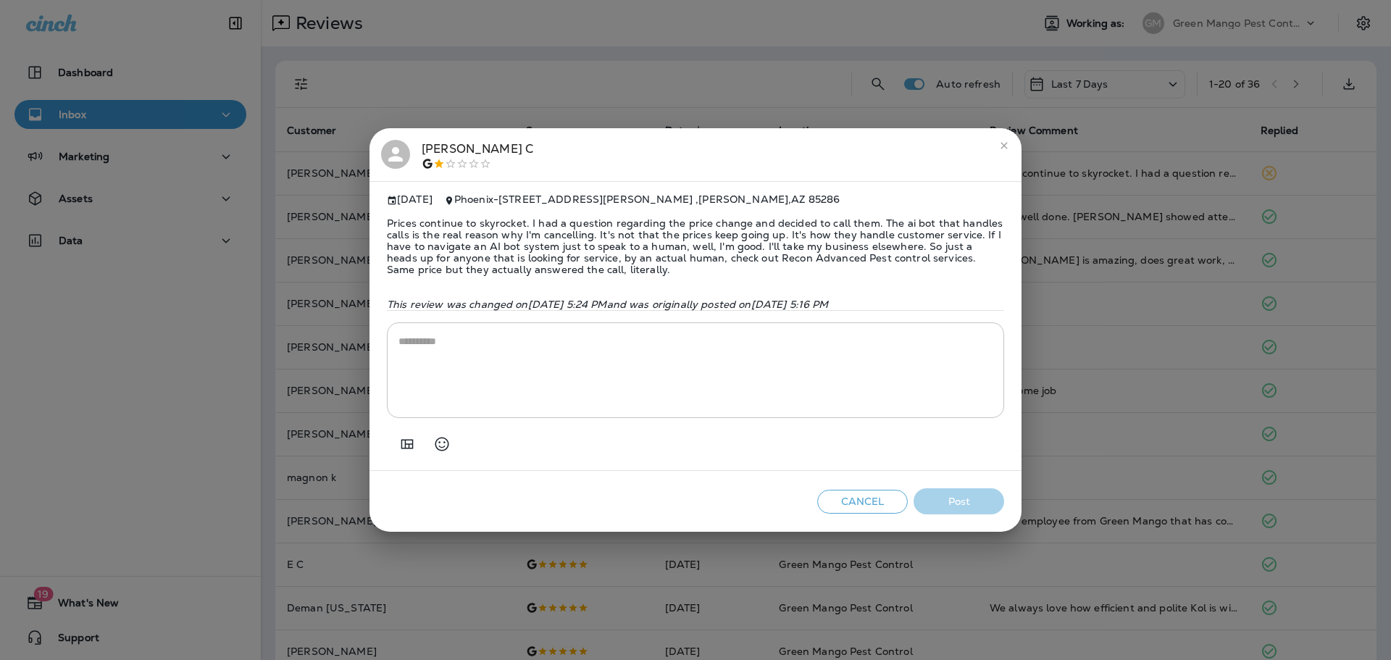
click at [564, 401] on textarea at bounding box center [695, 370] width 594 height 72
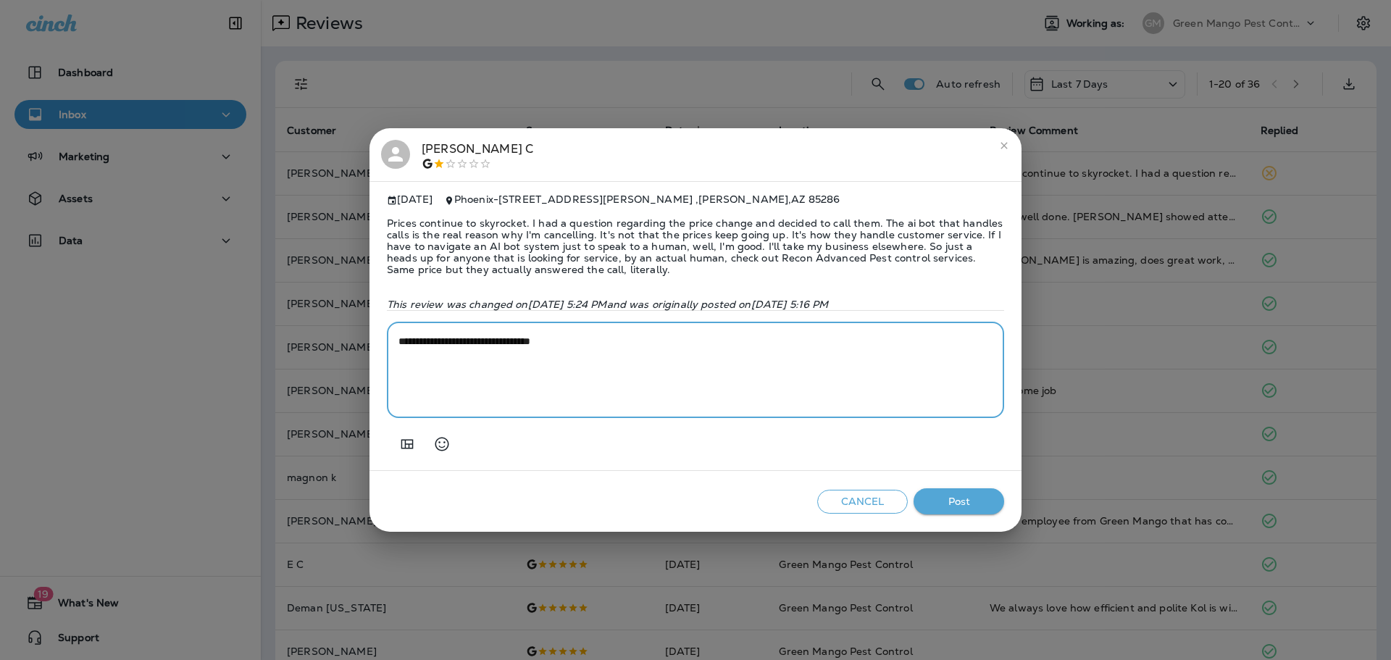
paste textarea "**********"
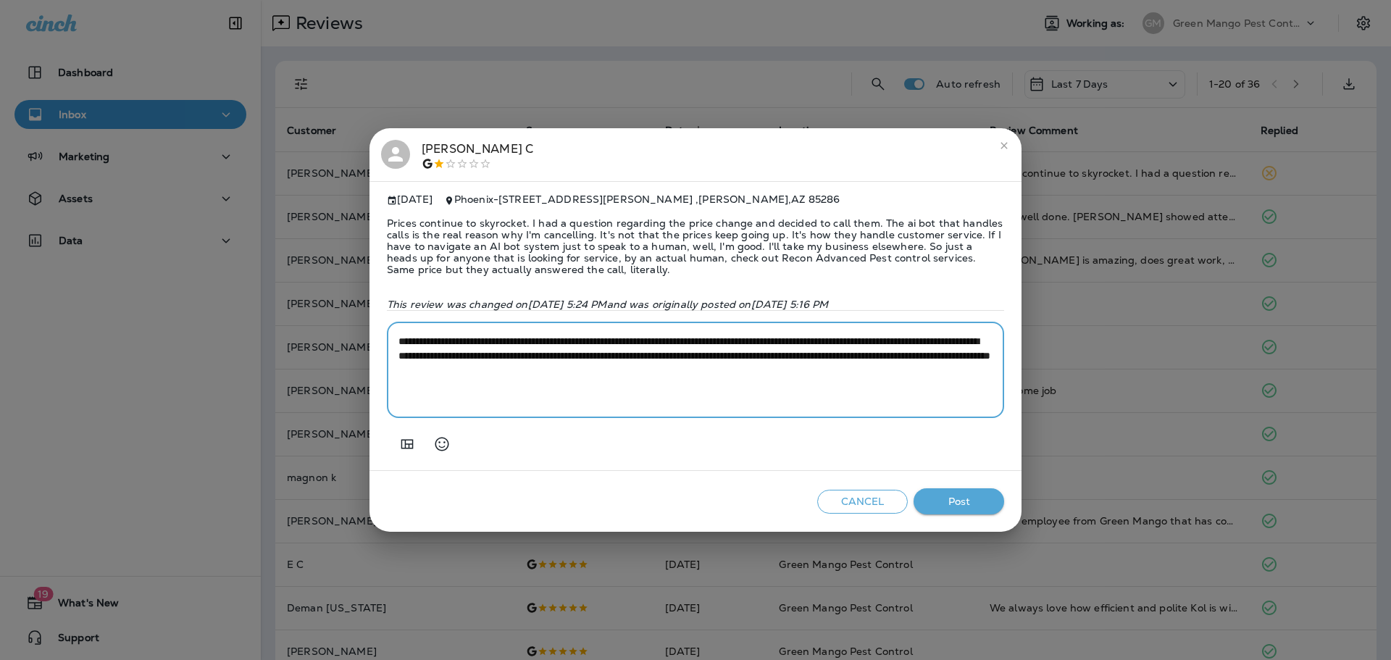
click at [574, 351] on textarea "**********" at bounding box center [695, 370] width 594 height 72
drag, startPoint x: 543, startPoint y: 365, endPoint x: 578, endPoint y: 377, distance: 36.9
click at [543, 365] on textarea "**********" at bounding box center [695, 370] width 594 height 72
click at [710, 381] on textarea "**********" at bounding box center [695, 370] width 594 height 72
drag, startPoint x: 833, startPoint y: 378, endPoint x: 839, endPoint y: 388, distance: 11.7
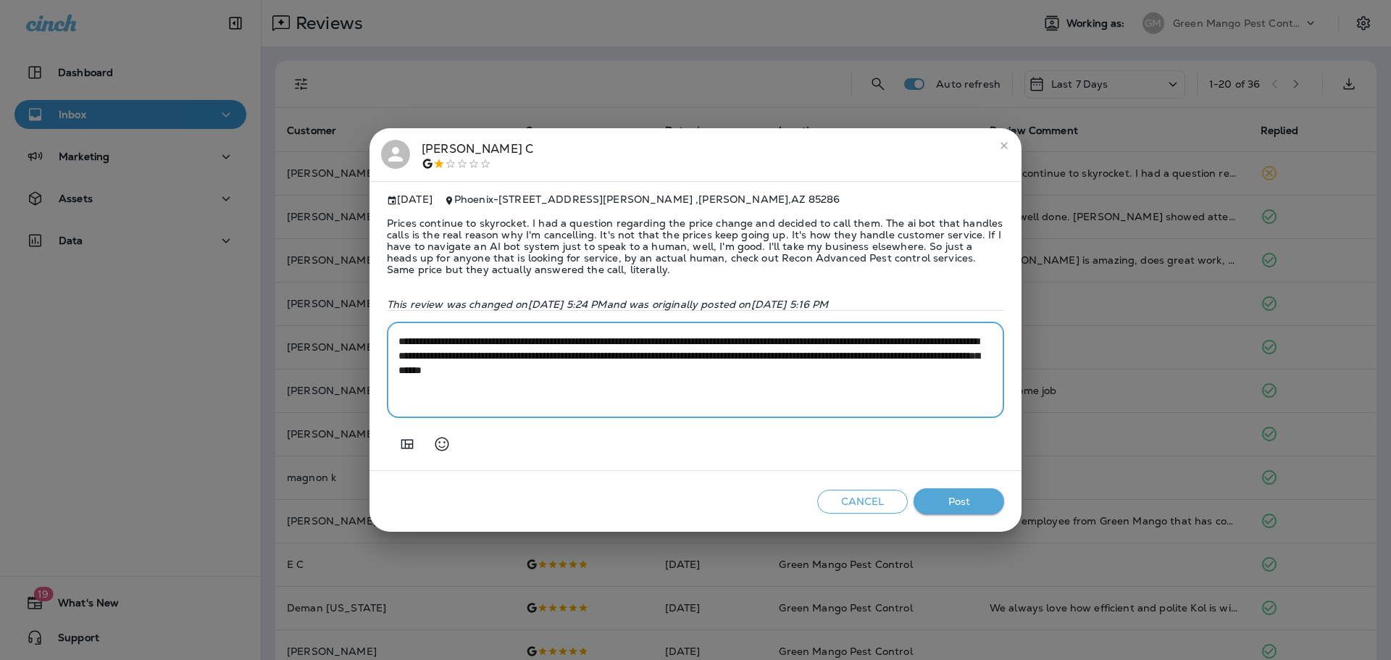
click at [833, 378] on textarea "**********" at bounding box center [695, 370] width 594 height 72
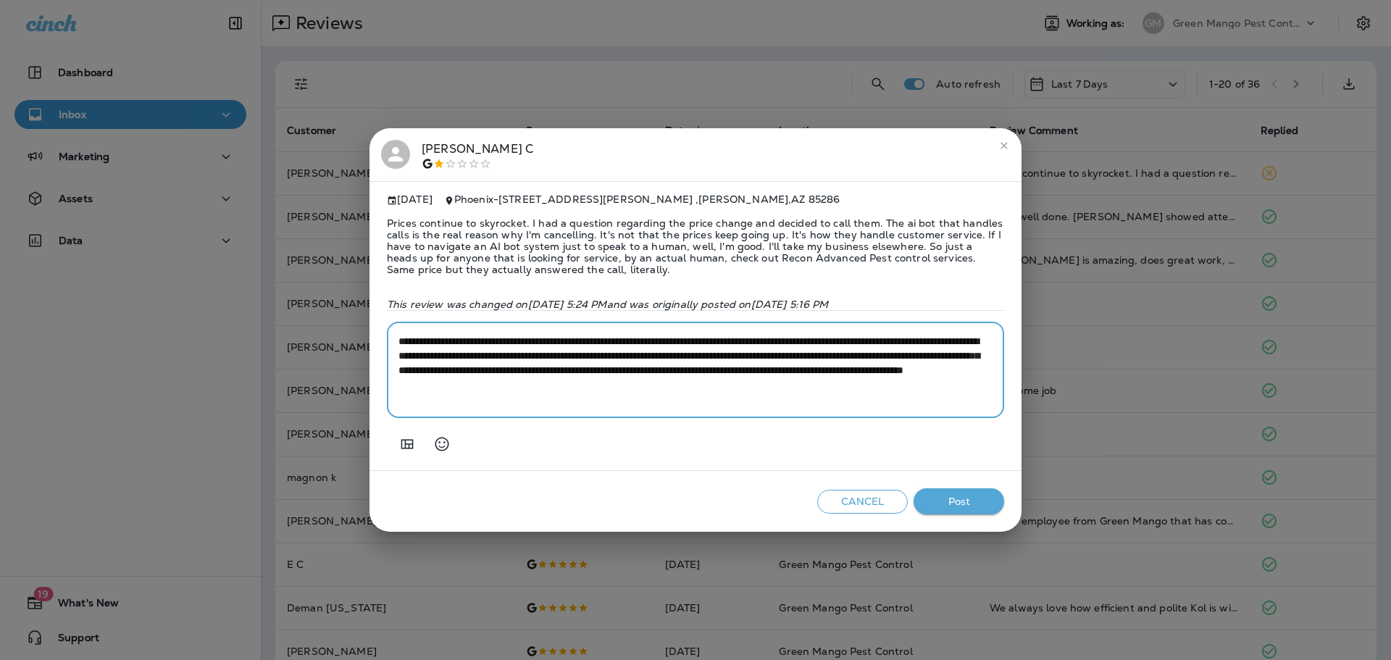
click at [817, 383] on textarea "**********" at bounding box center [695, 370] width 594 height 72
drag, startPoint x: 834, startPoint y: 377, endPoint x: 577, endPoint y: 382, distance: 257.2
click at [577, 382] on textarea "**********" at bounding box center [695, 370] width 594 height 72
click at [907, 391] on textarea "**********" at bounding box center [695, 370] width 594 height 72
type textarea "**********"
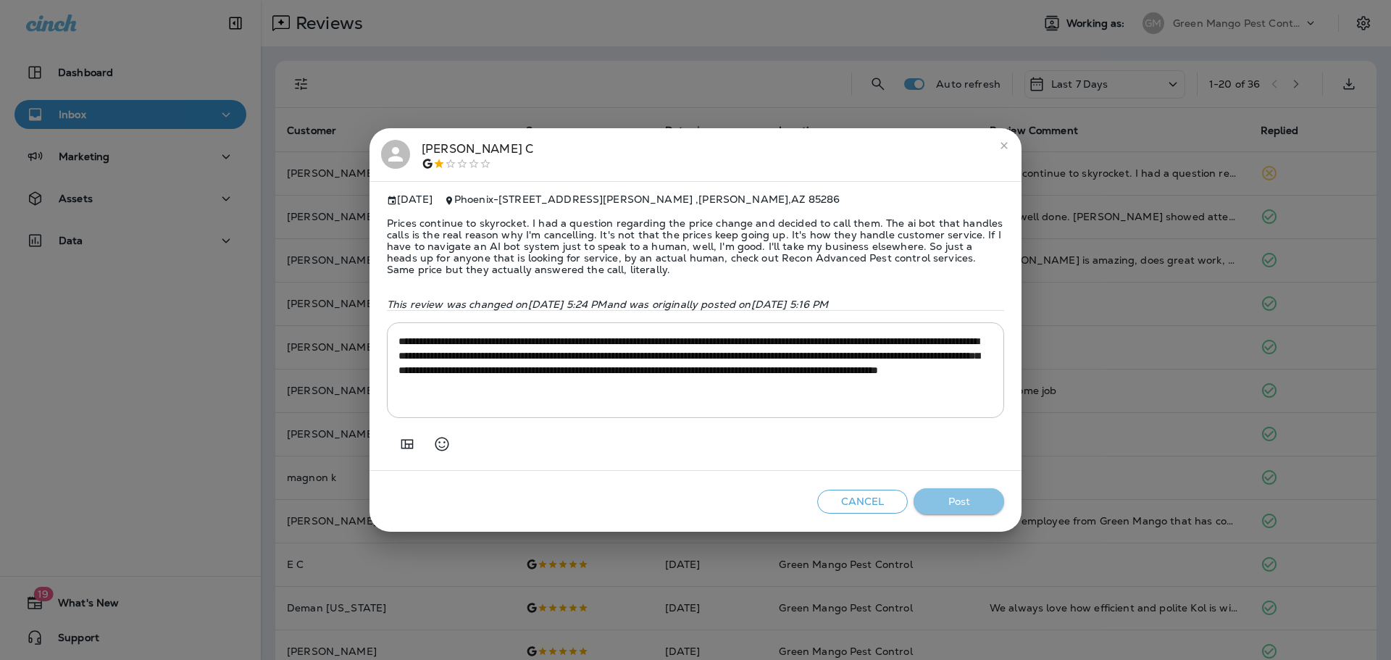
click at [956, 504] on button "Post" at bounding box center [959, 501] width 91 height 27
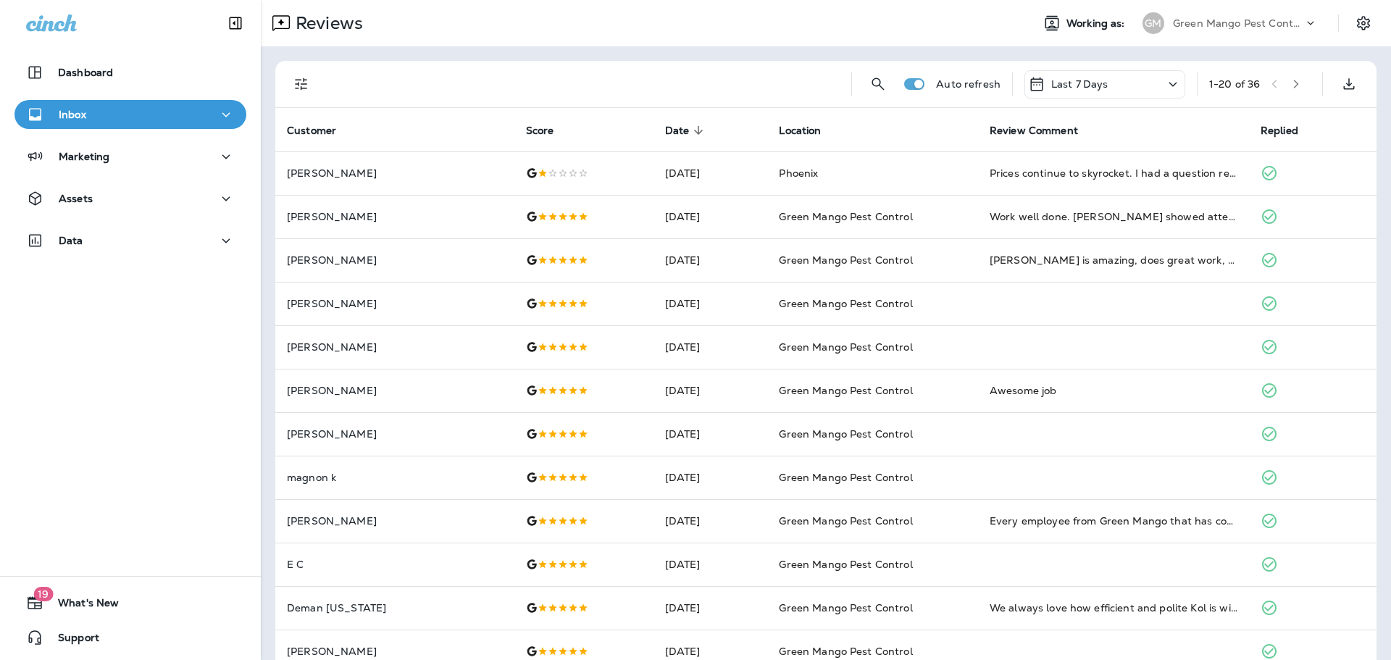
click at [285, 80] on div "Auto refresh Last 7 Days 1 - 20 of 36" at bounding box center [825, 84] width 1101 height 47
drag, startPoint x: 297, startPoint y: 86, endPoint x: 297, endPoint y: 112, distance: 25.4
click at [297, 86] on icon "Filters" at bounding box center [301, 83] width 17 height 17
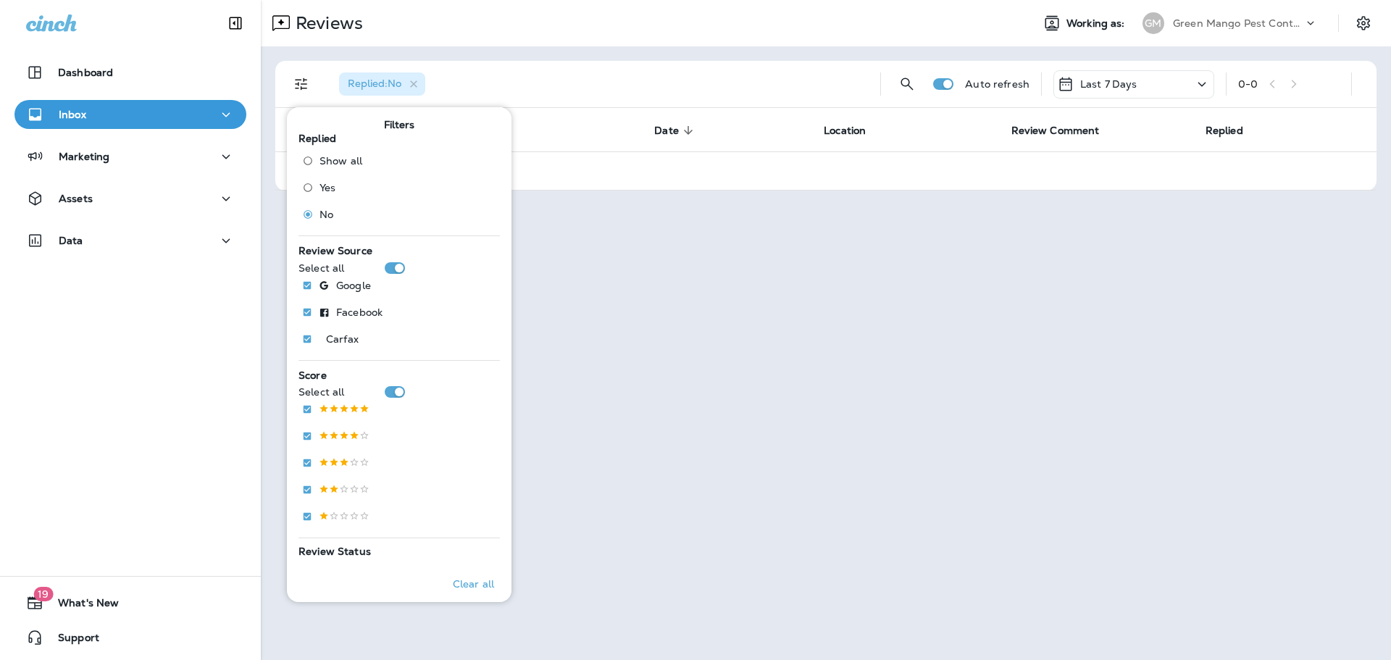
click at [618, 43] on div "Reviews Working as: [PERSON_NAME] Mango Pest Control" at bounding box center [826, 23] width 1130 height 46
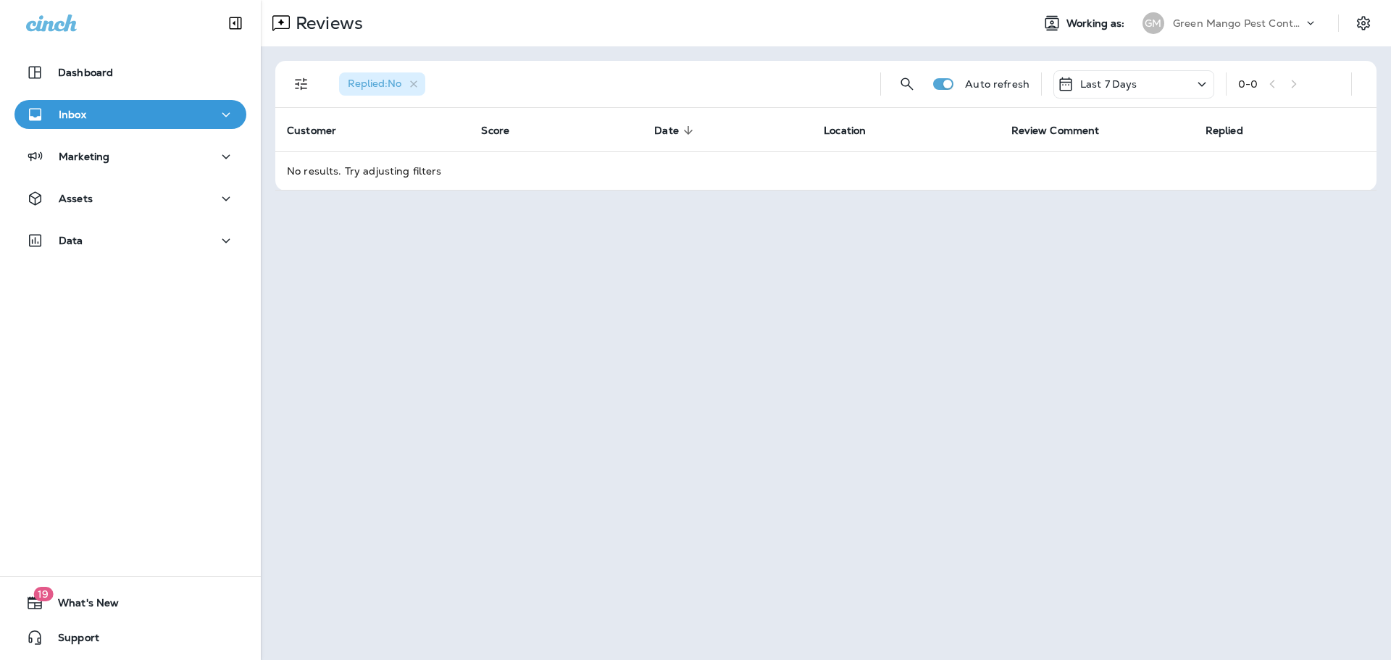
click at [1282, 25] on p "Green Mango Pest Control" at bounding box center [1238, 23] width 130 height 12
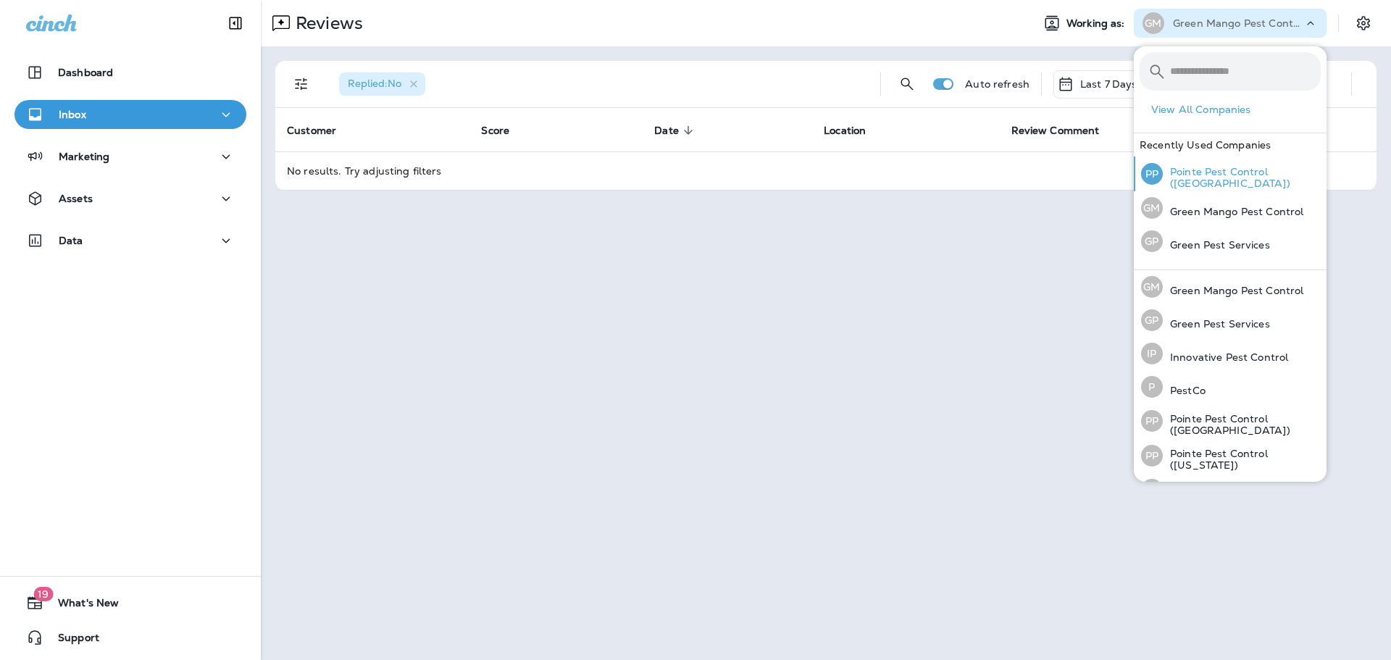
click at [1256, 177] on p "Pointe Pest Control ([GEOGRAPHIC_DATA])" at bounding box center [1242, 177] width 158 height 23
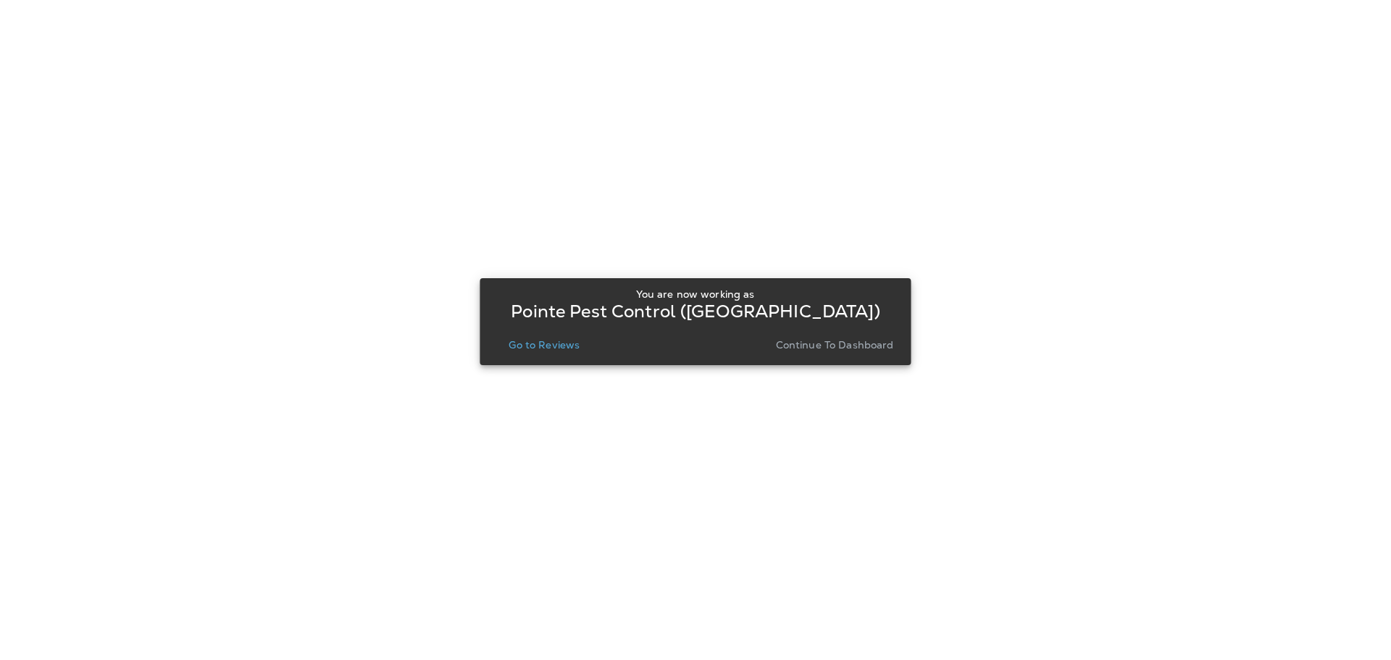
click at [561, 343] on p "Go to Reviews" at bounding box center [544, 345] width 71 height 12
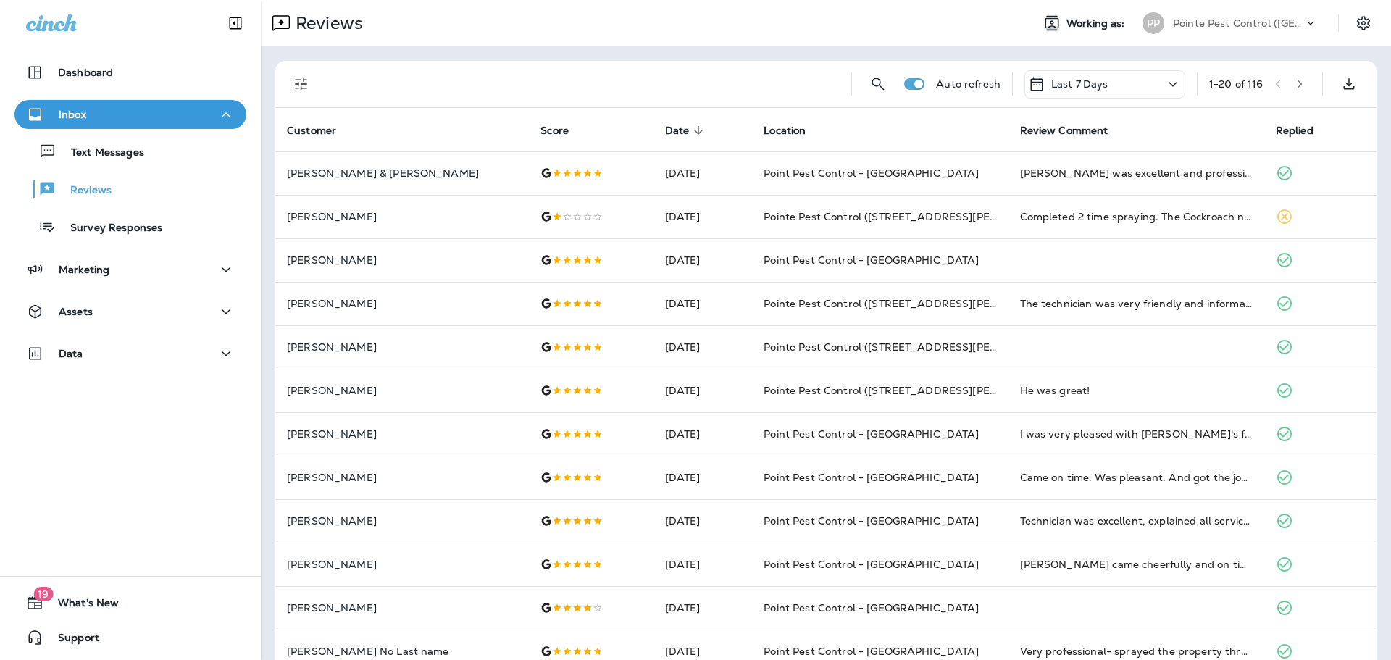
drag, startPoint x: 306, startPoint y: 82, endPoint x: 306, endPoint y: 90, distance: 8.0
click at [306, 82] on icon "Filters" at bounding box center [301, 83] width 17 height 17
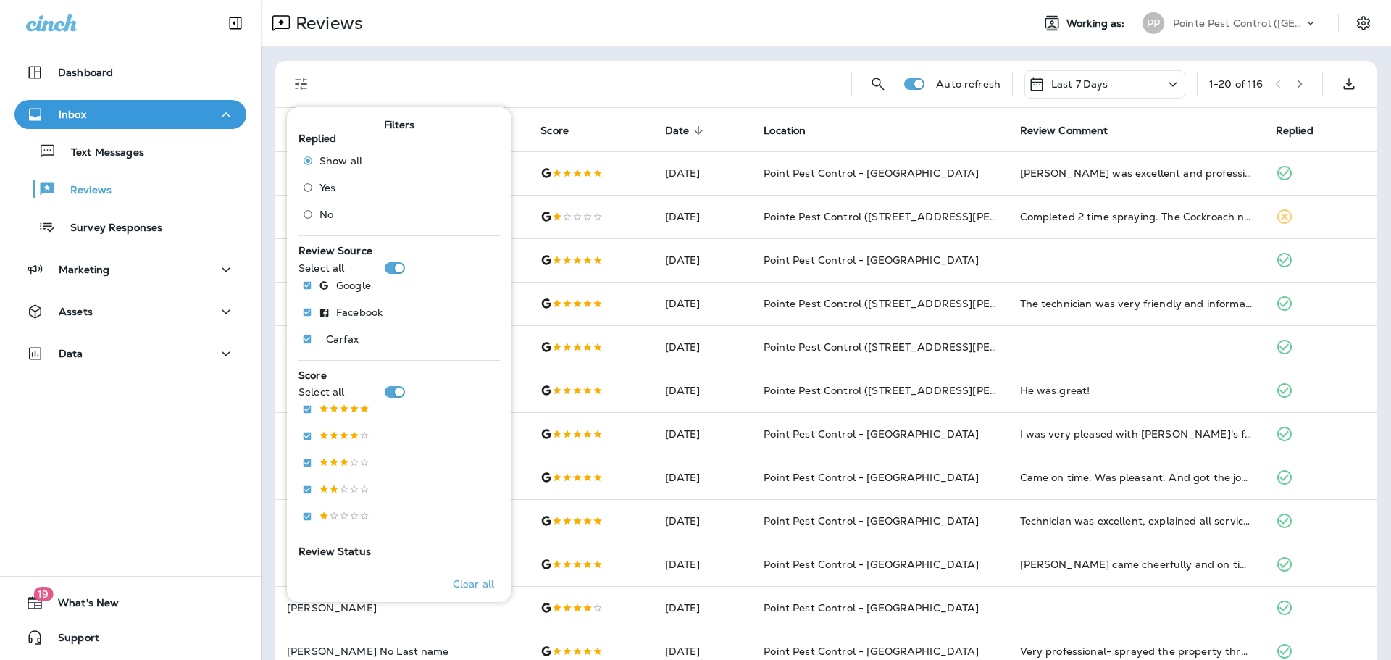
click at [327, 215] on span "No" at bounding box center [327, 215] width 14 height 12
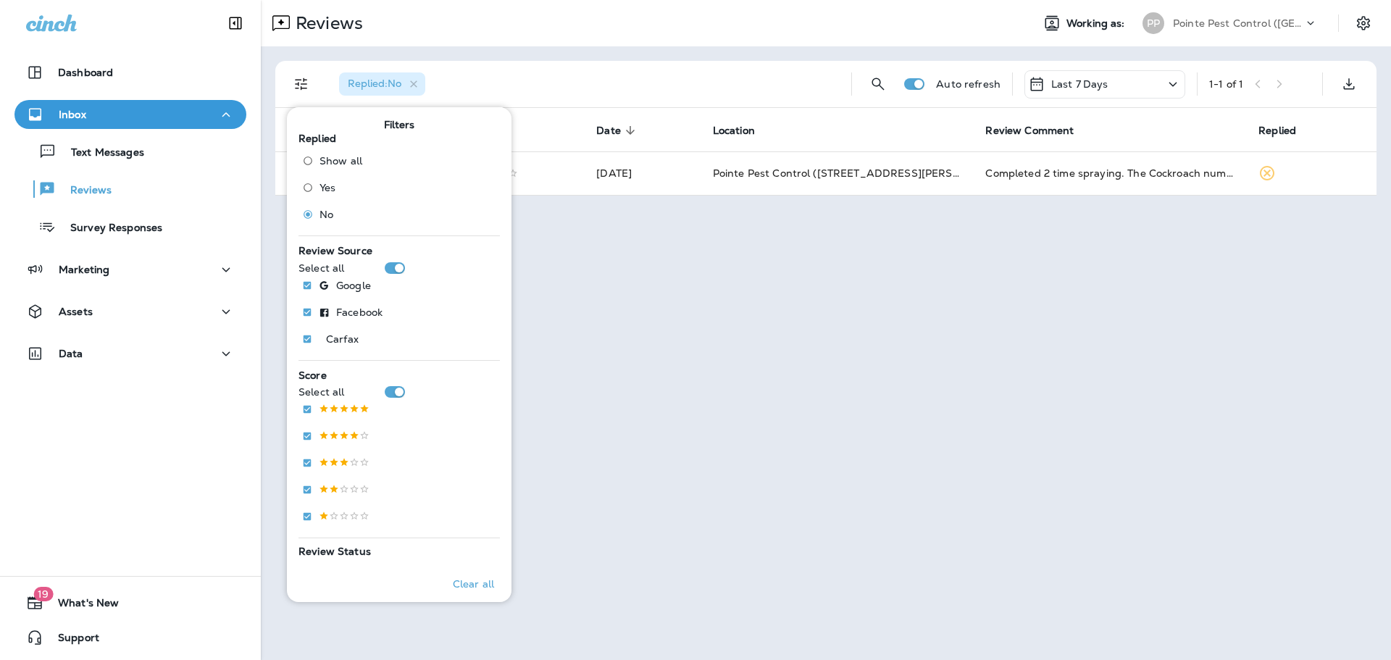
click at [688, 61] on div "Replied : No" at bounding box center [583, 84] width 512 height 46
